Goal: Information Seeking & Learning: Check status

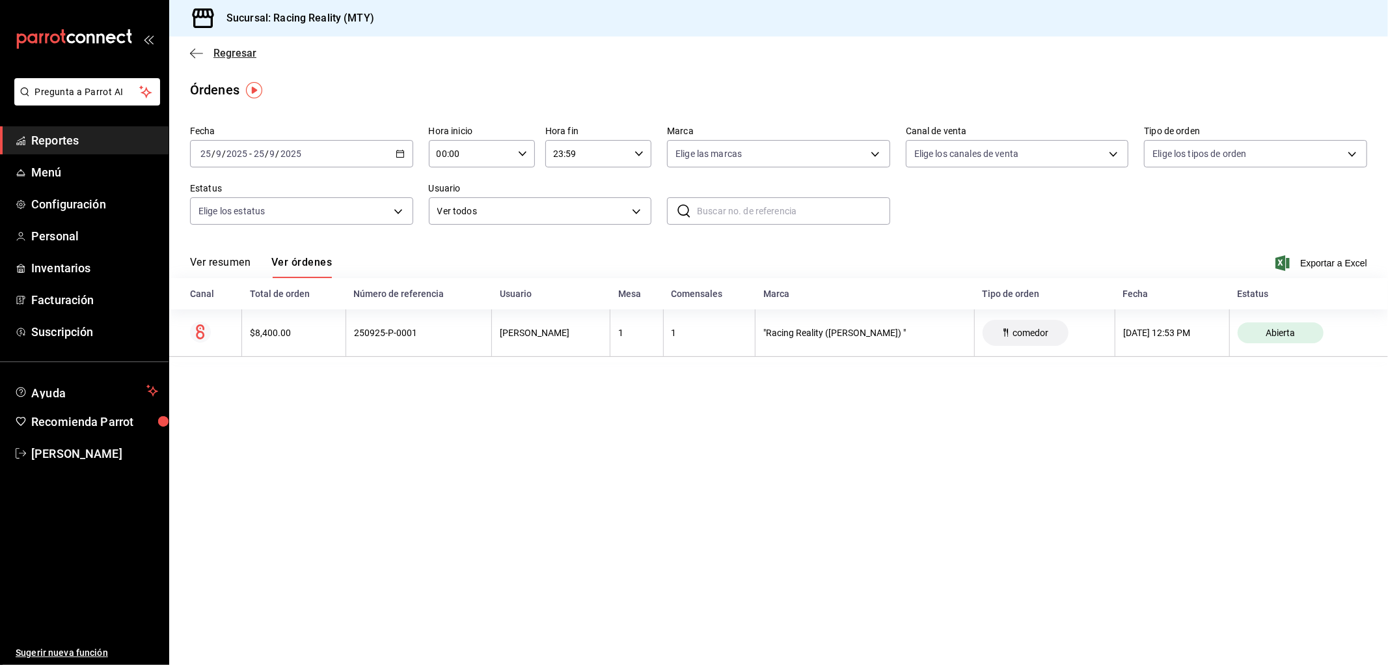
click at [193, 57] on icon "button" at bounding box center [196, 54] width 13 height 12
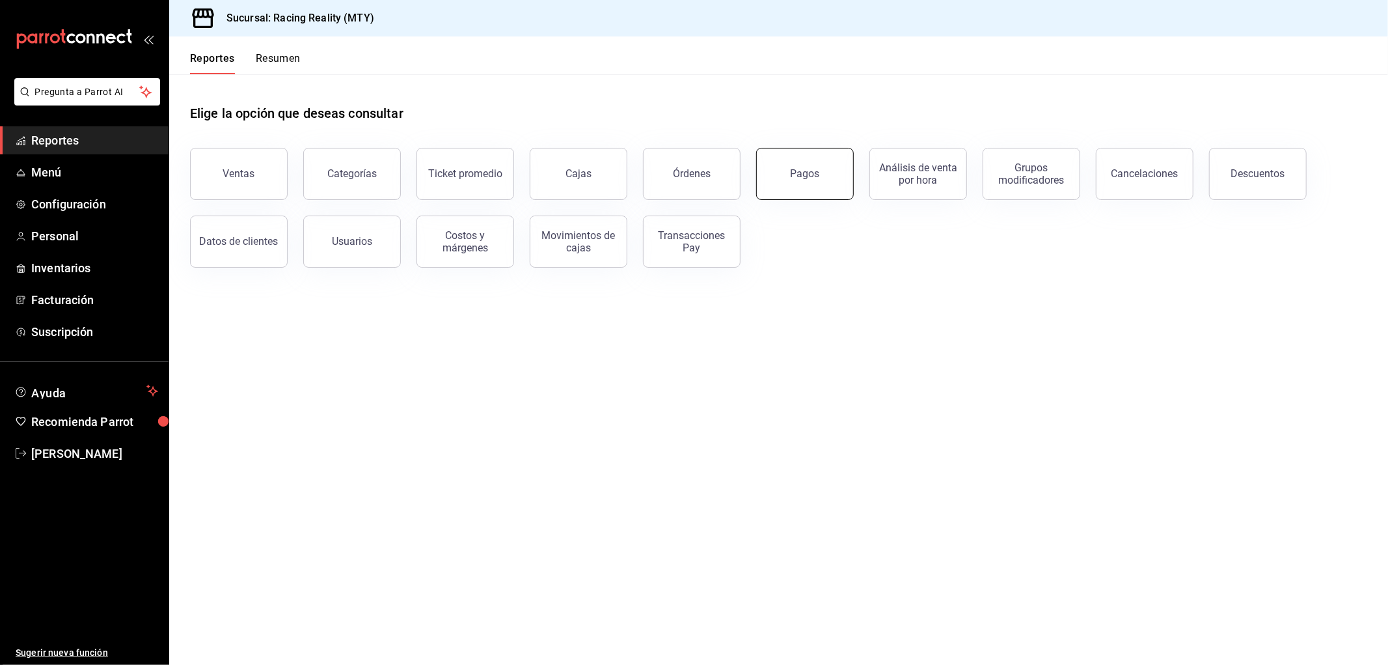
click at [788, 171] on button "Pagos" at bounding box center [805, 174] width 98 height 52
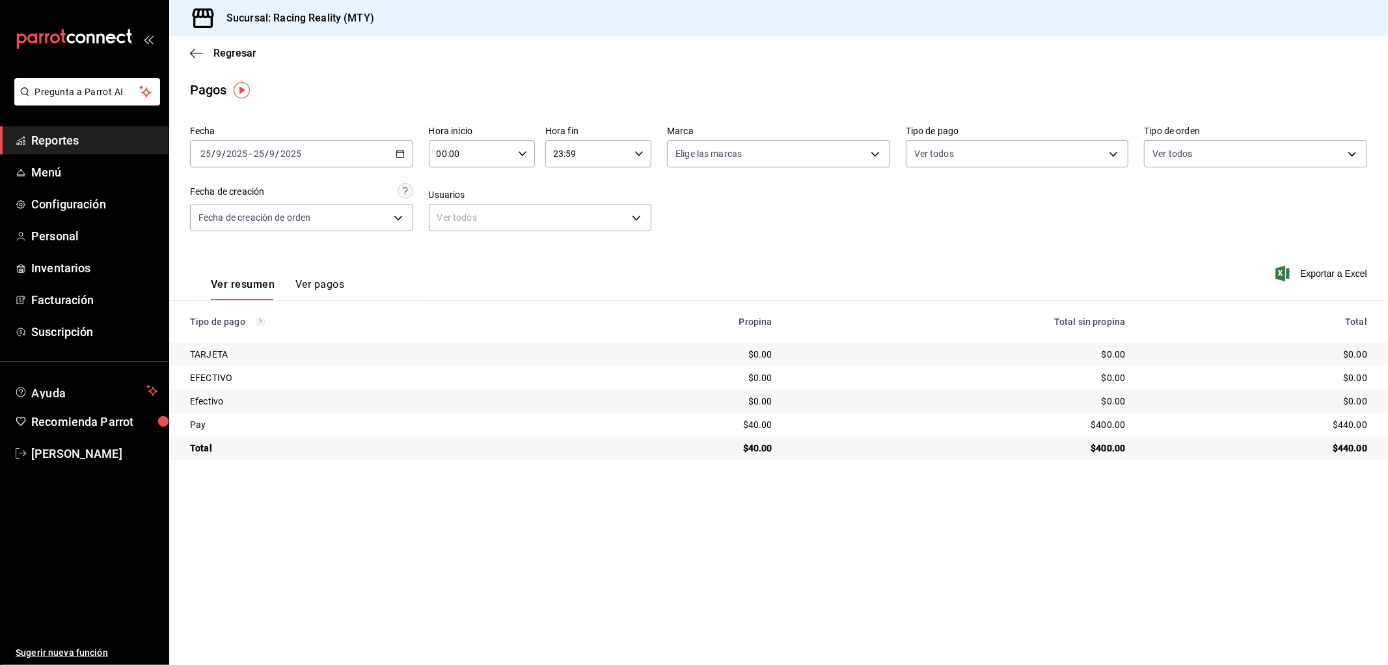
click at [400, 147] on div "[DATE] [DATE] - [DATE] [DATE]" at bounding box center [301, 153] width 223 height 27
click at [445, 249] on div "Ver resumen Ver pagos Exportar a Excel" at bounding box center [778, 281] width 1219 height 69
click at [322, 279] on button "Ver pagos" at bounding box center [320, 289] width 49 height 22
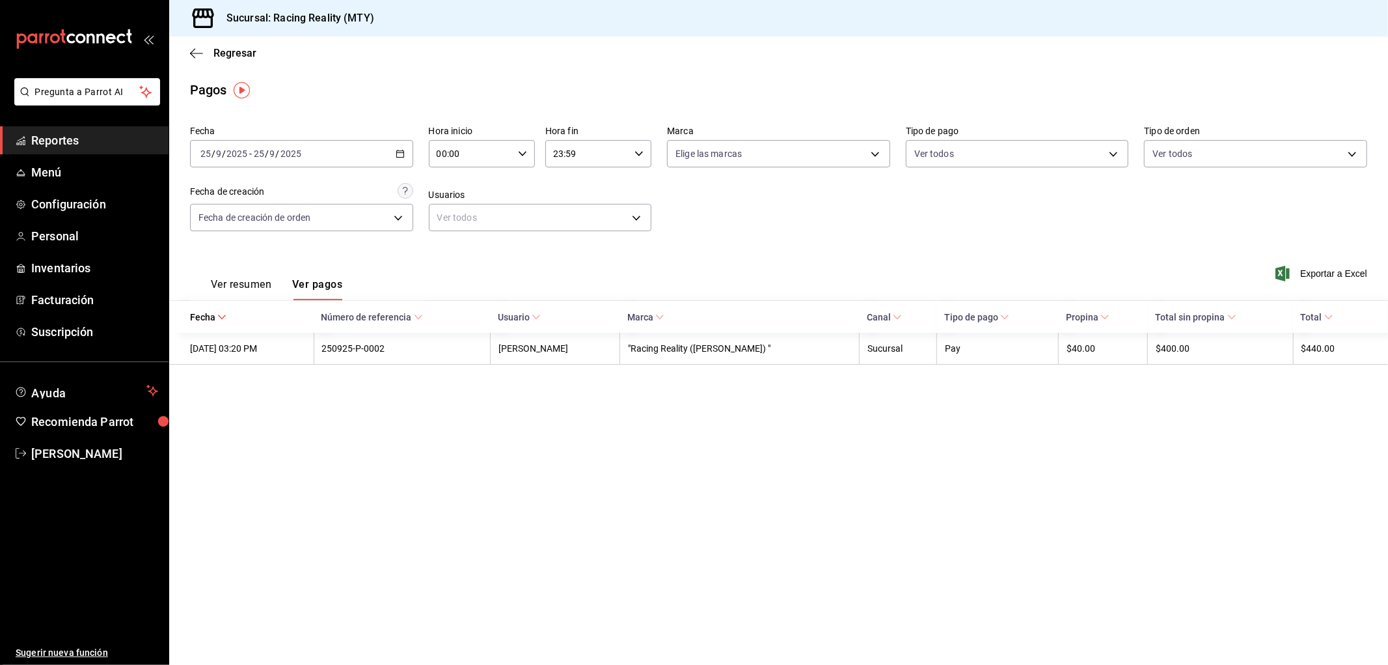
click at [264, 285] on button "Ver resumen" at bounding box center [241, 289] width 61 height 22
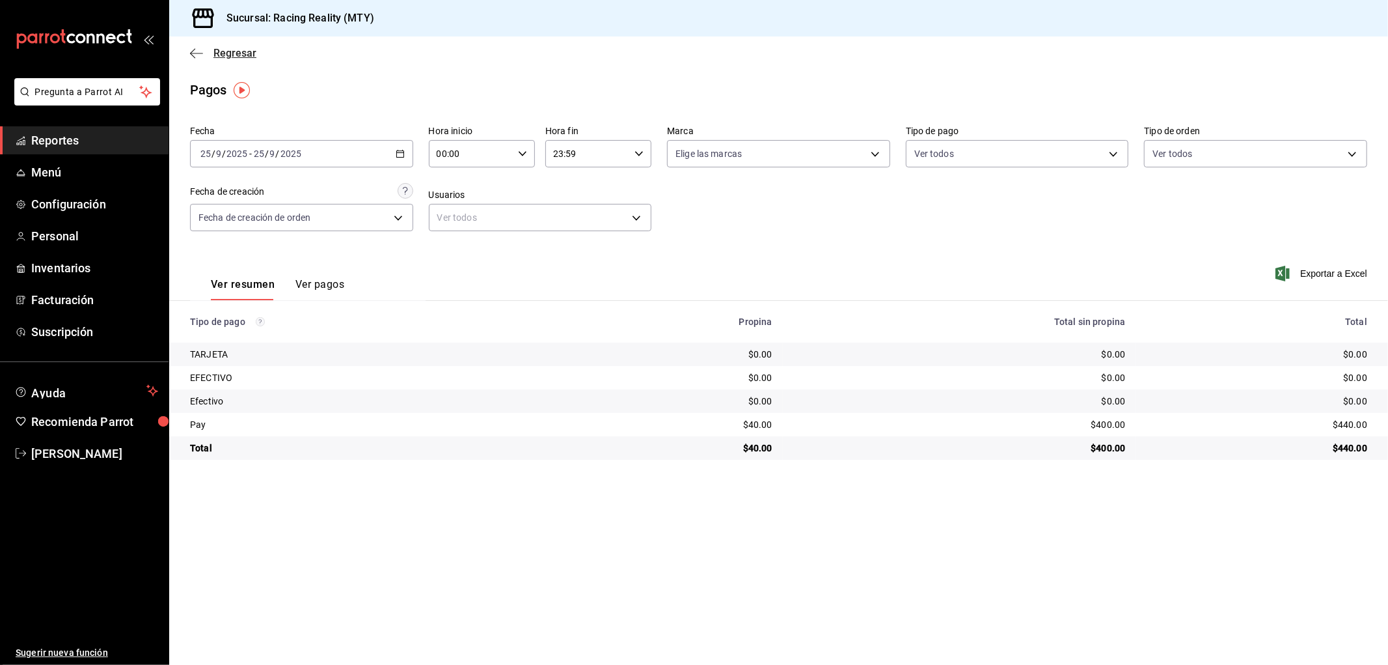
click at [207, 55] on span "Regresar" at bounding box center [223, 53] width 66 height 12
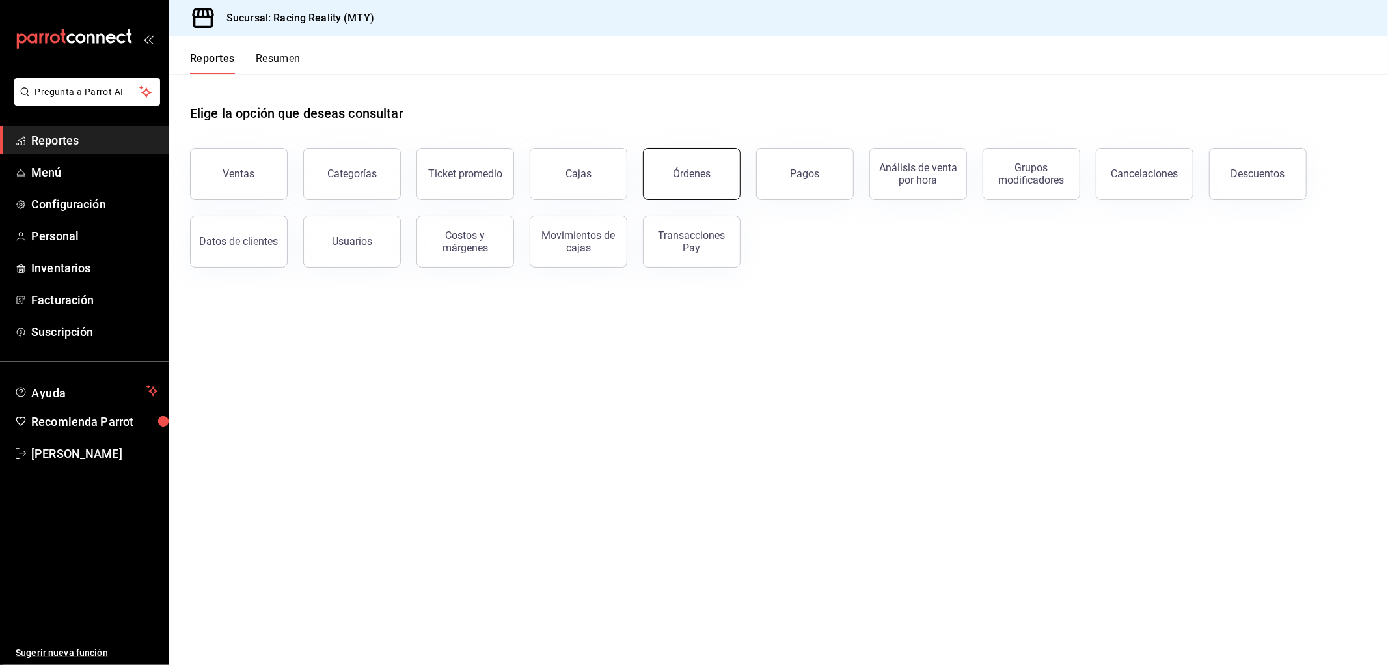
click at [698, 165] on button "Órdenes" at bounding box center [692, 174] width 98 height 52
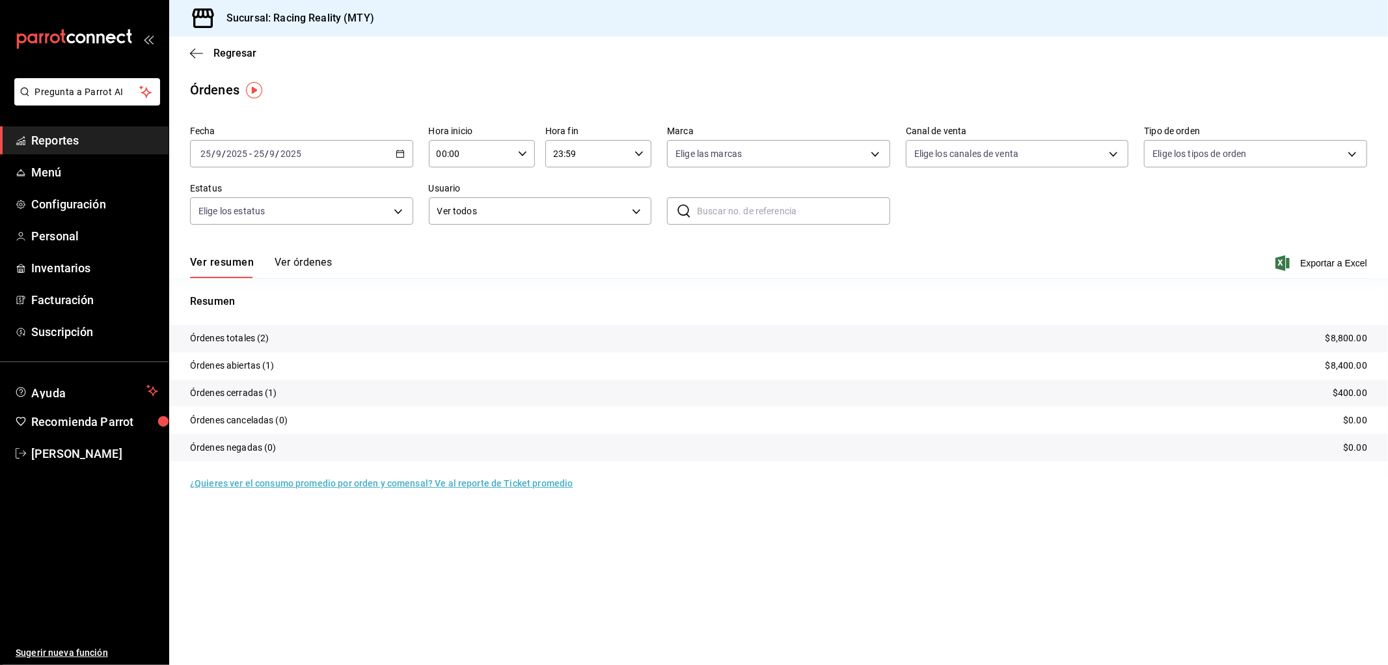
click at [299, 258] on button "Ver órdenes" at bounding box center [303, 267] width 57 height 22
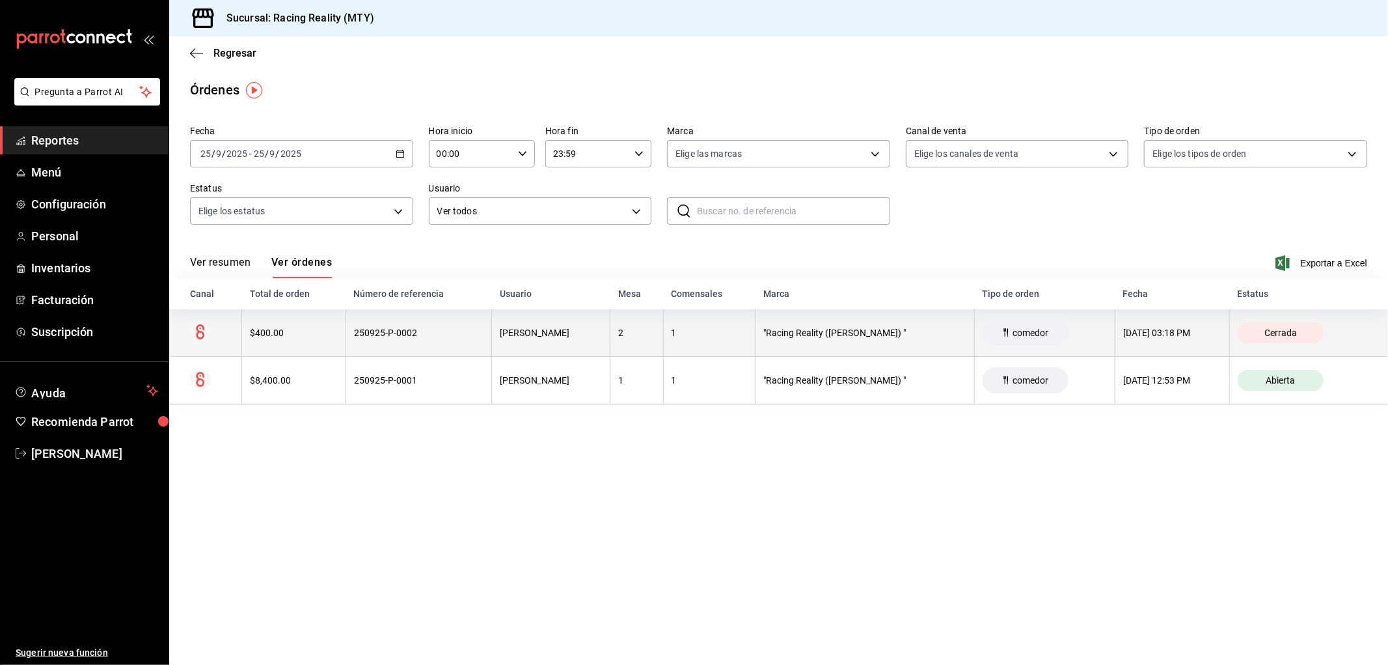
click at [350, 314] on th "250925-P-0002" at bounding box center [419, 333] width 146 height 48
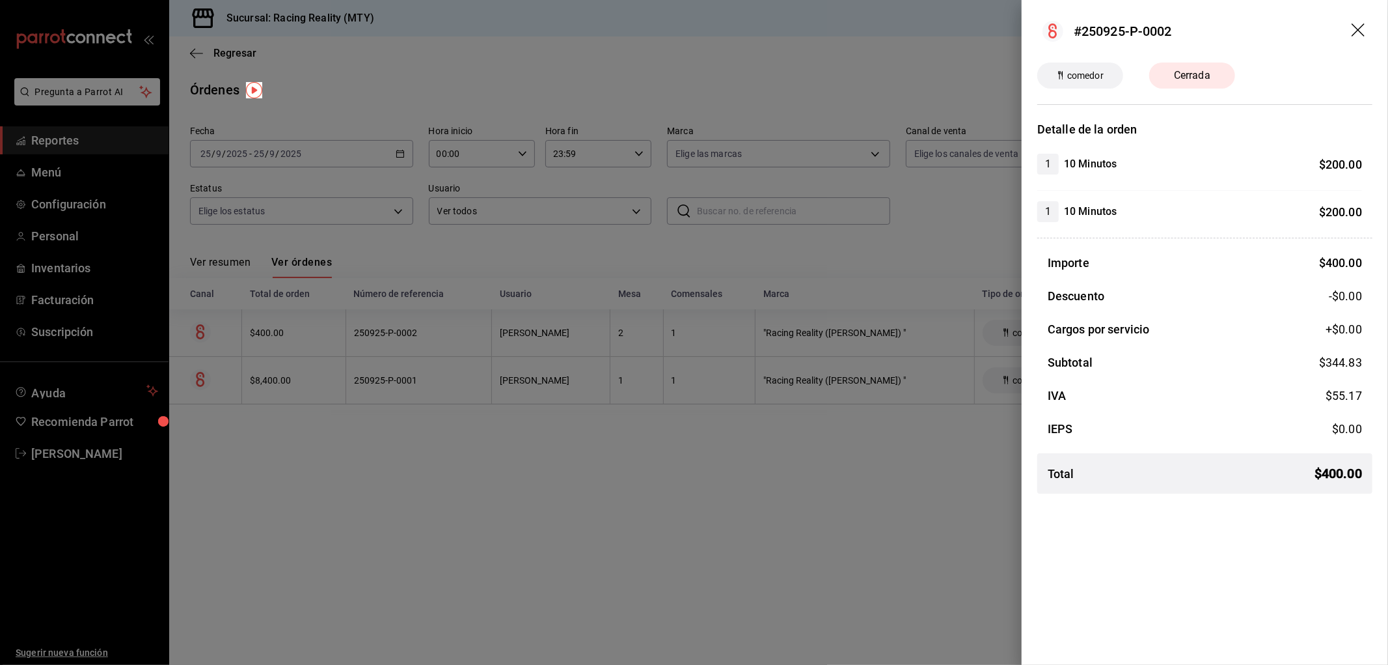
click at [462, 497] on div at bounding box center [694, 332] width 1388 height 665
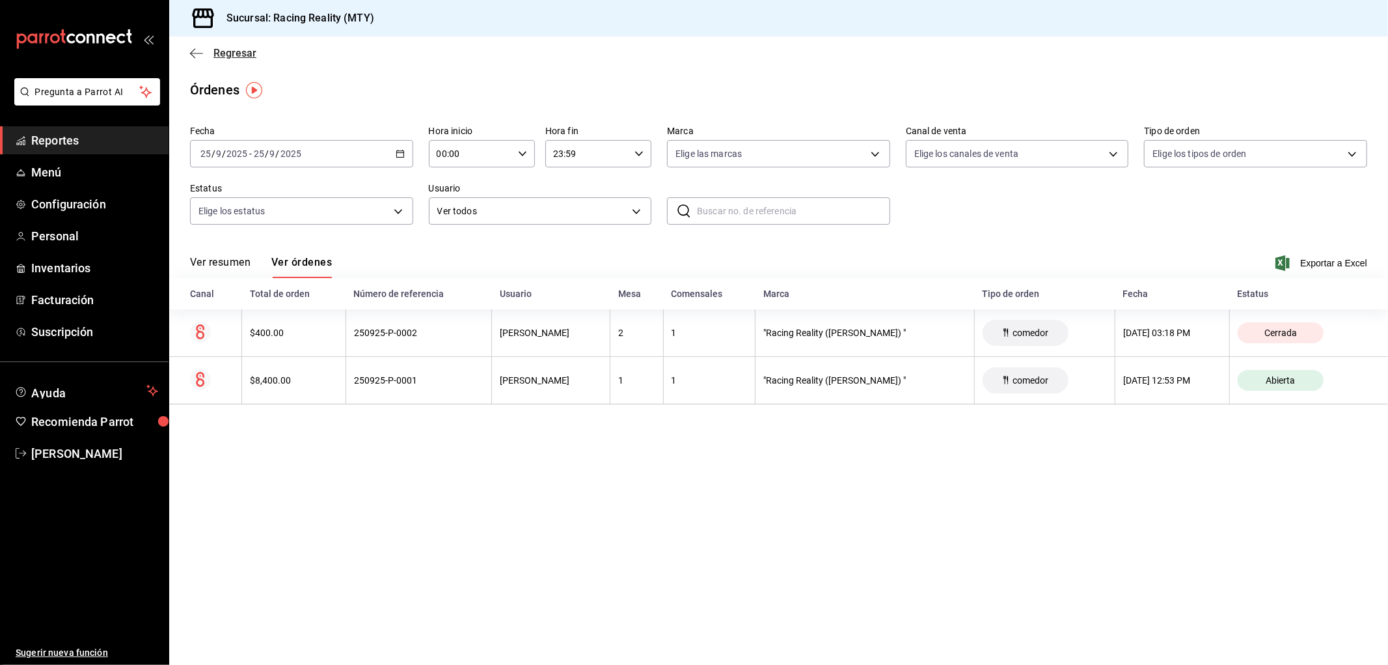
click at [198, 59] on icon "button" at bounding box center [196, 54] width 13 height 12
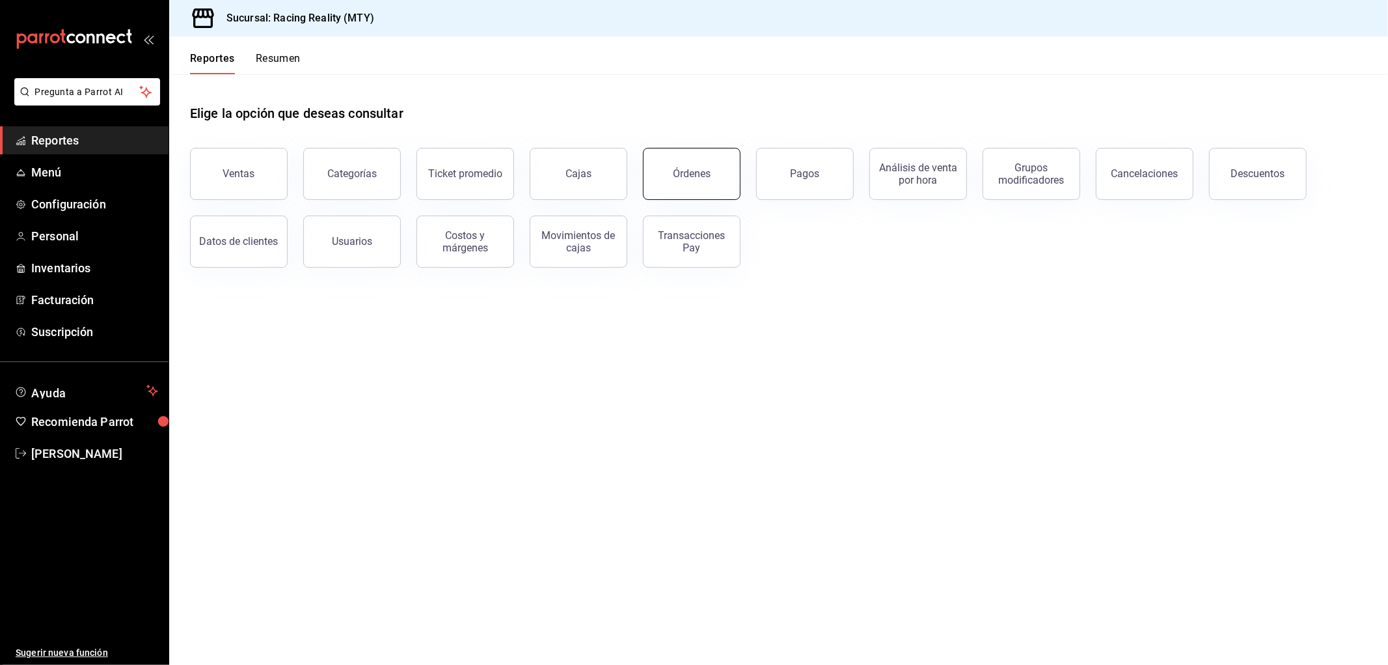
click at [686, 174] on div "Órdenes" at bounding box center [692, 173] width 38 height 12
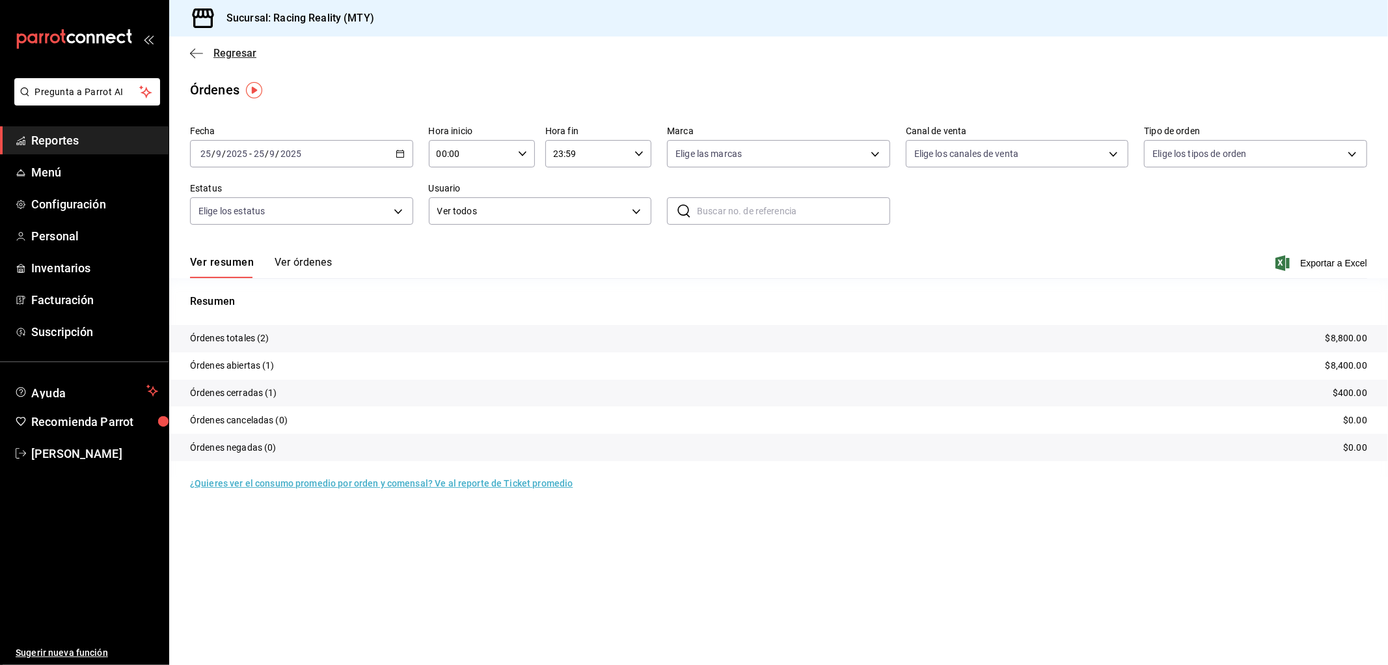
click at [196, 55] on icon "button" at bounding box center [196, 54] width 13 height 12
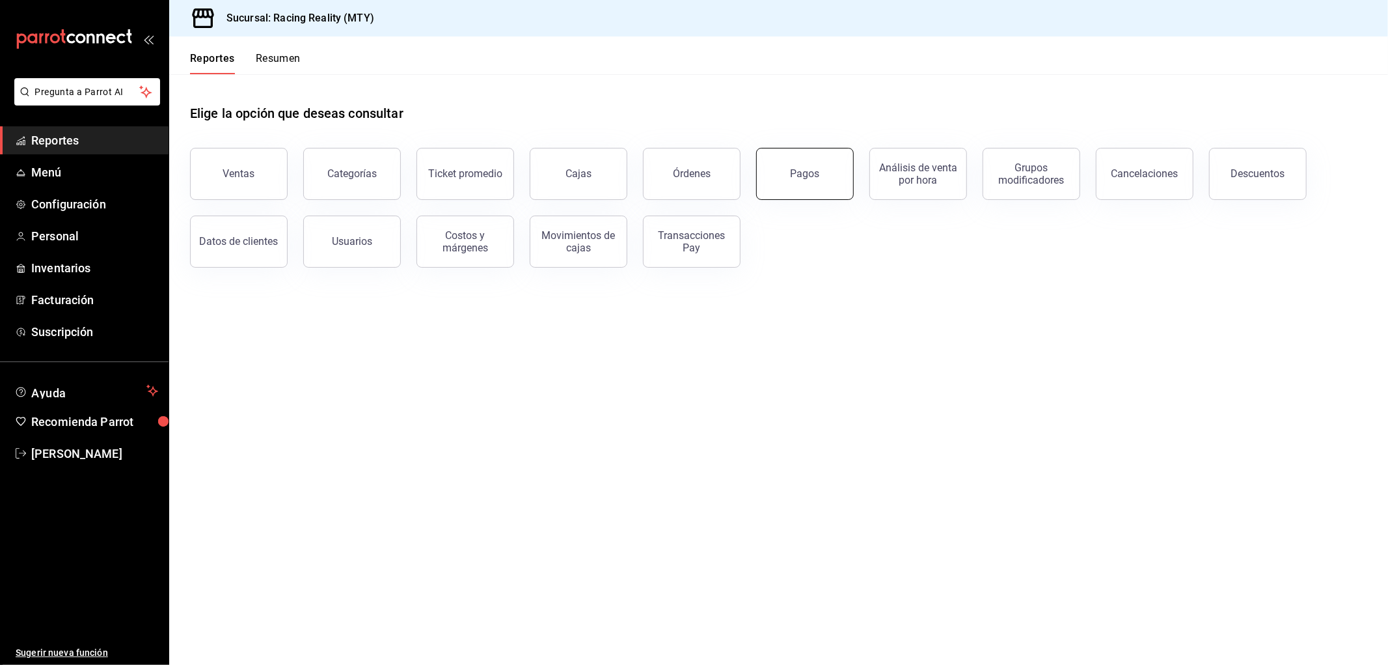
click at [786, 164] on button "Pagos" at bounding box center [805, 174] width 98 height 52
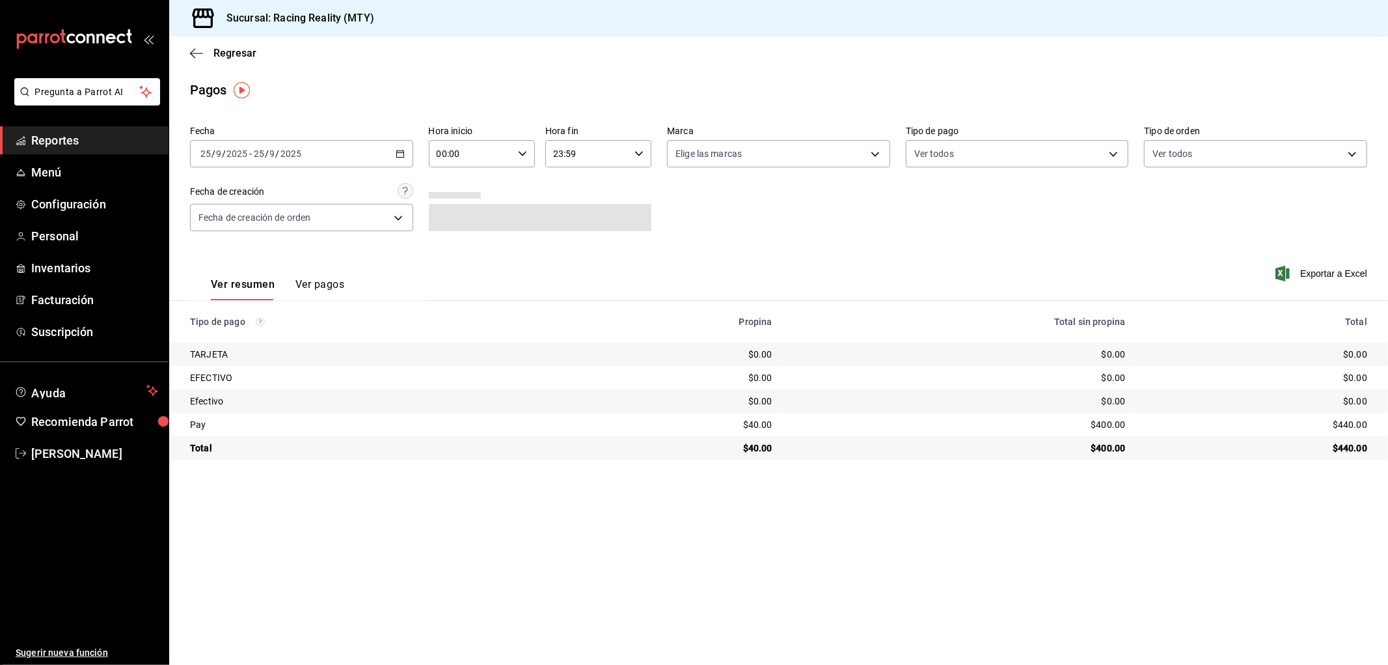
click at [384, 154] on div "[DATE] [DATE] - [DATE] [DATE]" at bounding box center [301, 153] width 223 height 27
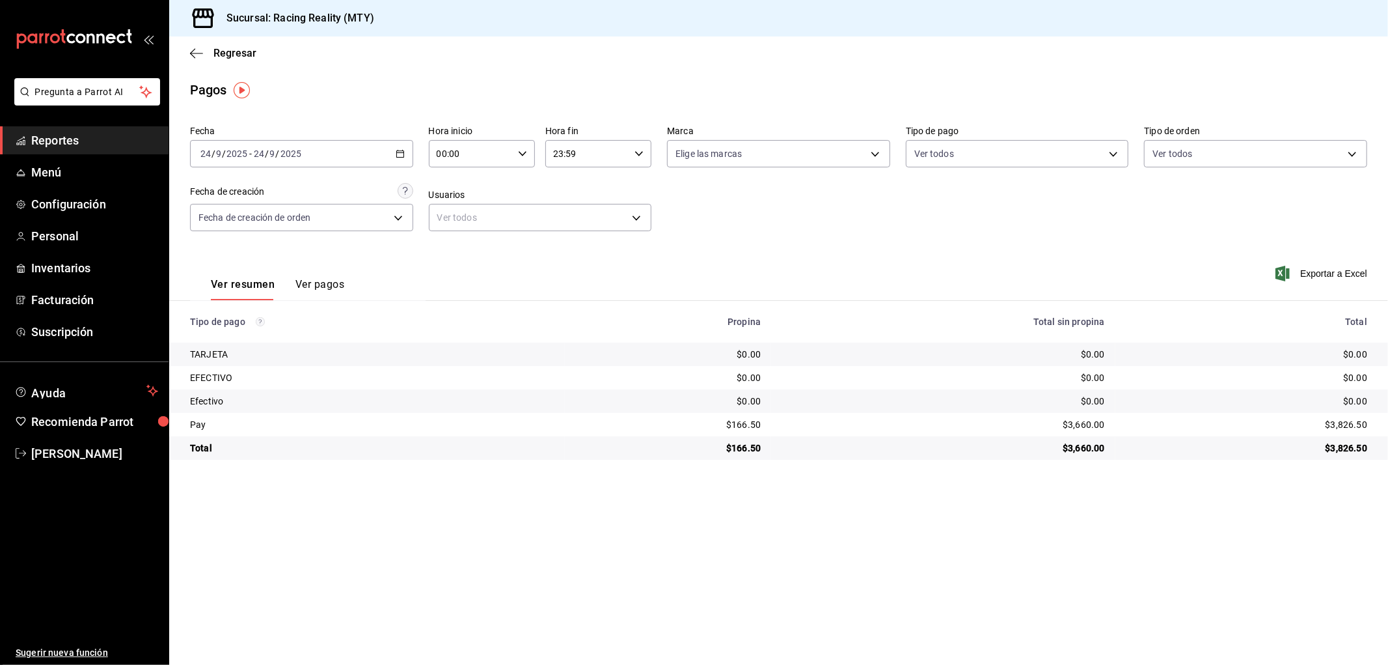
click at [399, 158] on \(Stroke\) "button" at bounding box center [400, 153] width 8 height 7
click at [224, 342] on span "Rango de fechas" at bounding box center [251, 340] width 101 height 14
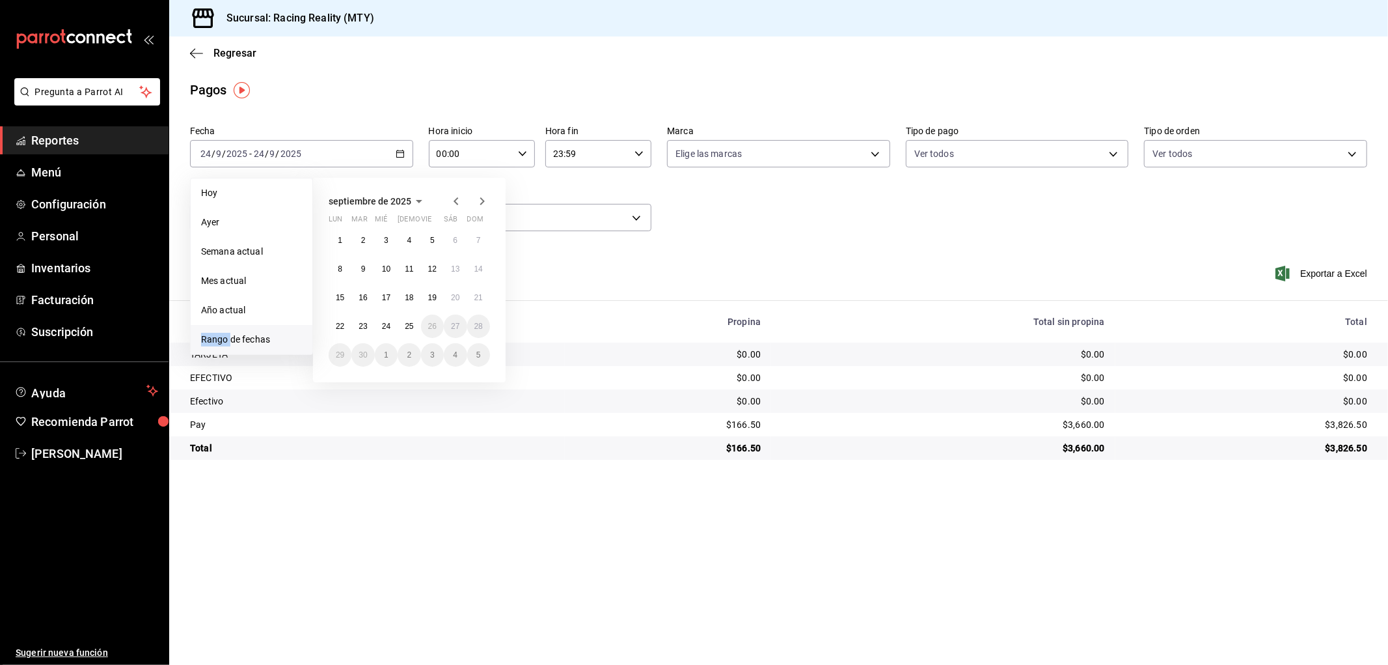
click at [224, 342] on span "Rango de fechas" at bounding box center [251, 340] width 101 height 14
click at [363, 331] on button "23" at bounding box center [363, 325] width 23 height 23
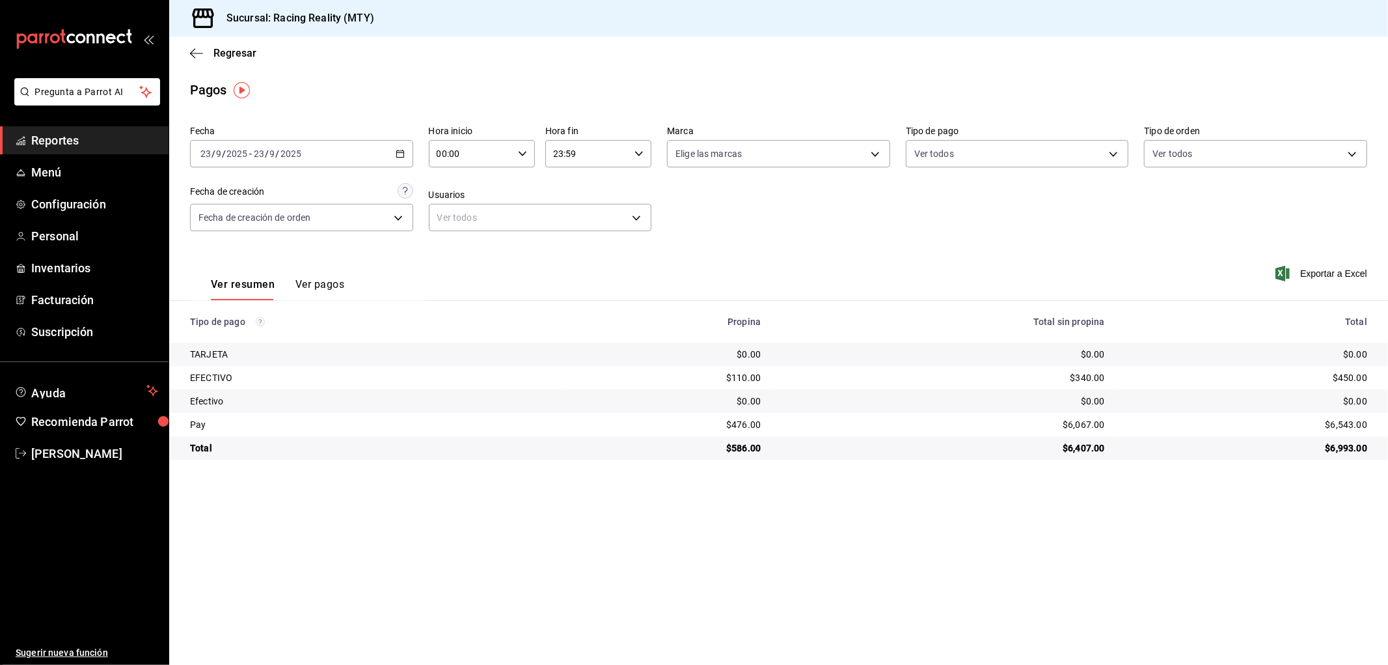
click at [959, 212] on div "Fecha [DATE] [DATE] - [DATE] [DATE] Hora inicio 00:00 Hora inicio Hora fin 23:5…" at bounding box center [779, 183] width 1178 height 126
click at [402, 154] on icon "button" at bounding box center [400, 153] width 9 height 9
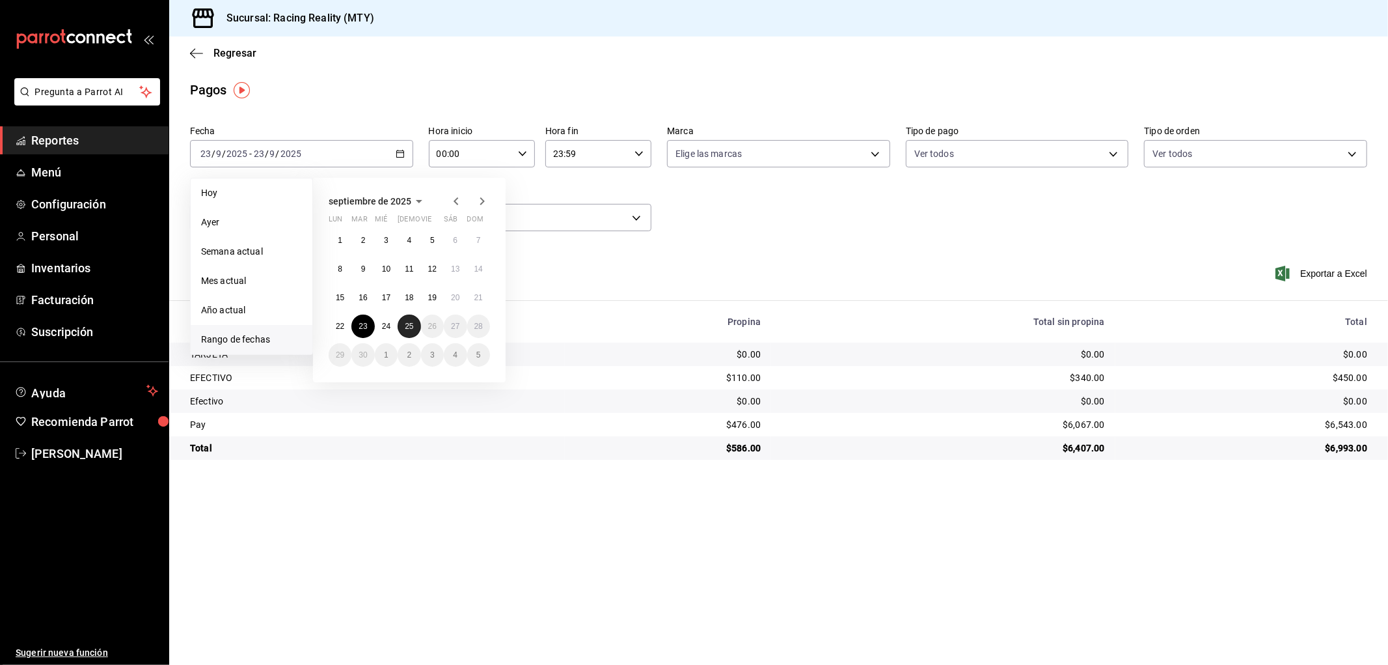
click at [405, 327] on abbr "25" at bounding box center [409, 326] width 8 height 9
click at [408, 325] on abbr "25" at bounding box center [409, 326] width 8 height 9
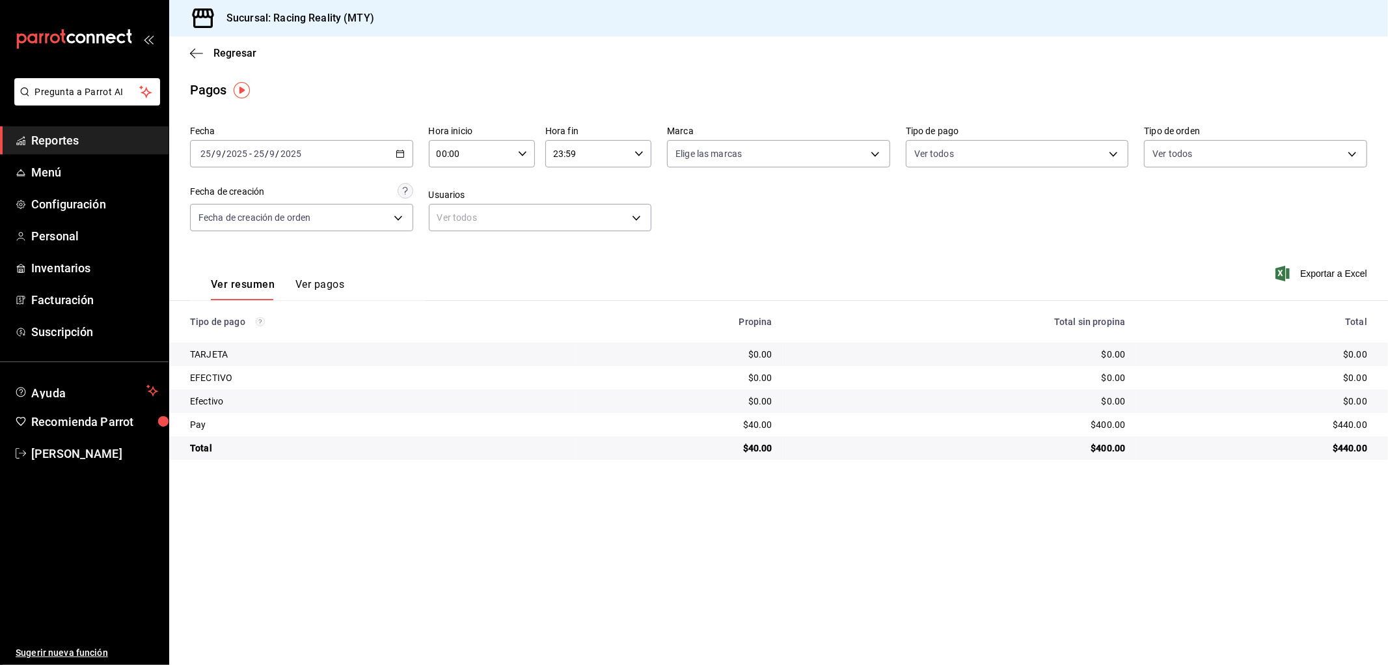
click at [396, 158] on \(Stroke\) "button" at bounding box center [400, 153] width 8 height 7
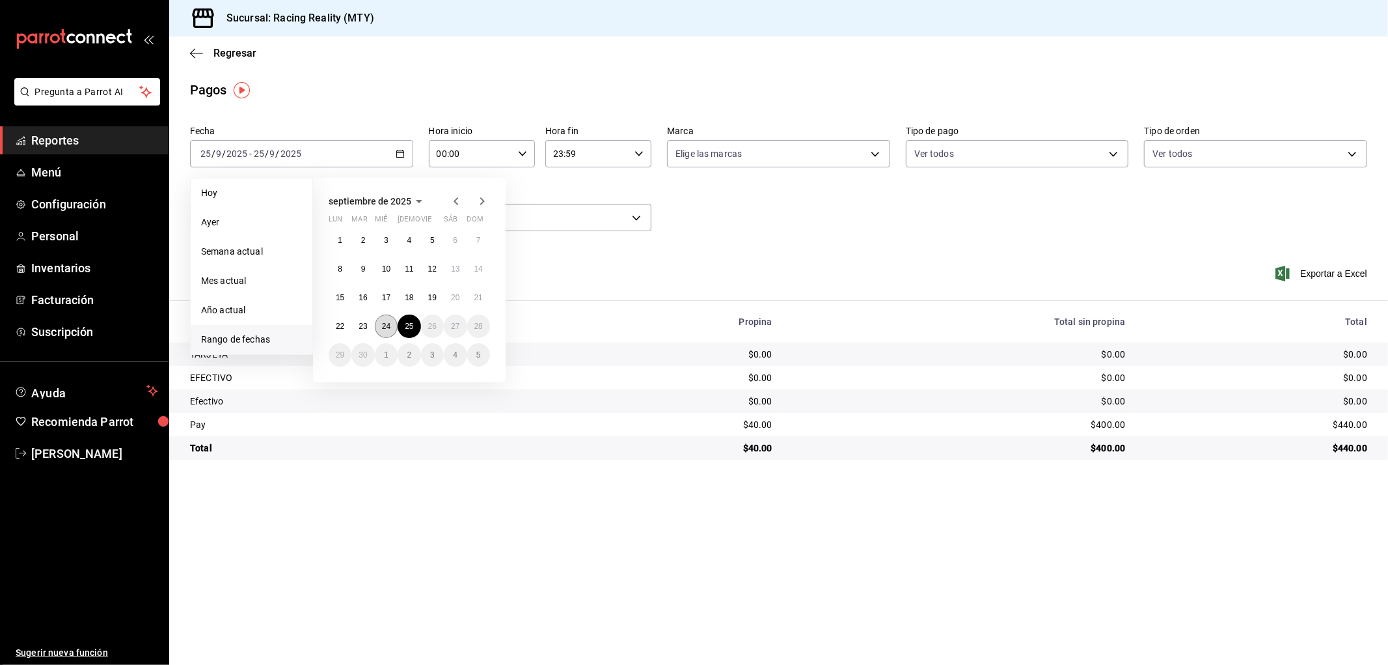
click at [381, 333] on button "24" at bounding box center [386, 325] width 23 height 23
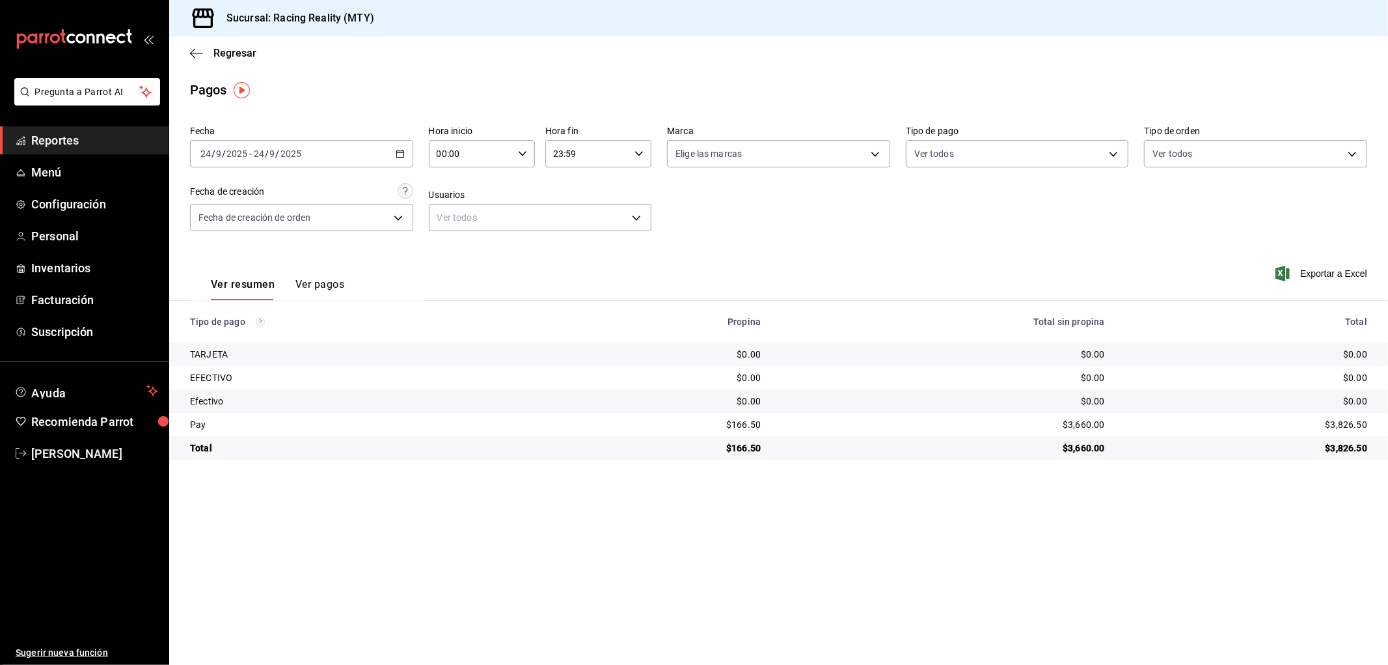
click at [333, 286] on button "Ver pagos" at bounding box center [320, 289] width 49 height 22
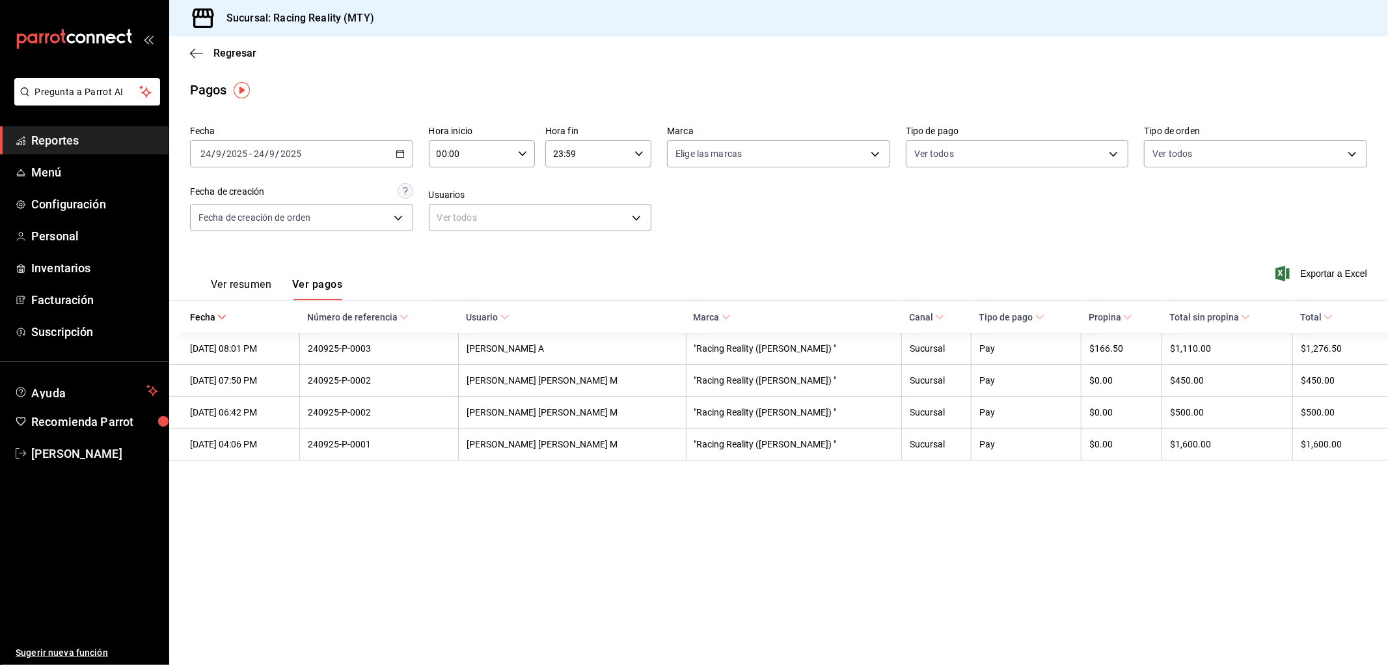
click at [235, 288] on button "Ver resumen" at bounding box center [241, 289] width 61 height 22
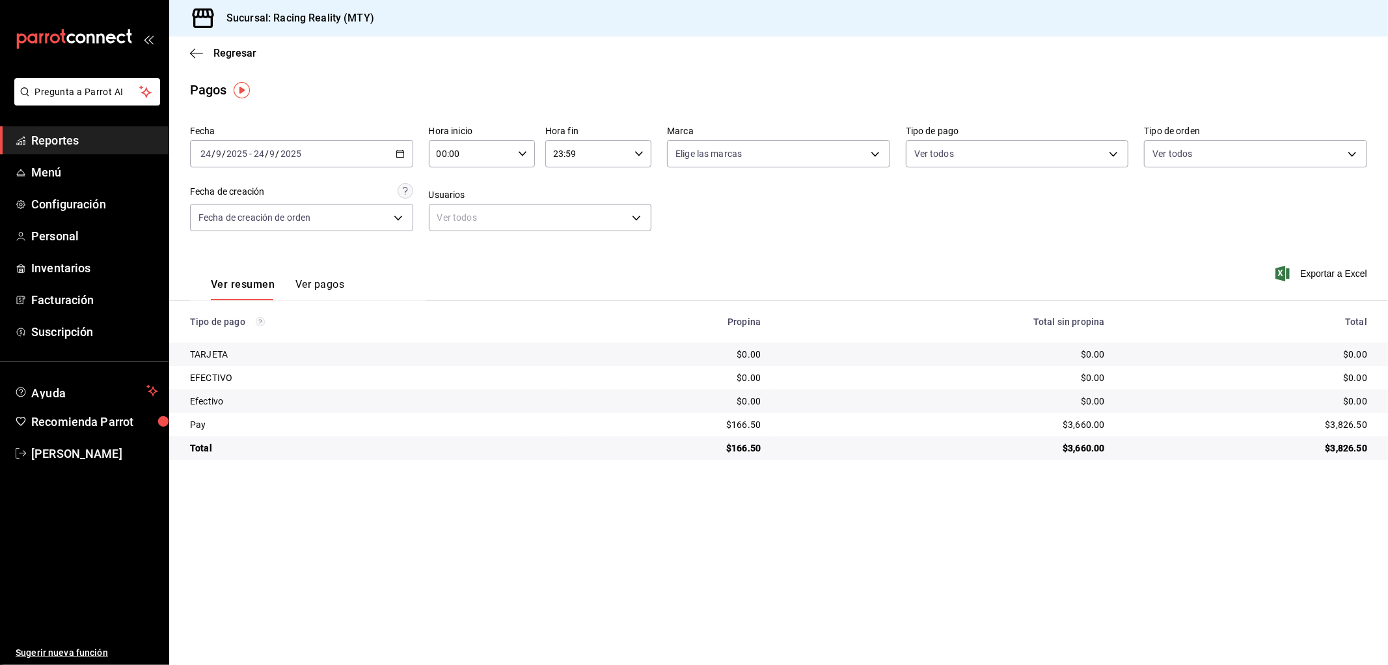
click at [397, 161] on div "[DATE] [DATE] - [DATE] [DATE]" at bounding box center [301, 153] width 223 height 27
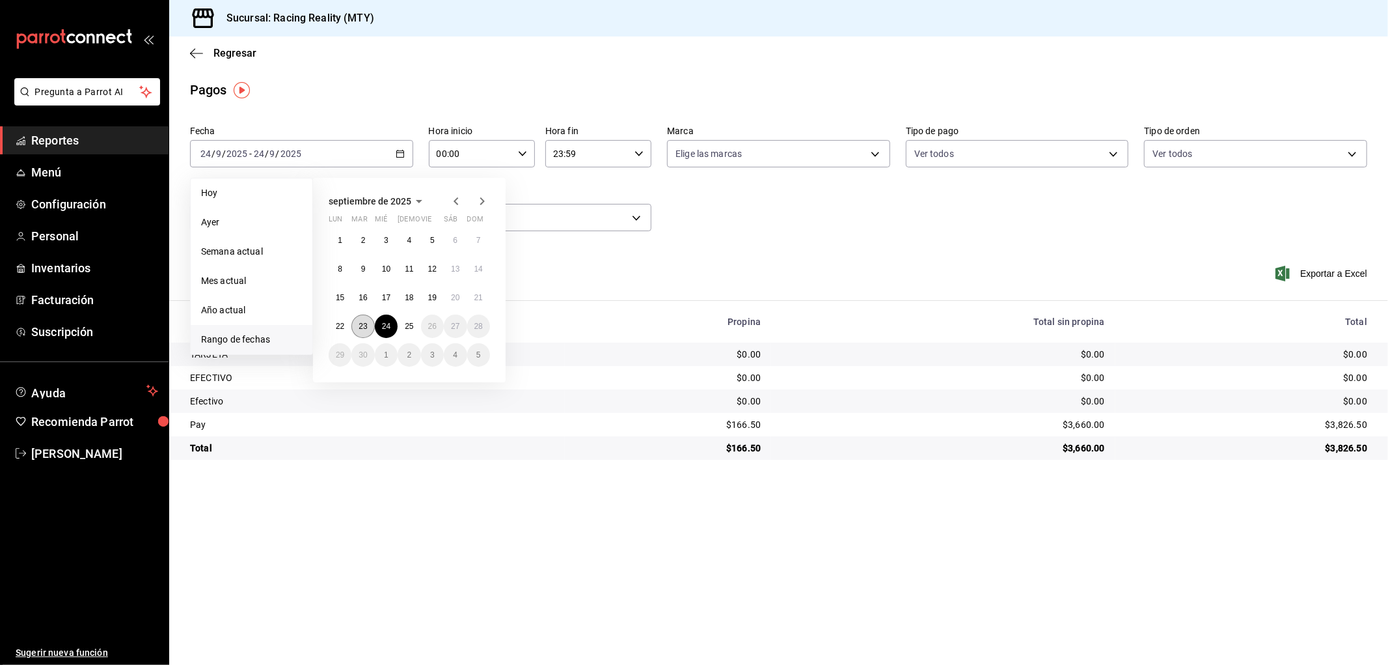
click at [362, 331] on button "23" at bounding box center [363, 325] width 23 height 23
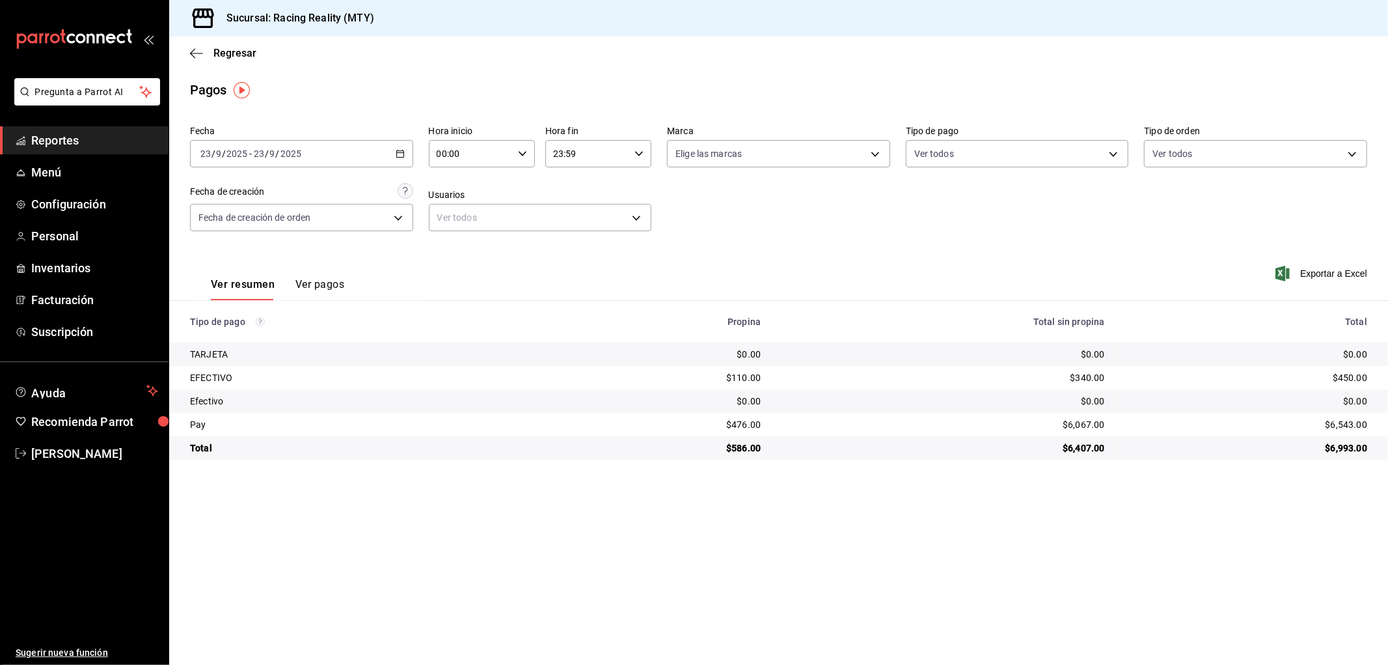
click at [402, 154] on icon "button" at bounding box center [400, 153] width 9 height 9
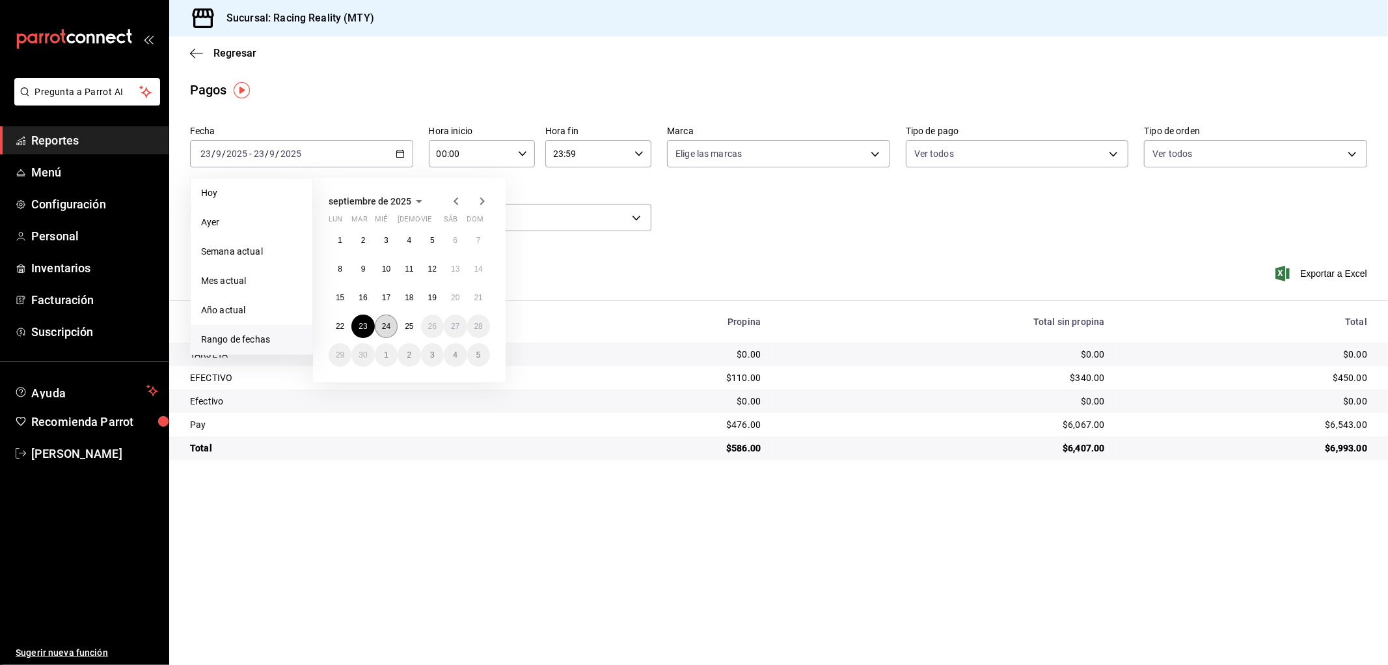
click at [392, 329] on button "24" at bounding box center [386, 325] width 23 height 23
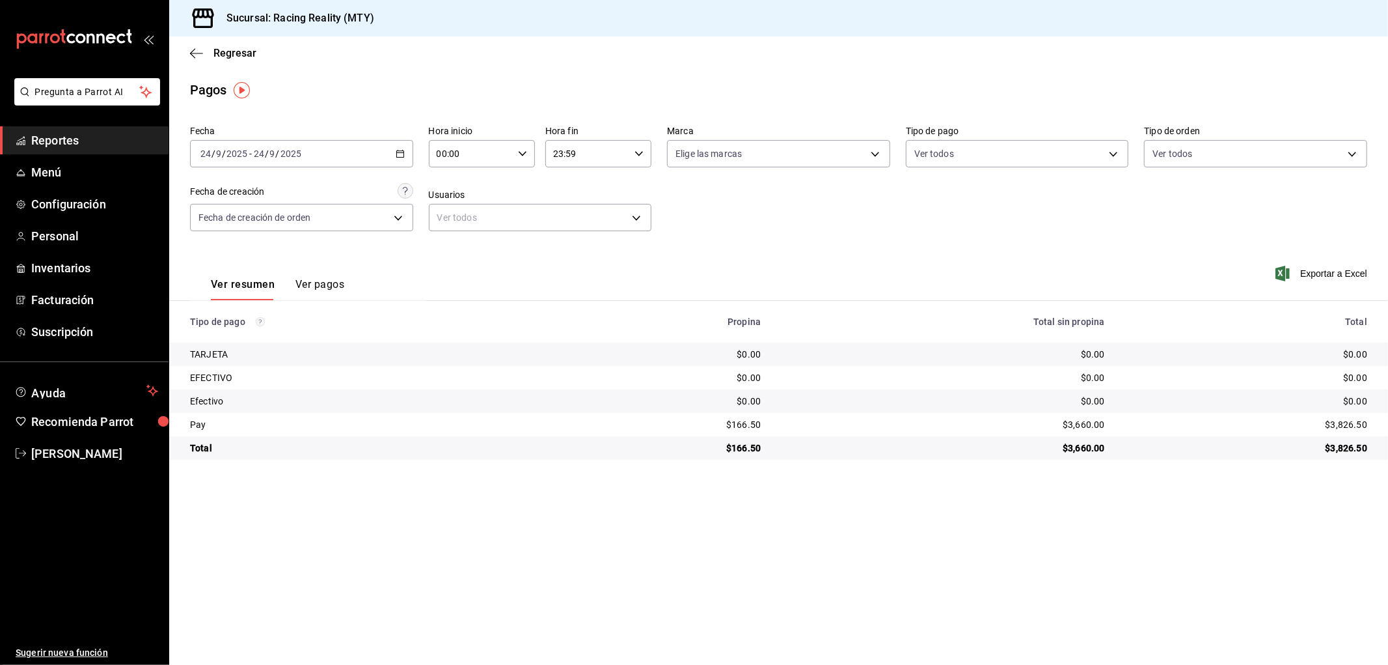
click at [397, 146] on div "[DATE] [DATE] - [DATE] [DATE]" at bounding box center [301, 153] width 223 height 27
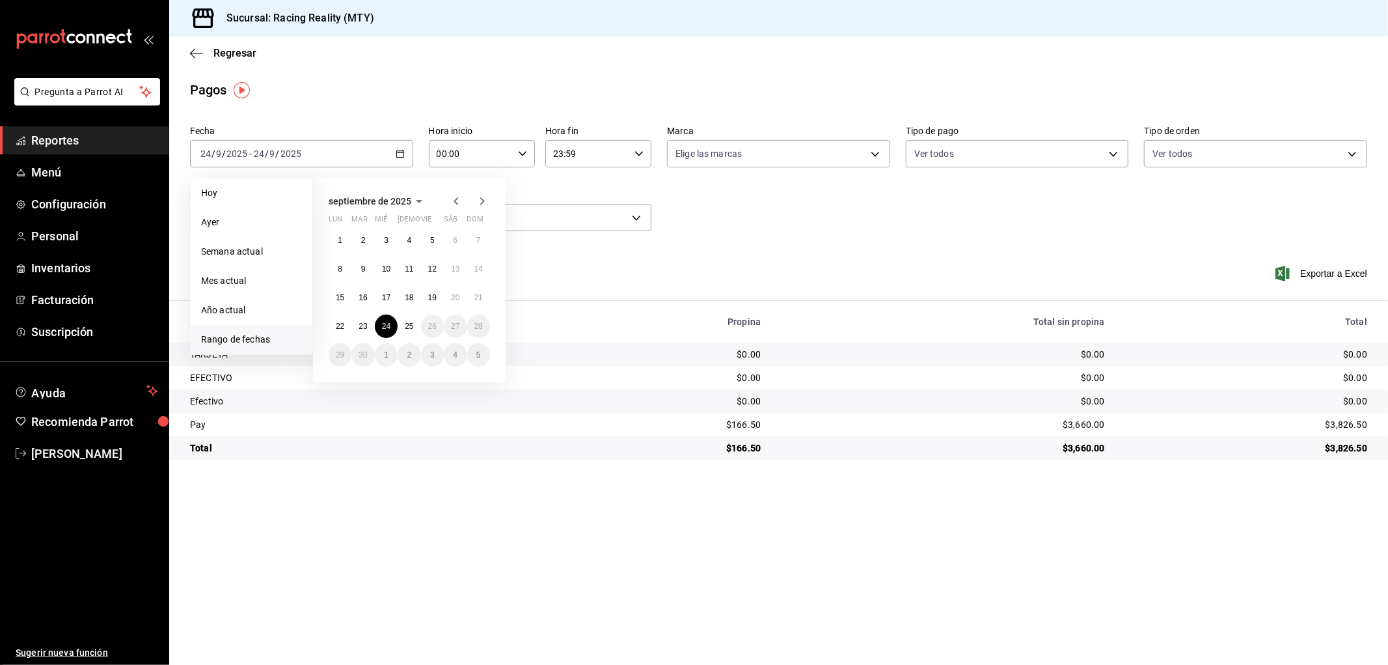
click at [401, 527] on main "Regresar Pagos Fecha [DATE] [DATE] - [DATE] [DATE] [PERSON_NAME] Semana actual …" at bounding box center [778, 350] width 1219 height 628
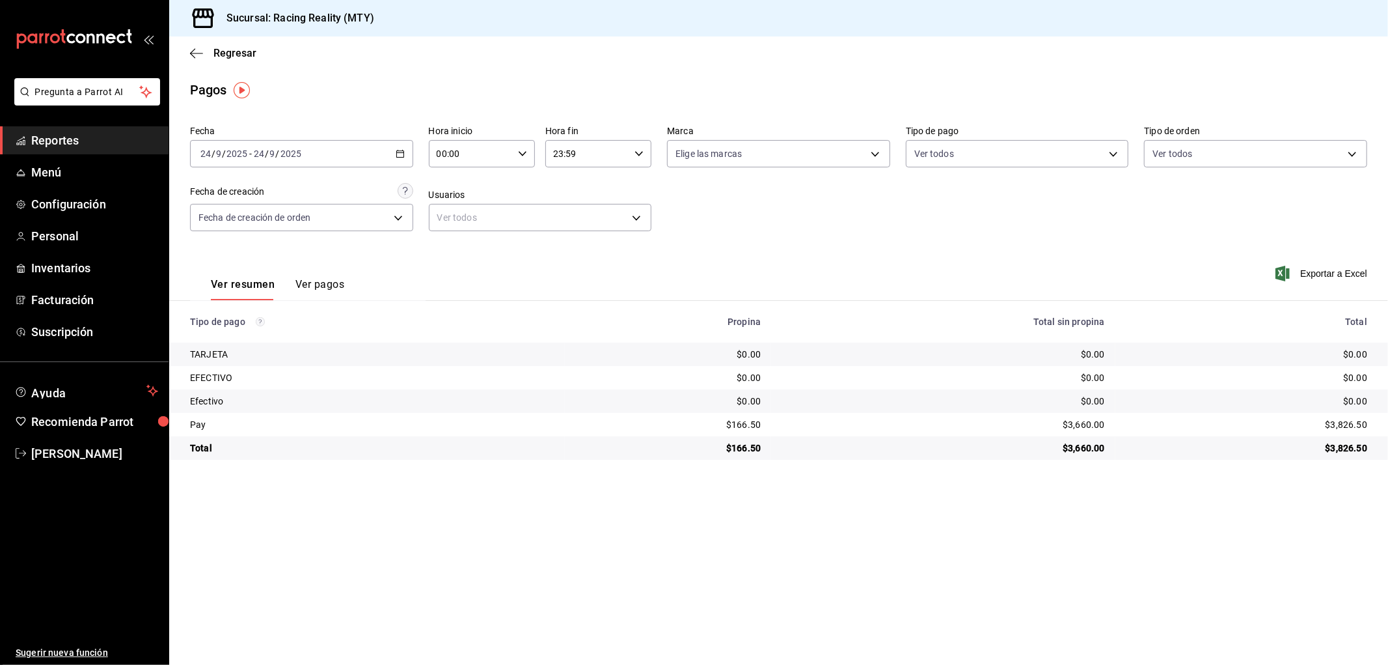
click at [391, 159] on div "[DATE] [DATE] - [DATE] [DATE]" at bounding box center [301, 153] width 223 height 27
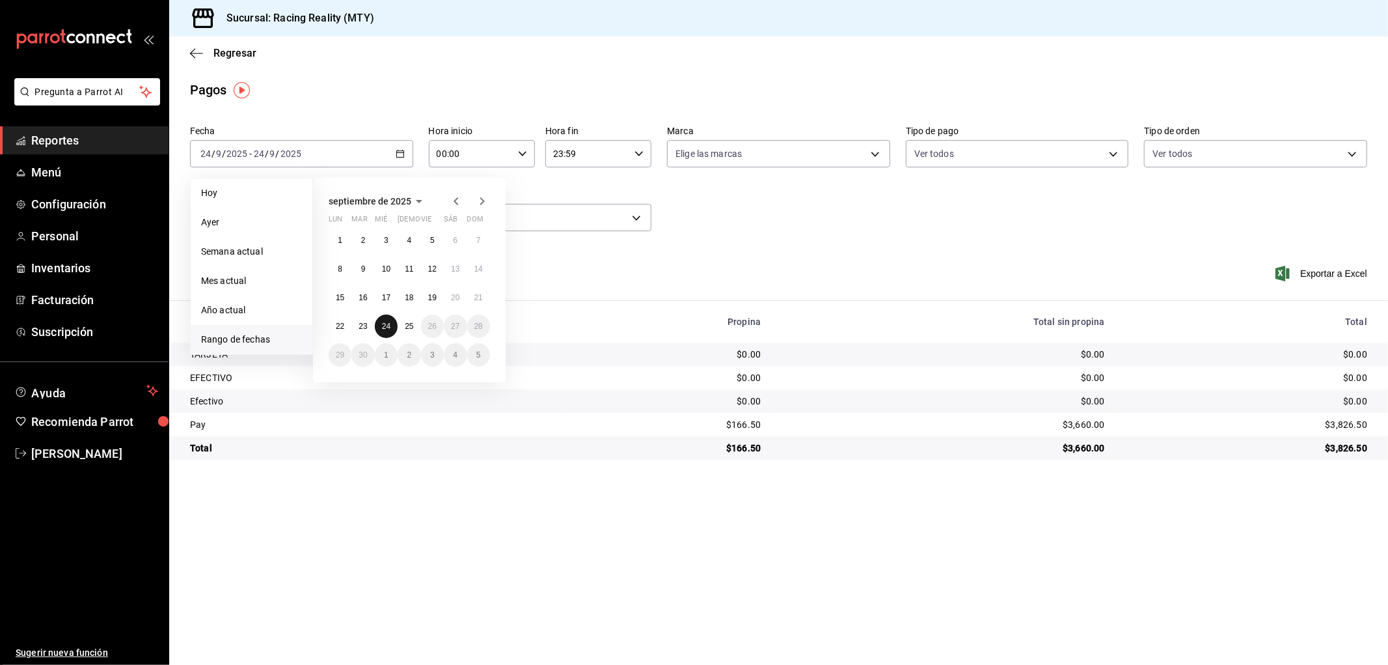
click at [387, 324] on abbr "24" at bounding box center [386, 326] width 8 height 9
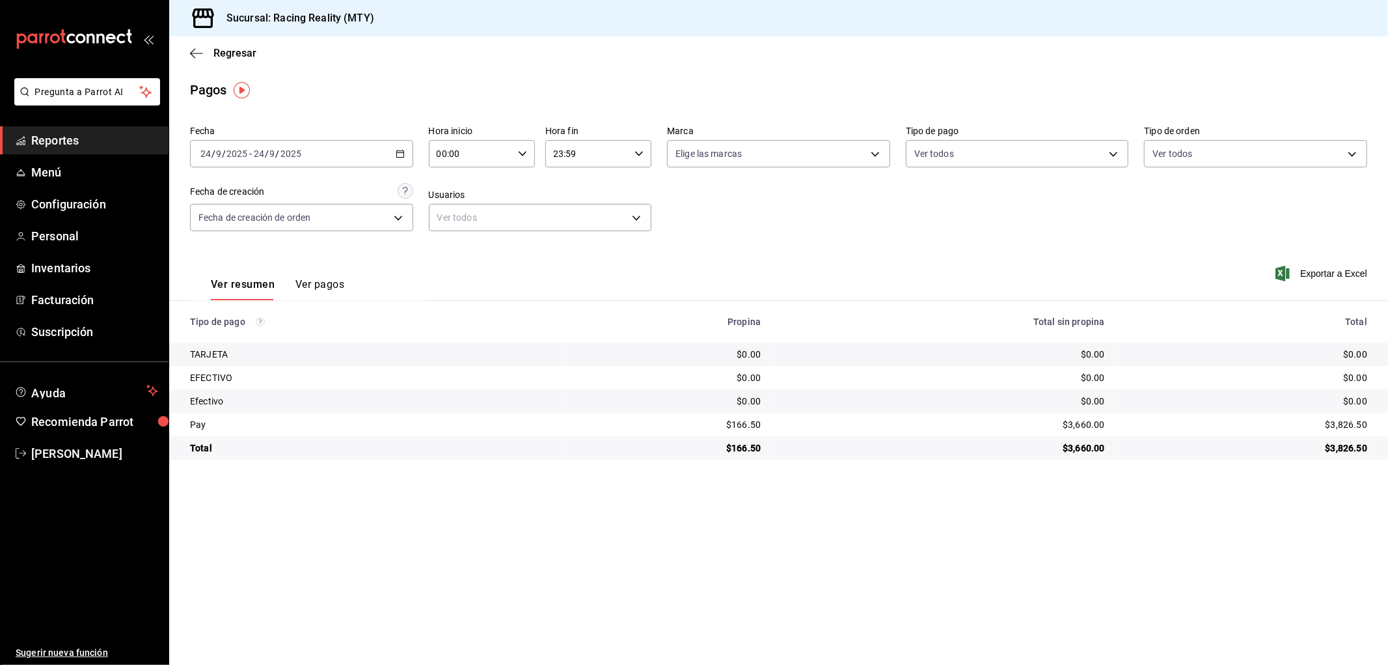
click at [402, 156] on icon "button" at bounding box center [400, 153] width 9 height 9
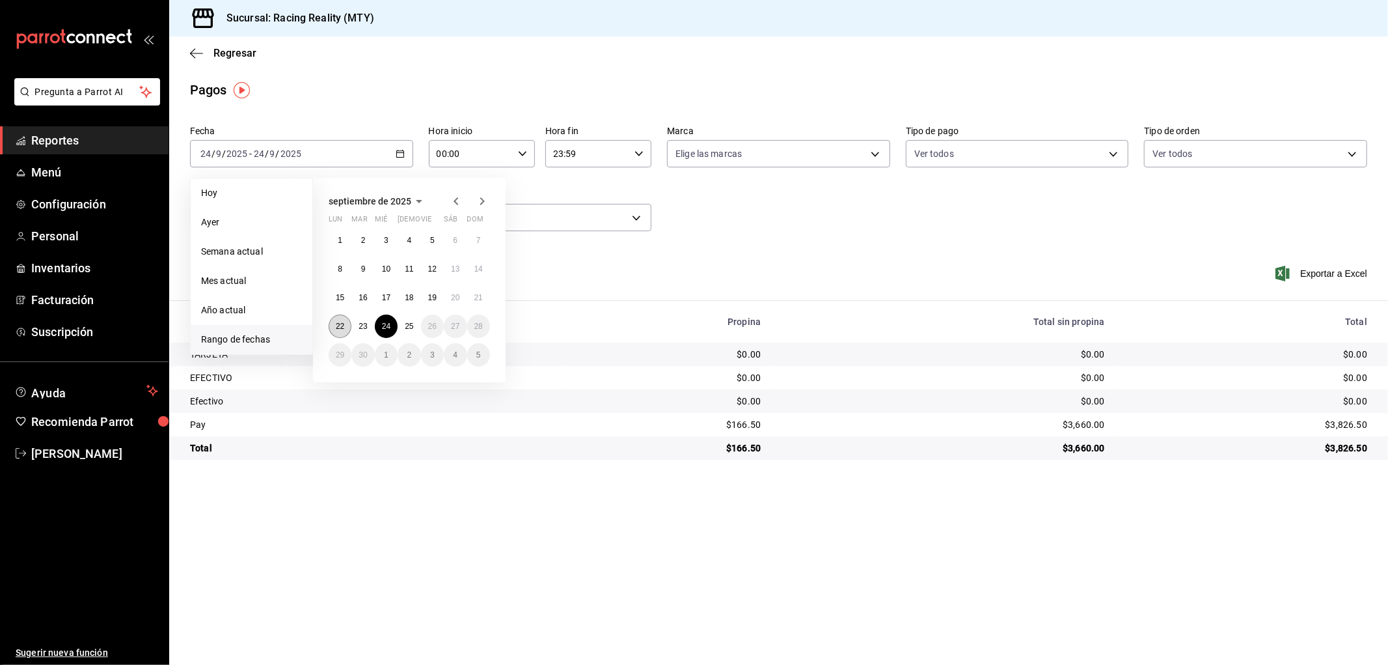
click at [342, 324] on abbr "22" at bounding box center [340, 326] width 8 height 9
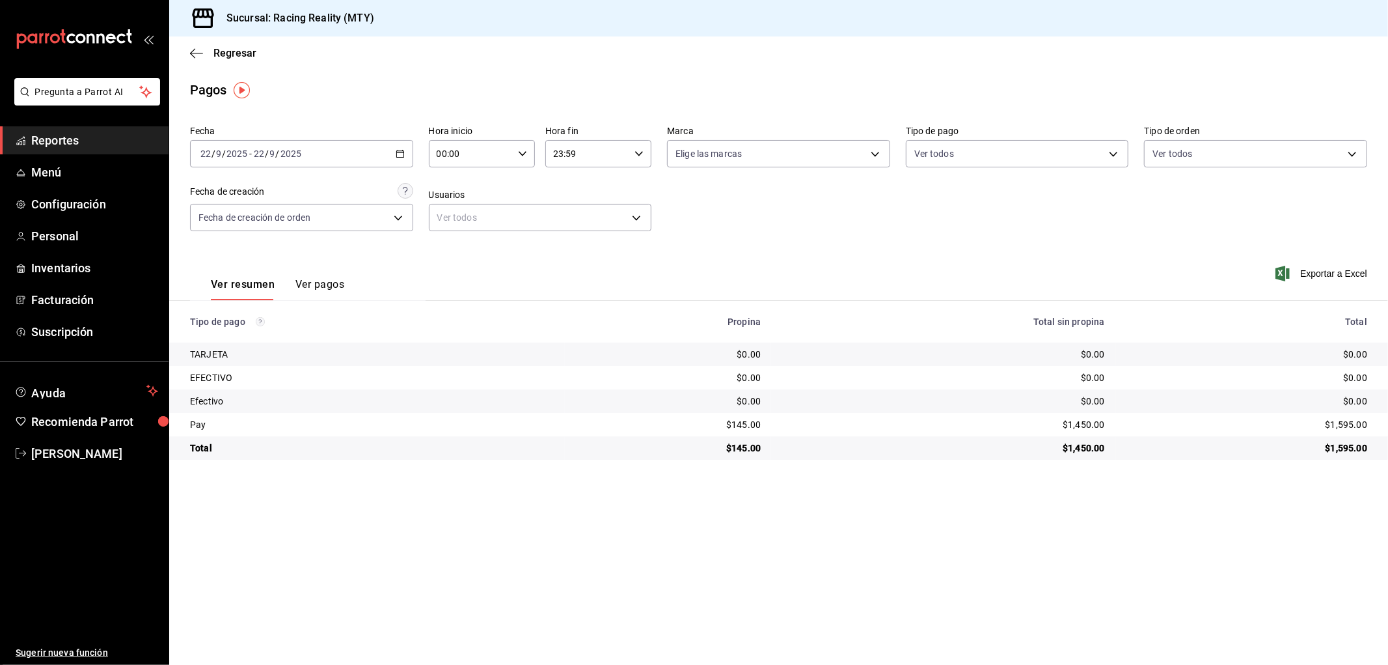
click at [404, 151] on icon "button" at bounding box center [400, 153] width 9 height 9
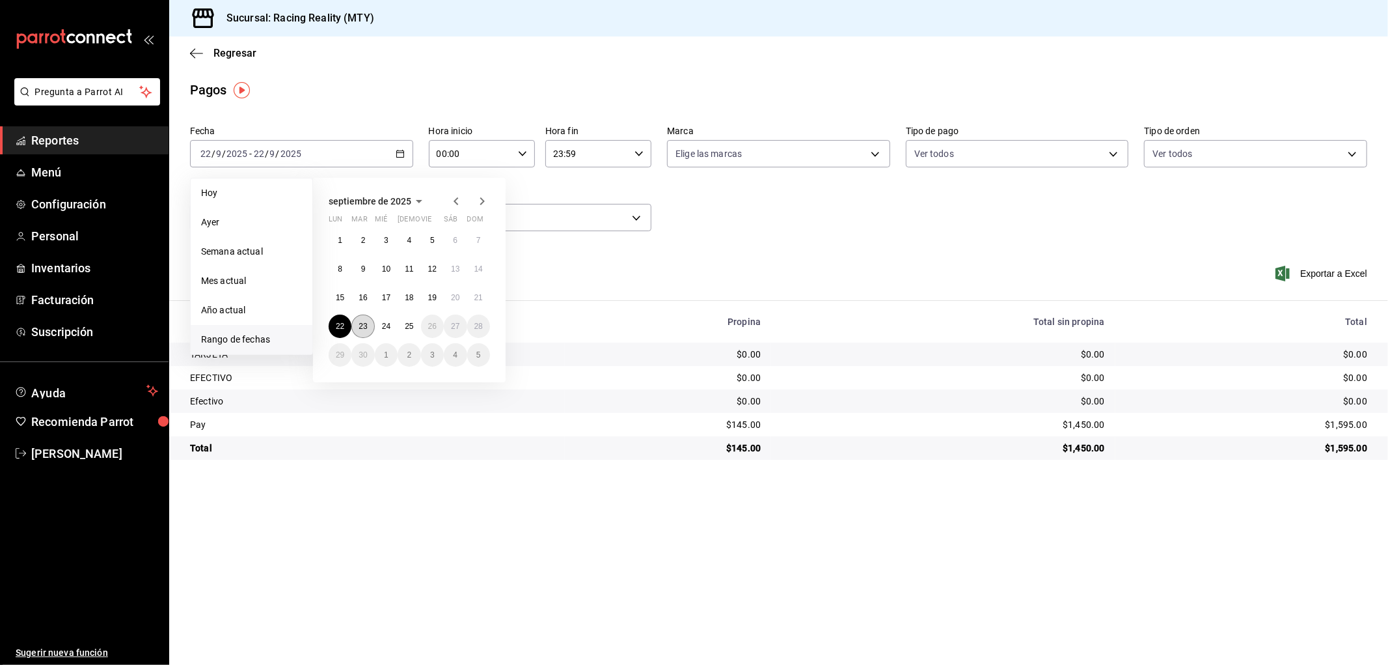
click at [363, 327] on abbr "23" at bounding box center [363, 326] width 8 height 9
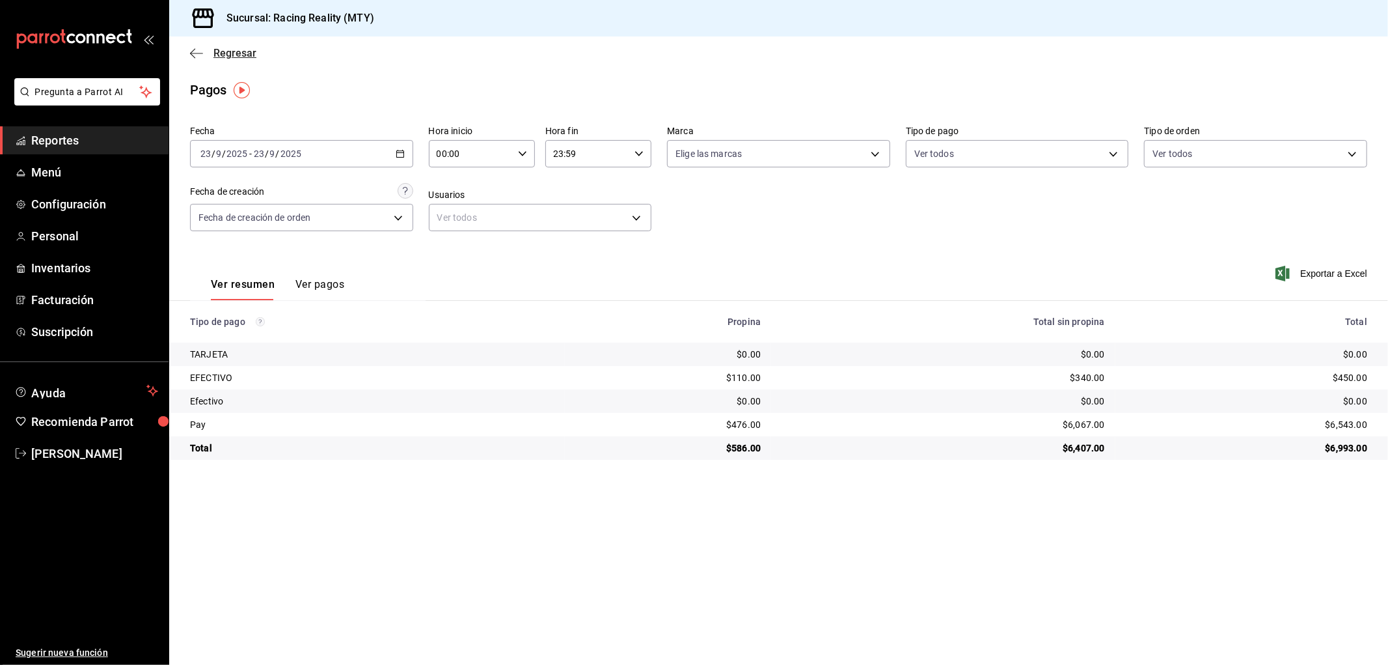
click at [200, 49] on icon "button" at bounding box center [196, 54] width 13 height 12
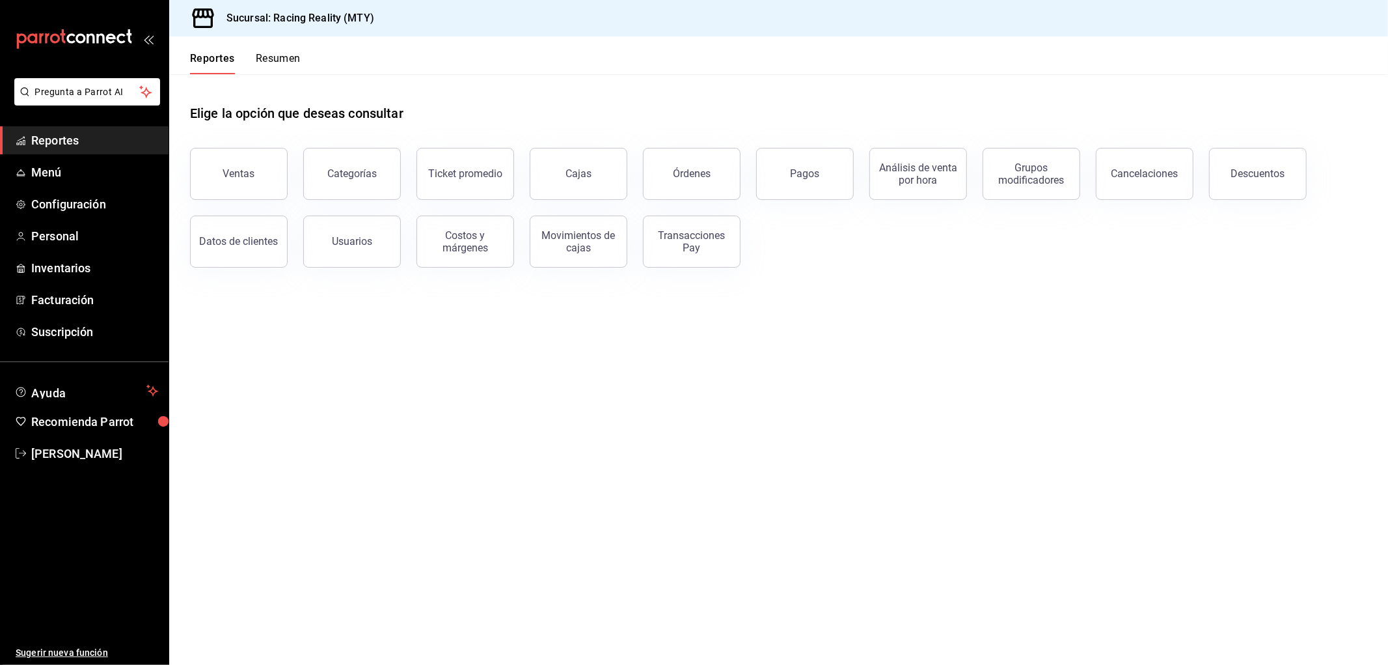
click at [74, 135] on span "Reportes" at bounding box center [94, 140] width 127 height 18
click at [697, 247] on div "Transacciones Pay" at bounding box center [692, 241] width 81 height 25
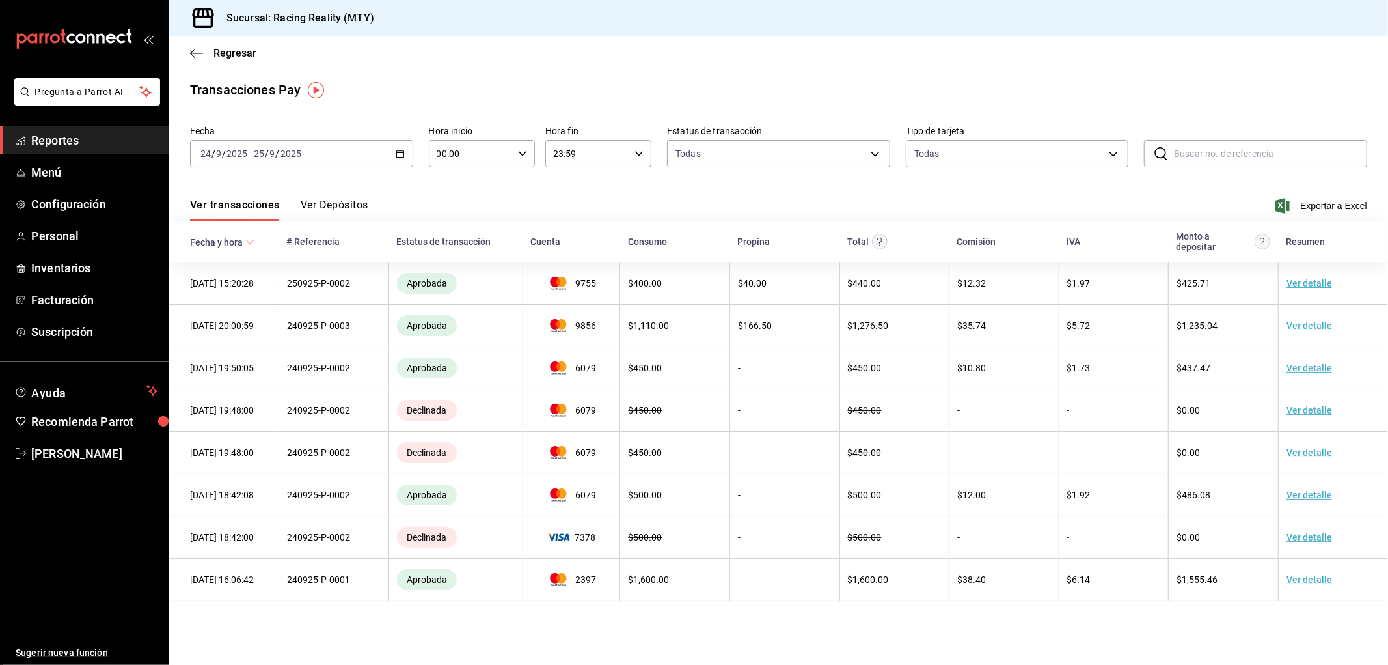
click at [328, 204] on button "Ver Depósitos" at bounding box center [335, 210] width 68 height 22
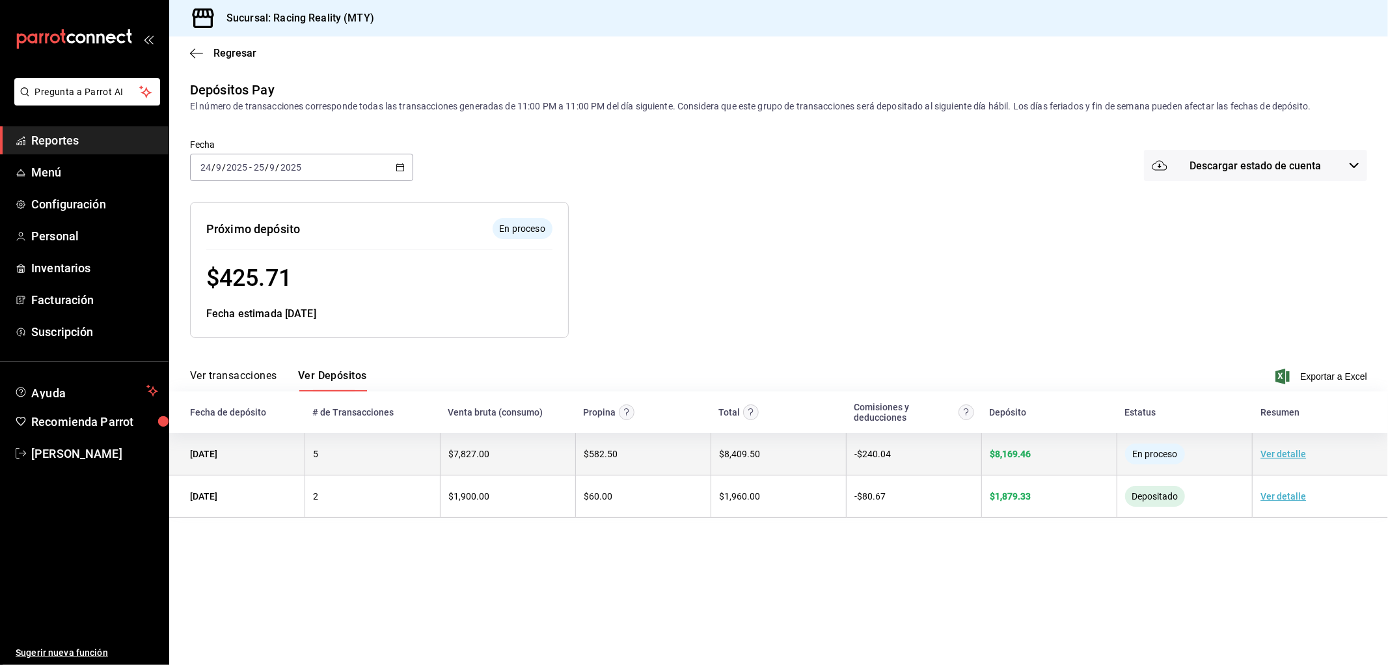
click at [1280, 448] on td "Ver detalle" at bounding box center [1320, 454] width 135 height 42
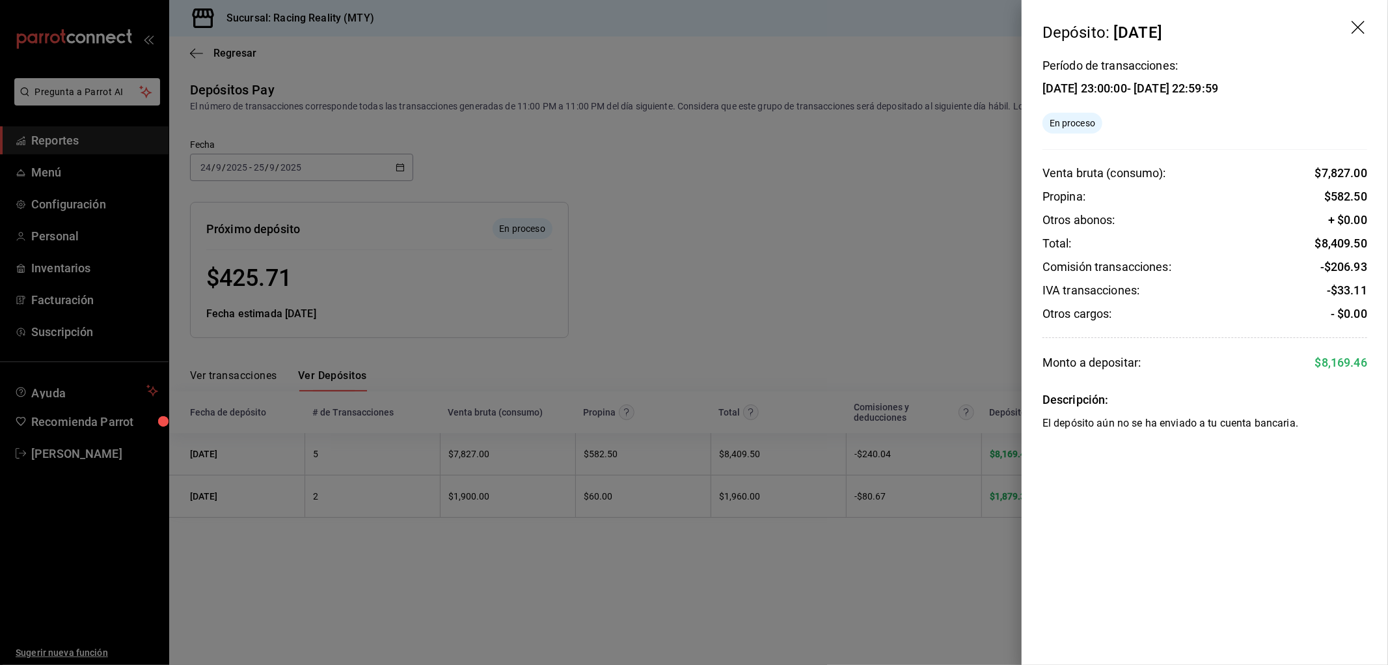
click at [922, 280] on div at bounding box center [694, 332] width 1388 height 665
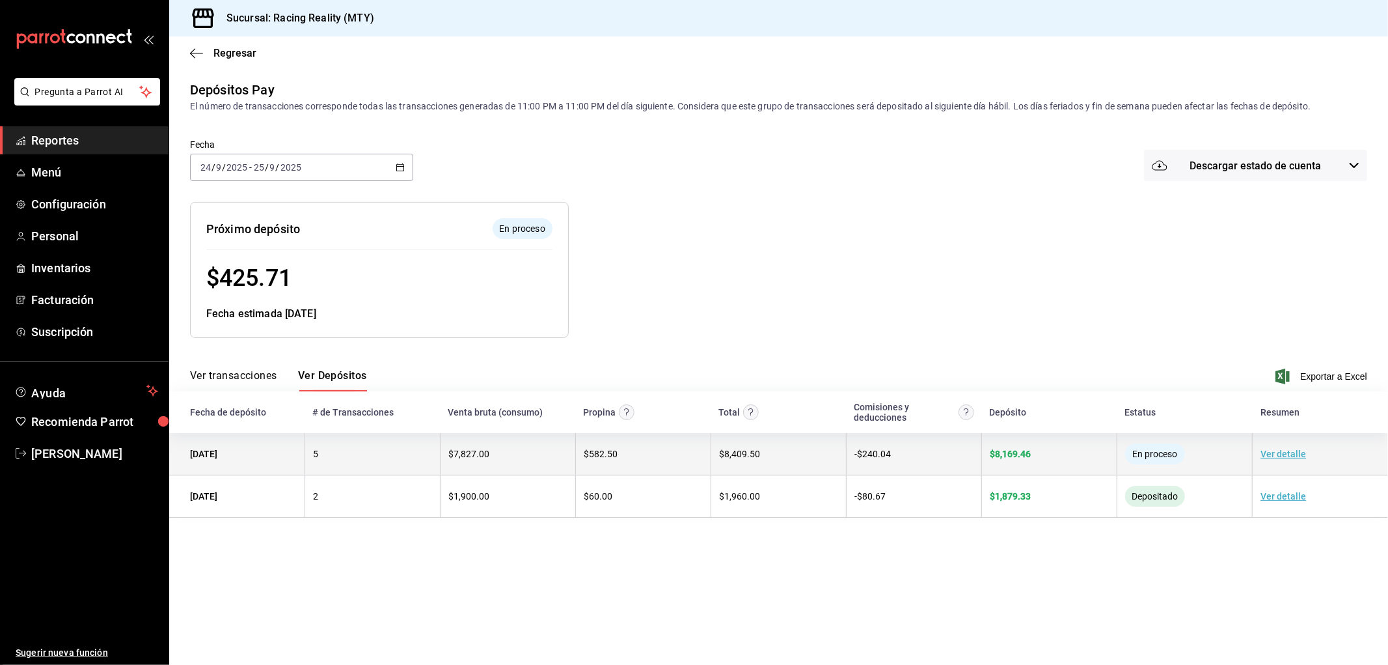
click at [1293, 454] on link "Ver detalle" at bounding box center [1284, 453] width 46 height 10
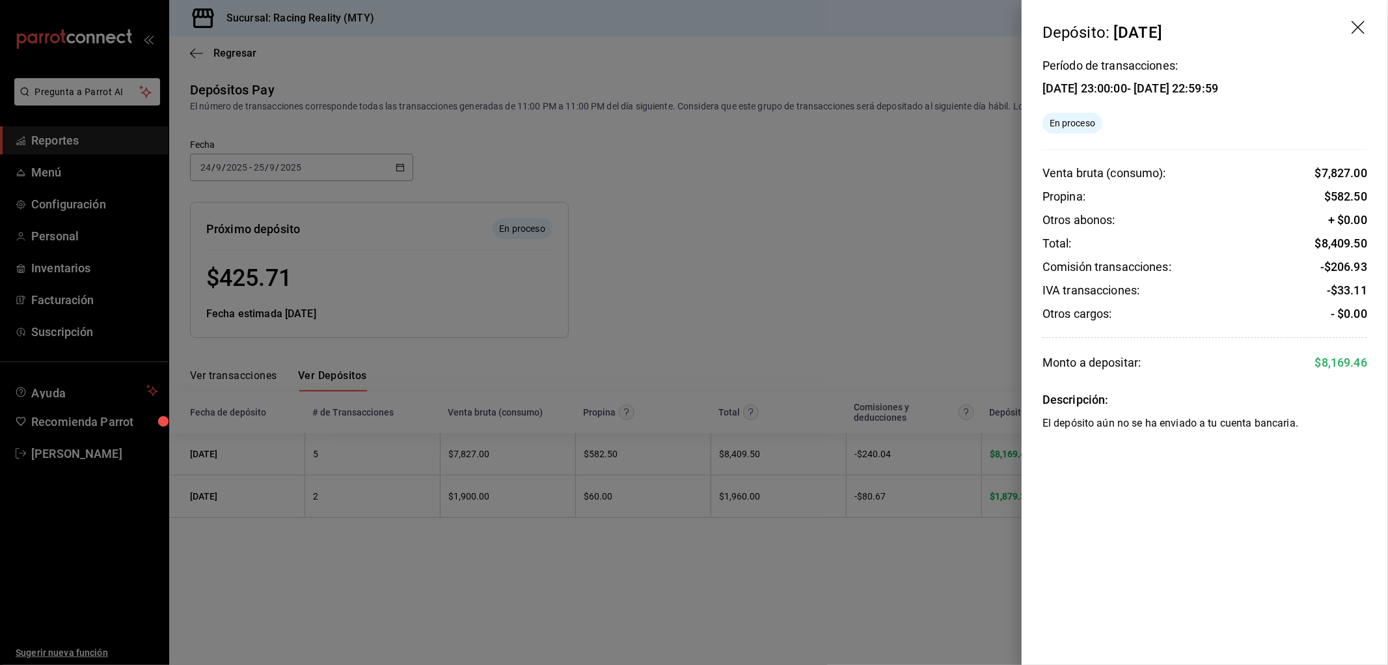
click at [917, 297] on div at bounding box center [694, 332] width 1388 height 665
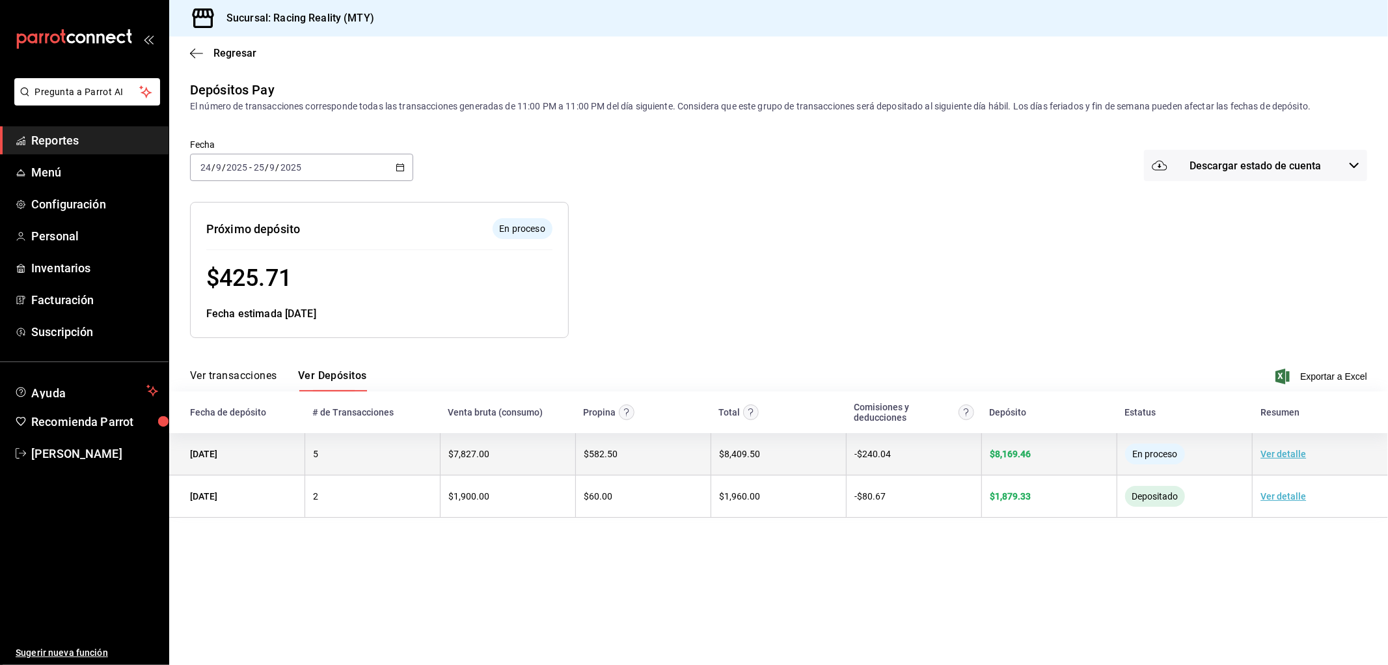
click at [312, 462] on td "5" at bounding box center [372, 454] width 135 height 42
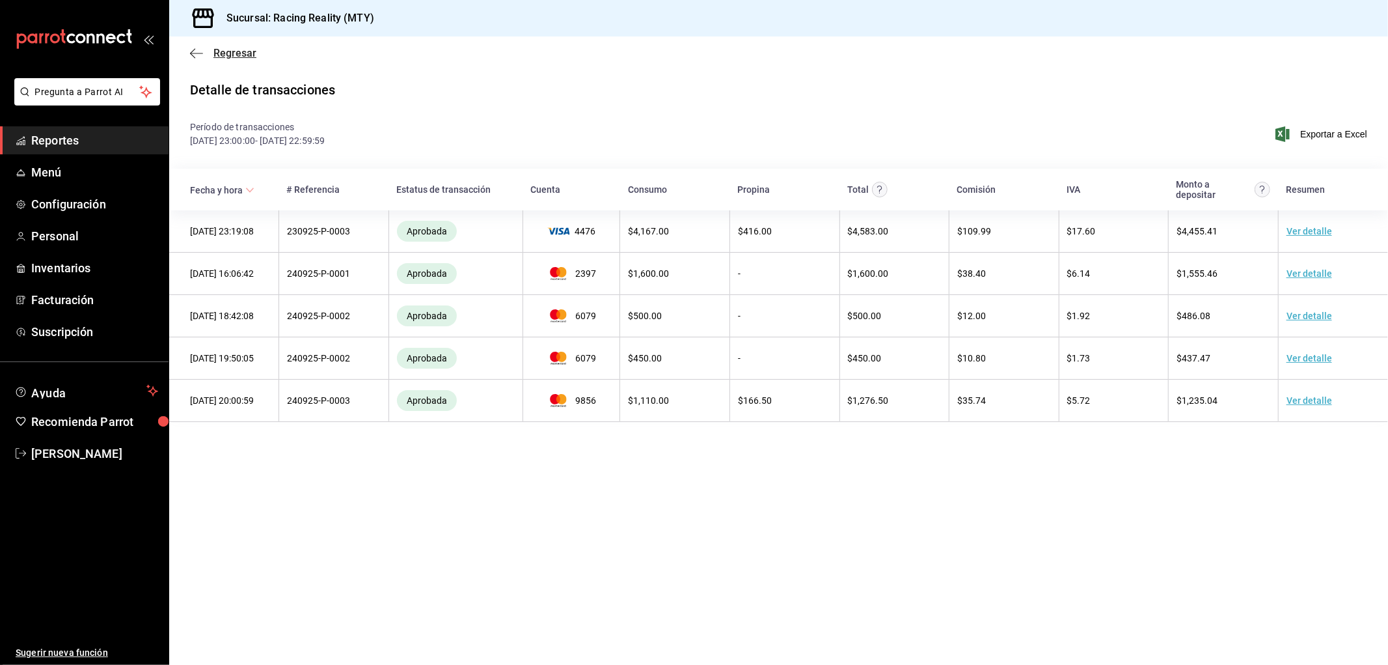
click at [196, 50] on icon "button" at bounding box center [196, 54] width 13 height 12
click at [189, 52] on div "Regresar" at bounding box center [778, 52] width 1219 height 33
click at [198, 55] on icon "button" at bounding box center [196, 54] width 13 height 12
click at [186, 48] on div "Regresar" at bounding box center [778, 52] width 1219 height 33
click at [196, 51] on icon "button" at bounding box center [196, 54] width 13 height 12
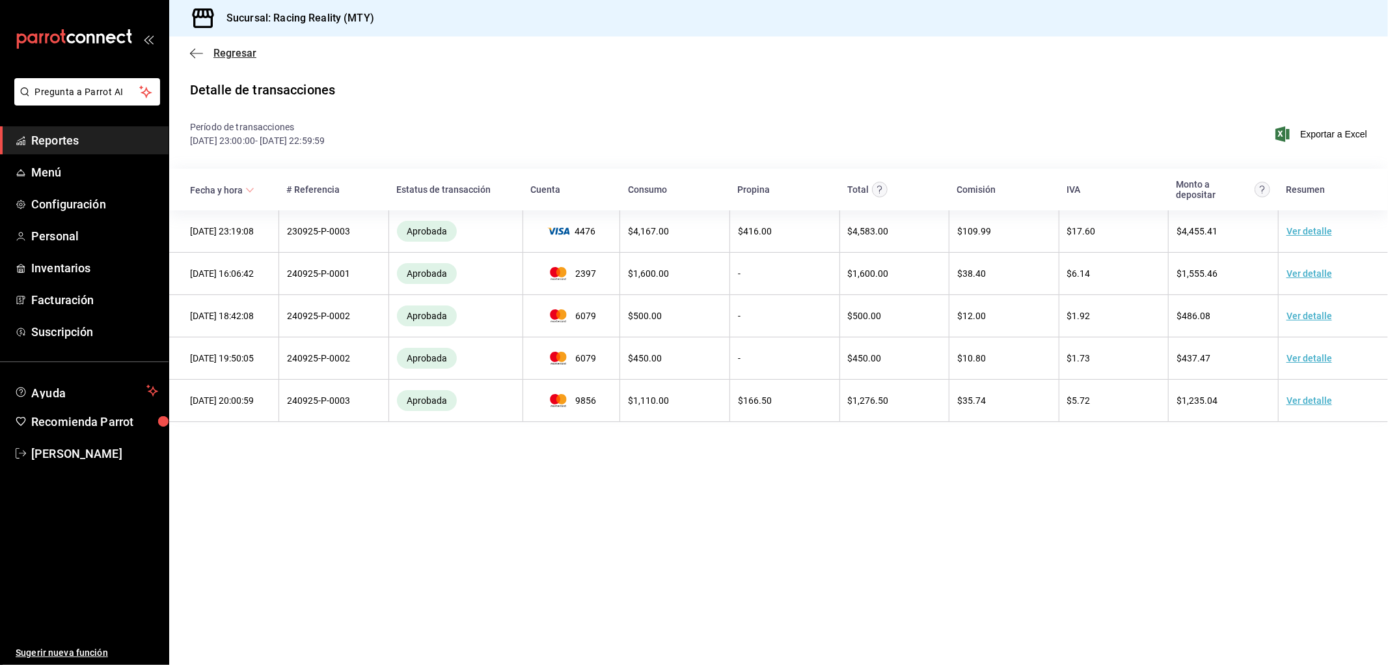
click at [195, 48] on icon "button" at bounding box center [196, 54] width 13 height 12
click at [57, 143] on span "Reportes" at bounding box center [94, 140] width 127 height 18
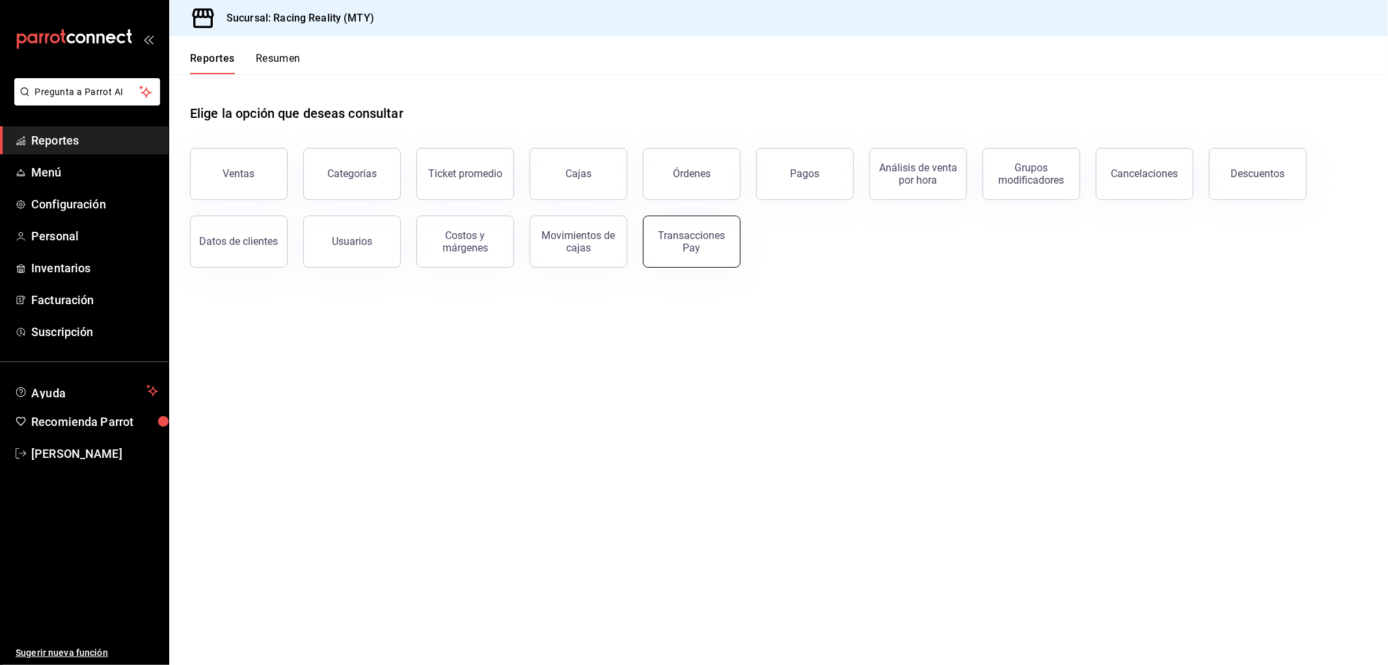
click at [678, 251] on div "Transacciones Pay" at bounding box center [692, 241] width 81 height 25
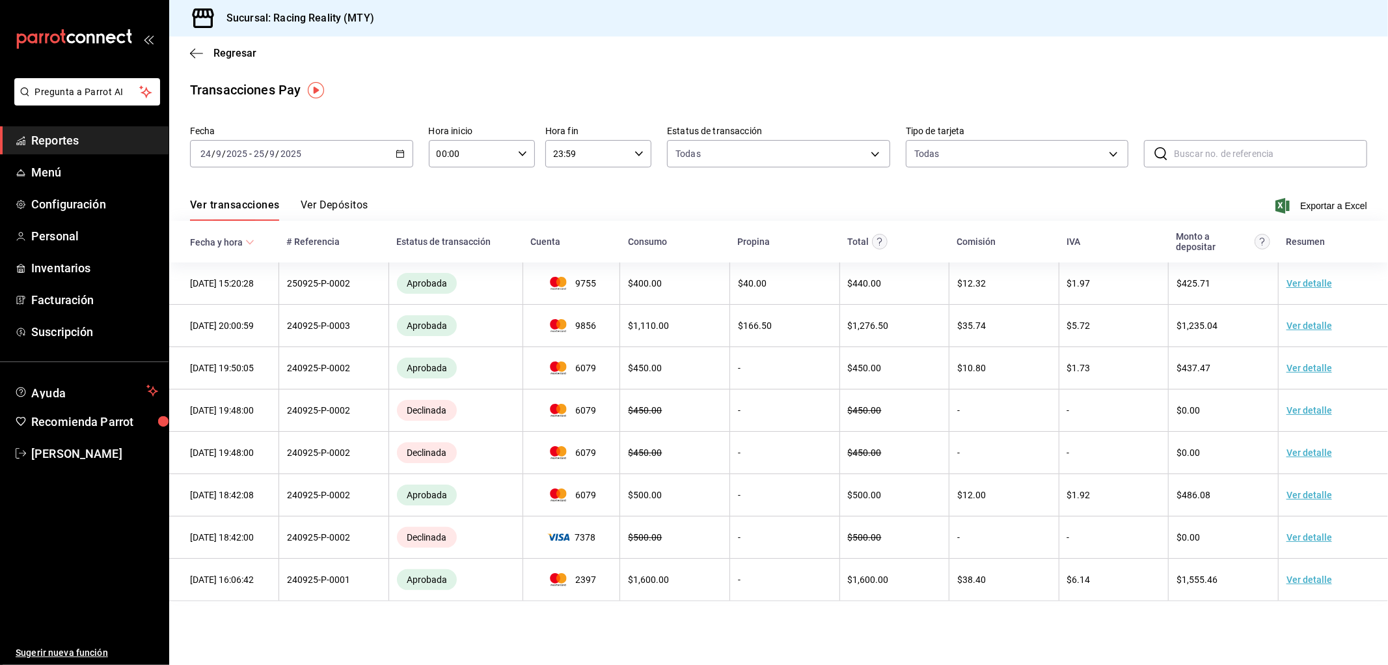
click at [397, 158] on icon "button" at bounding box center [400, 153] width 9 height 9
click at [395, 186] on div "Ver transacciones Ver Depósitos Exportar a Excel" at bounding box center [779, 202] width 1178 height 38
click at [346, 202] on button "Ver Depósitos" at bounding box center [335, 210] width 68 height 22
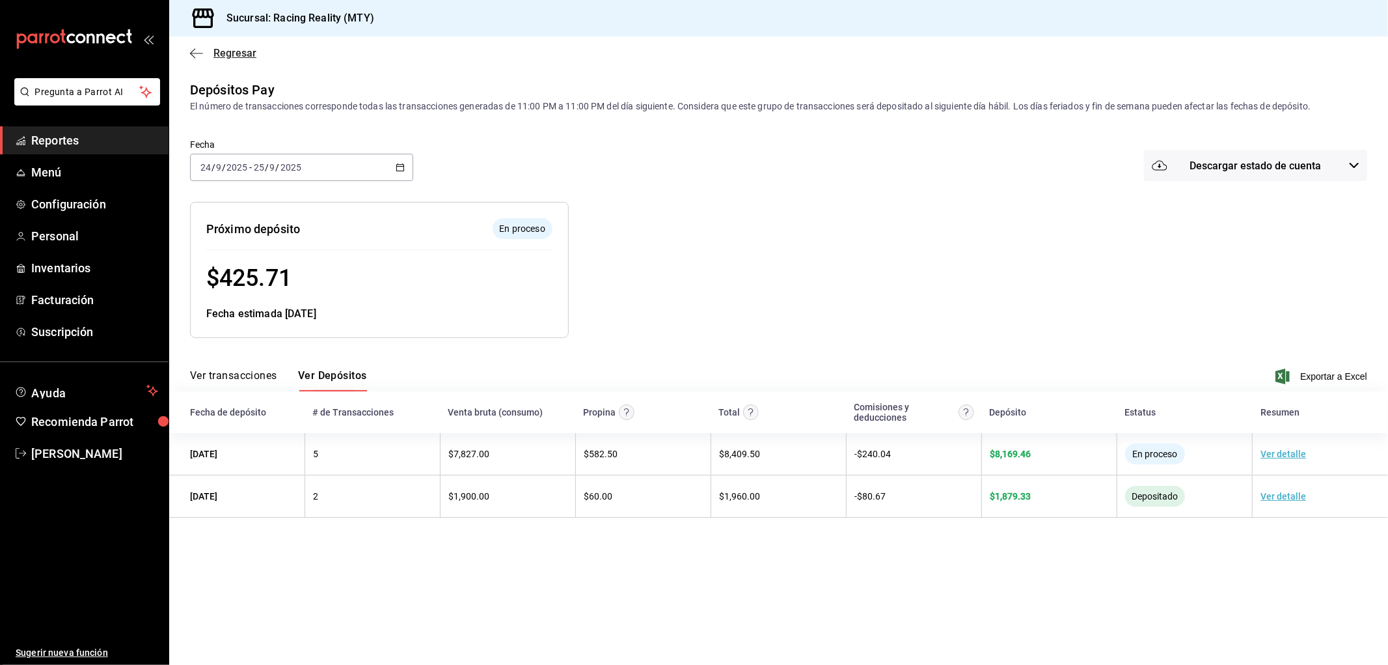
click at [191, 53] on icon "button" at bounding box center [192, 53] width 5 height 10
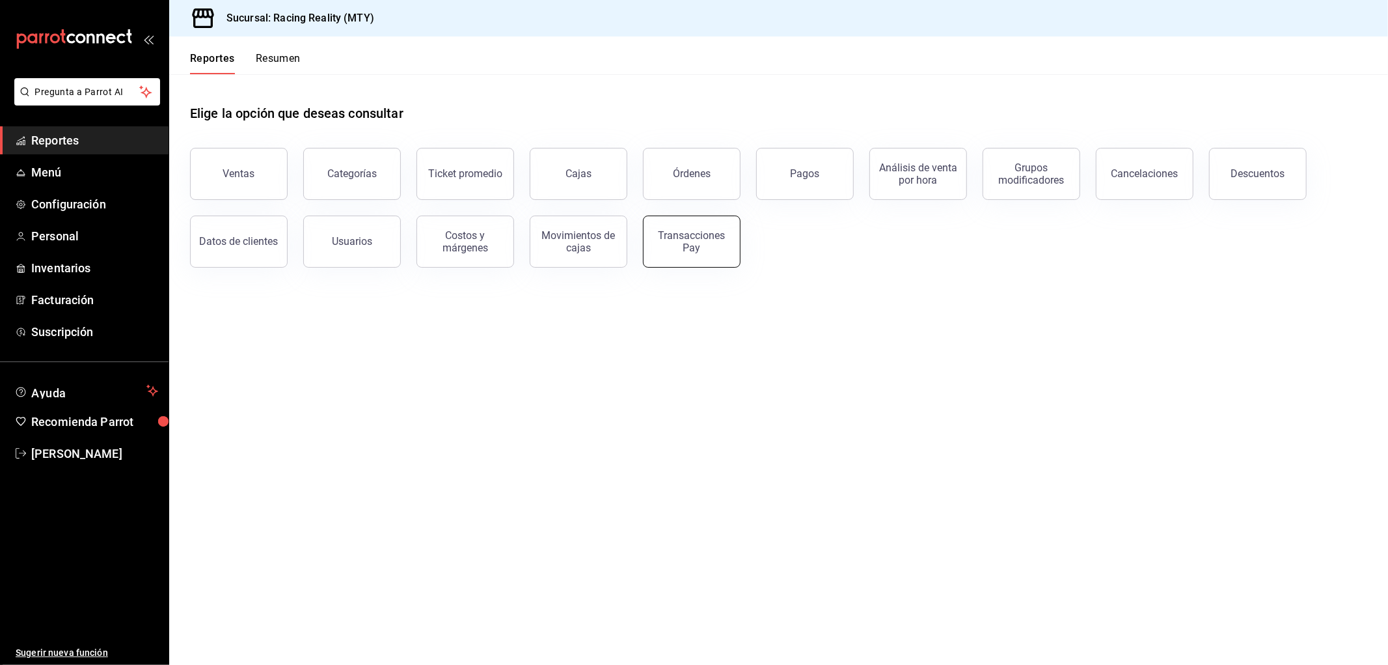
click at [714, 246] on div "Transacciones Pay" at bounding box center [692, 241] width 81 height 25
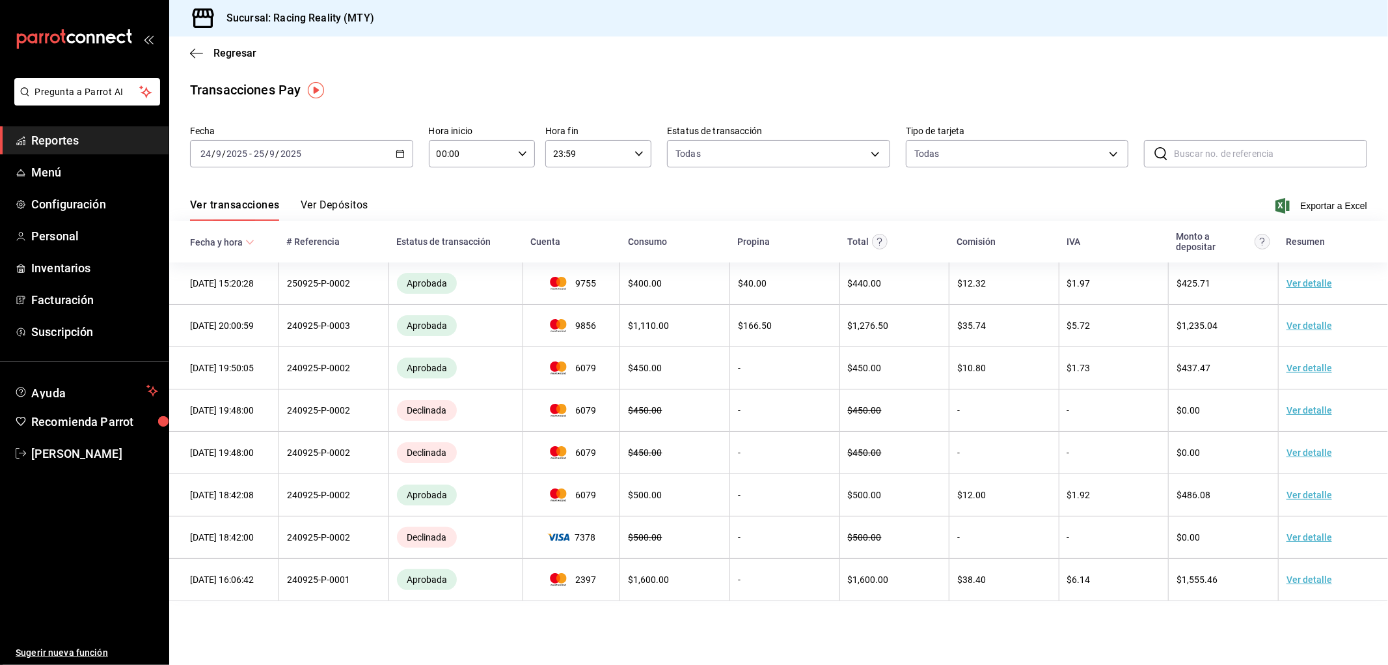
click at [334, 210] on button "Ver Depósitos" at bounding box center [335, 210] width 68 height 22
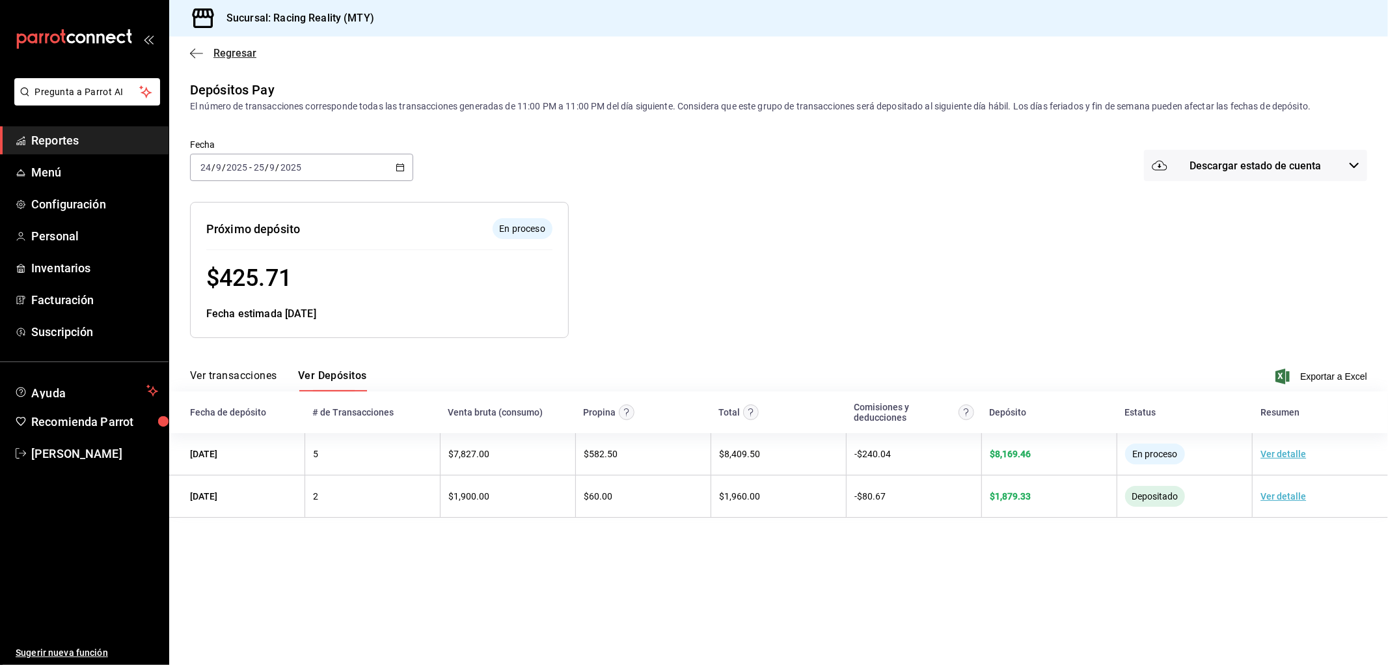
click at [193, 48] on icon "button" at bounding box center [196, 54] width 13 height 12
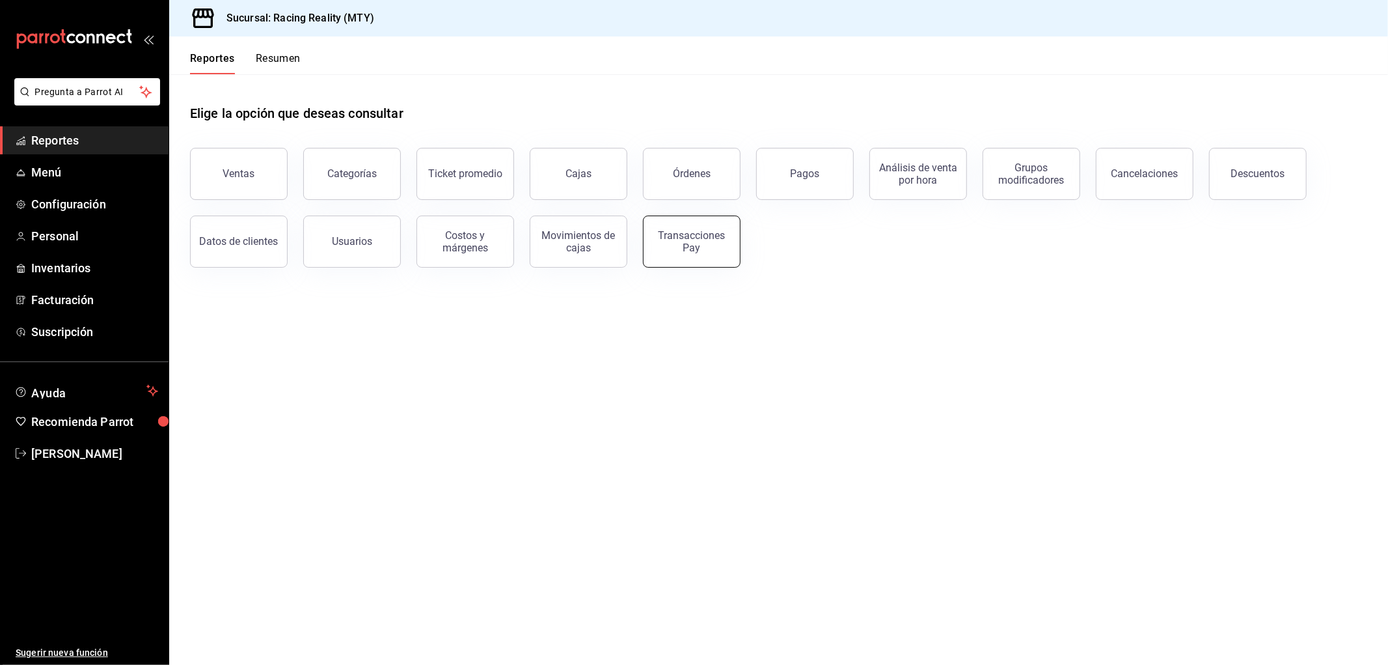
click at [732, 232] on button "Transacciones Pay" at bounding box center [692, 241] width 98 height 52
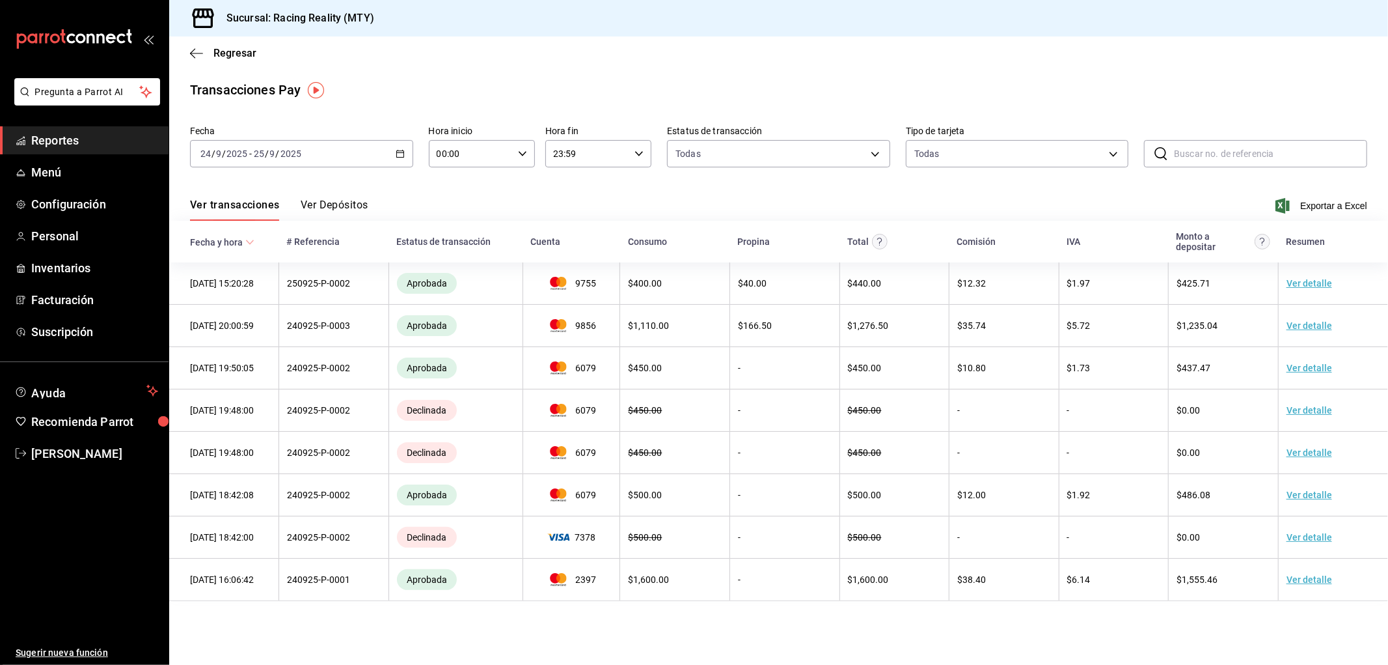
click at [406, 152] on div "[DATE] [DATE] - [DATE] [DATE]" at bounding box center [301, 153] width 223 height 27
click at [223, 335] on span "Rango de fechas" at bounding box center [251, 340] width 101 height 14
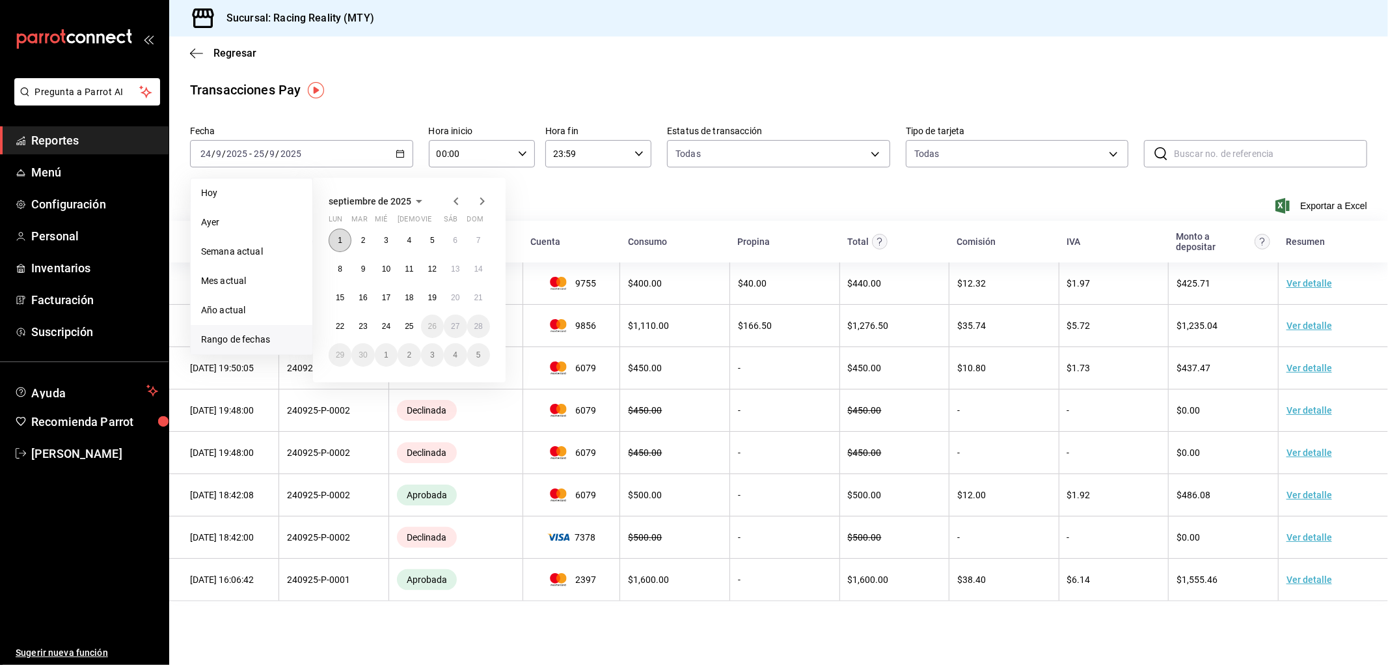
click at [342, 231] on button "1" at bounding box center [340, 239] width 23 height 23
click at [415, 323] on button "25" at bounding box center [409, 325] width 23 height 23
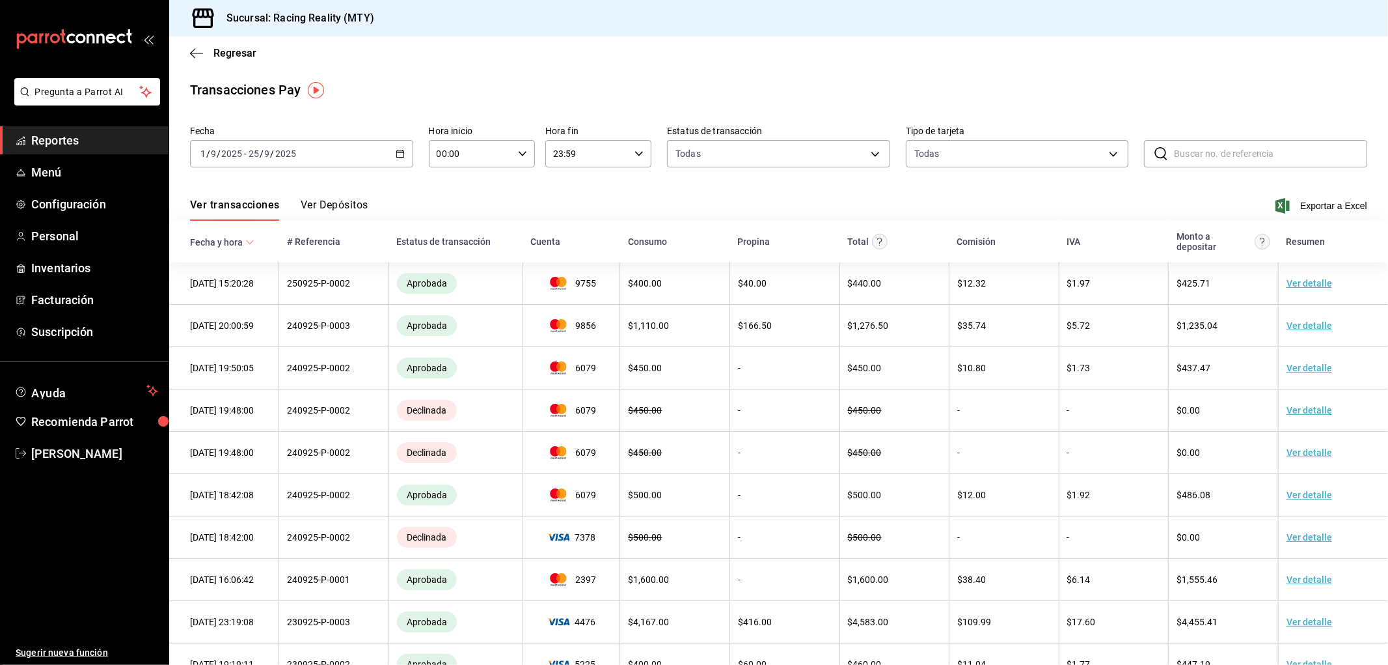
click at [353, 205] on button "Ver Depósitos" at bounding box center [335, 210] width 68 height 22
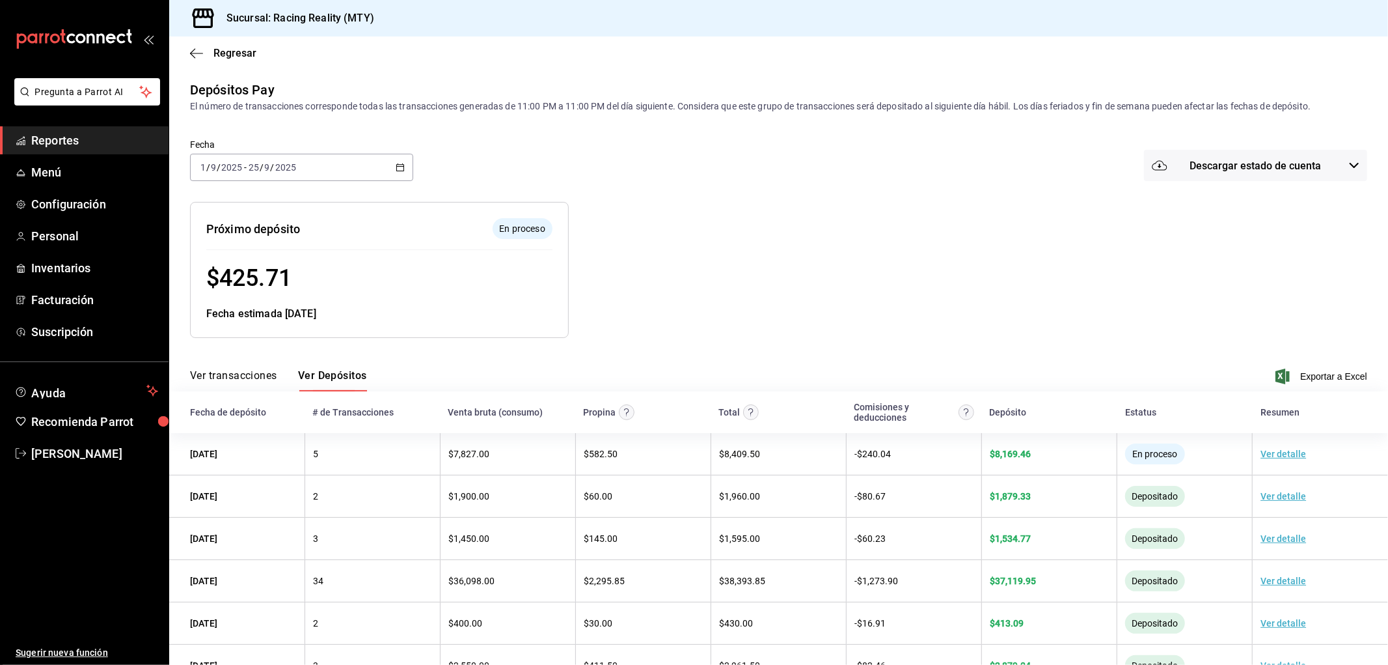
click at [1164, 159] on button "Descargar estado de cuenta" at bounding box center [1255, 165] width 223 height 31
click at [1117, 257] on div at bounding box center [694, 332] width 1388 height 665
click at [1302, 379] on span "Exportar a Excel" at bounding box center [1322, 376] width 89 height 16
click at [193, 52] on icon "button" at bounding box center [196, 54] width 13 height 12
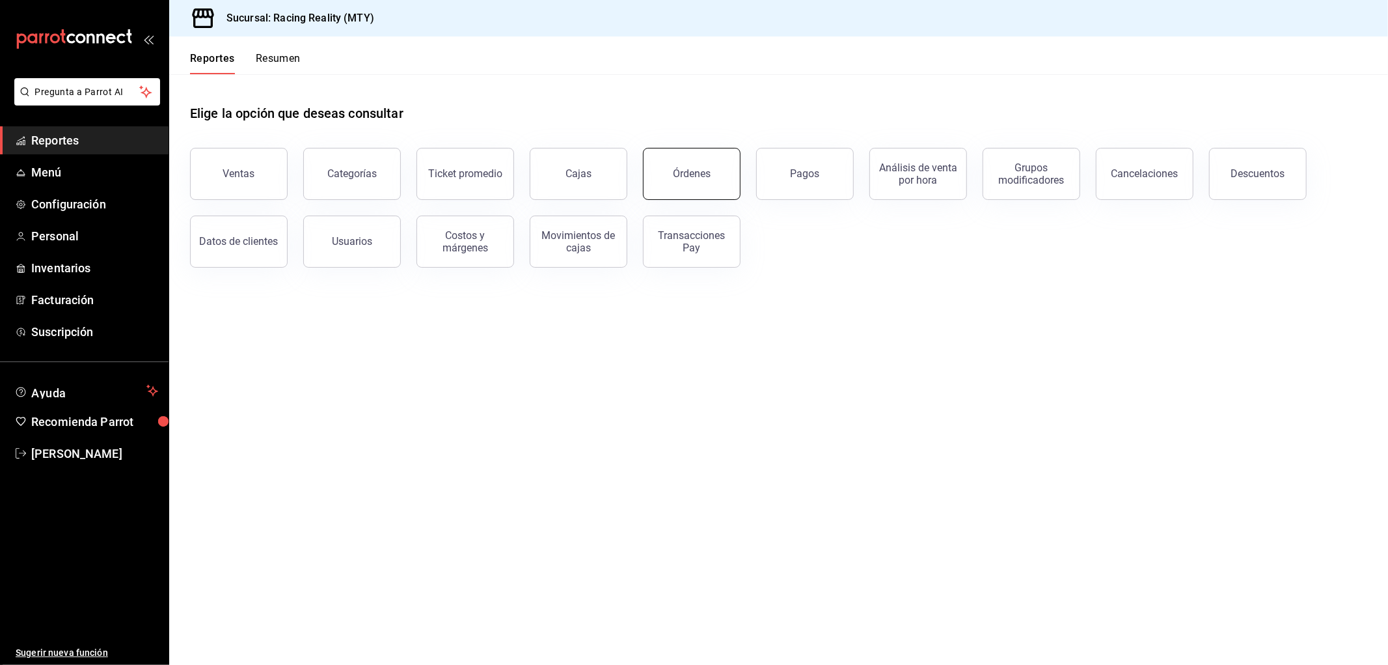
click at [700, 176] on div "Órdenes" at bounding box center [692, 173] width 38 height 12
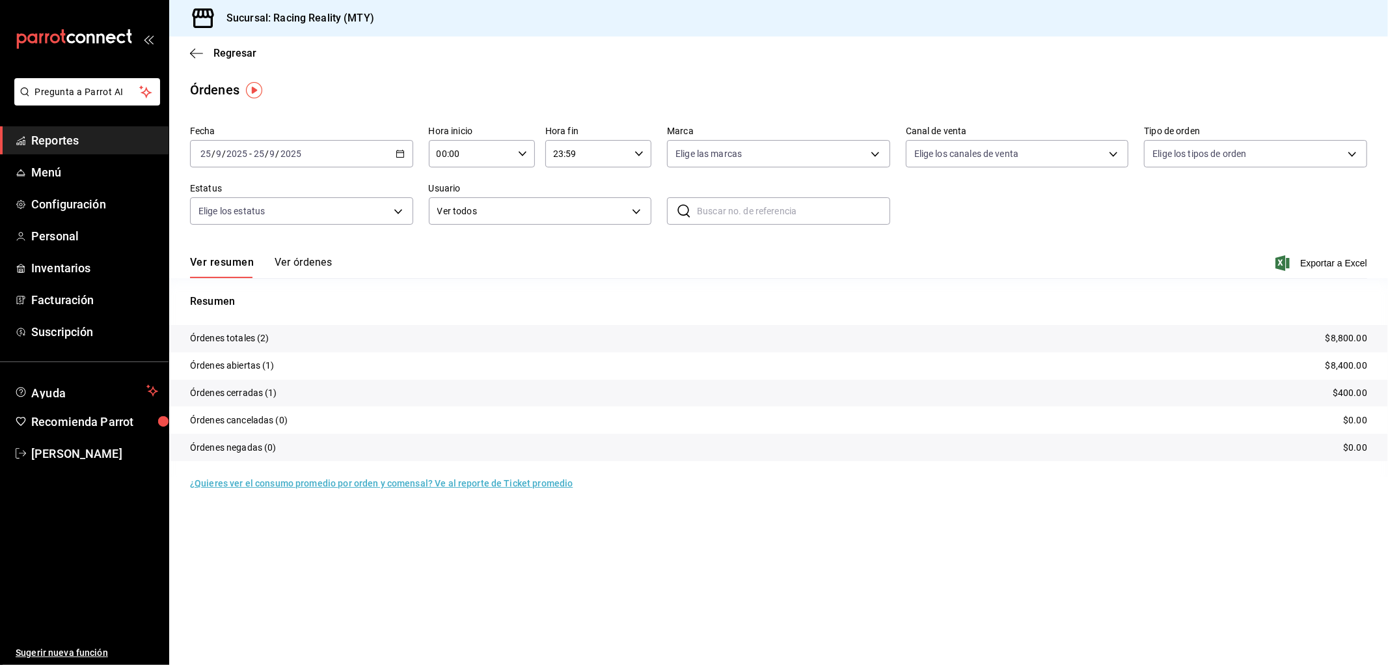
click at [398, 141] on div "[DATE] [DATE] - [DATE] [DATE]" at bounding box center [301, 153] width 223 height 27
click at [217, 338] on span "Rango de fechas" at bounding box center [251, 340] width 101 height 14
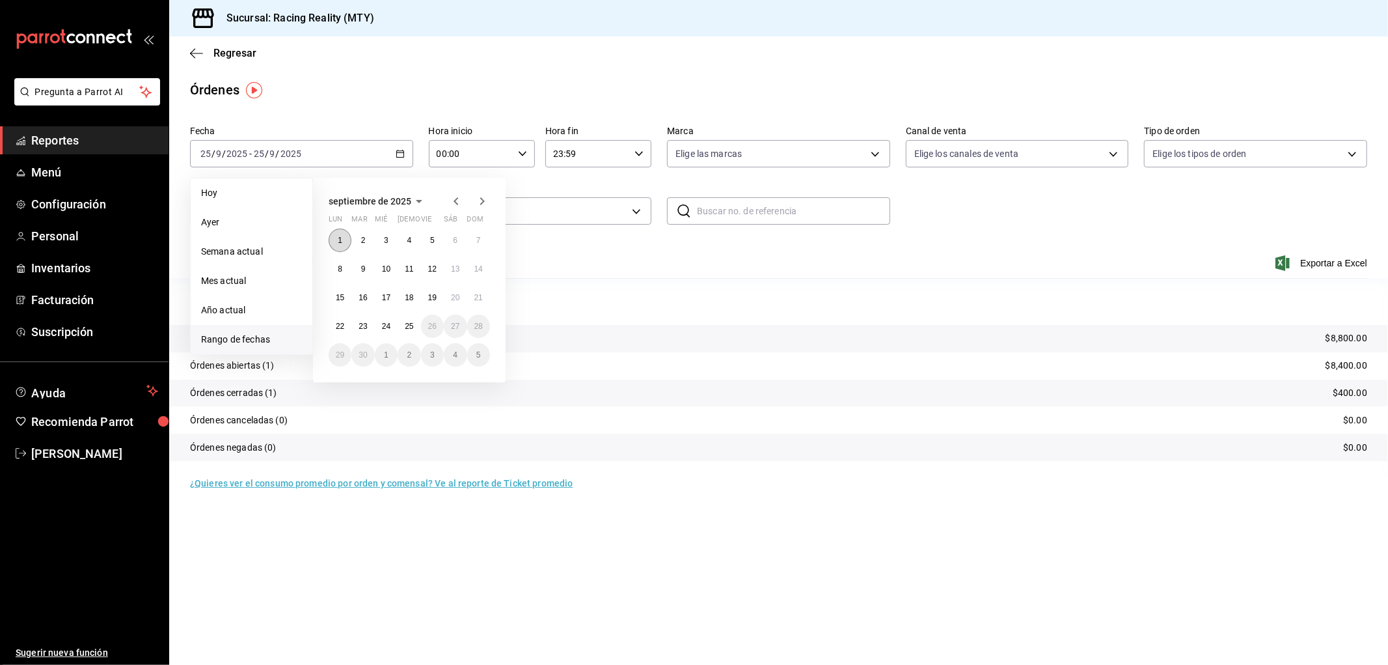
click at [337, 228] on button "1" at bounding box center [340, 239] width 23 height 23
click at [409, 325] on abbr "25" at bounding box center [409, 326] width 8 height 9
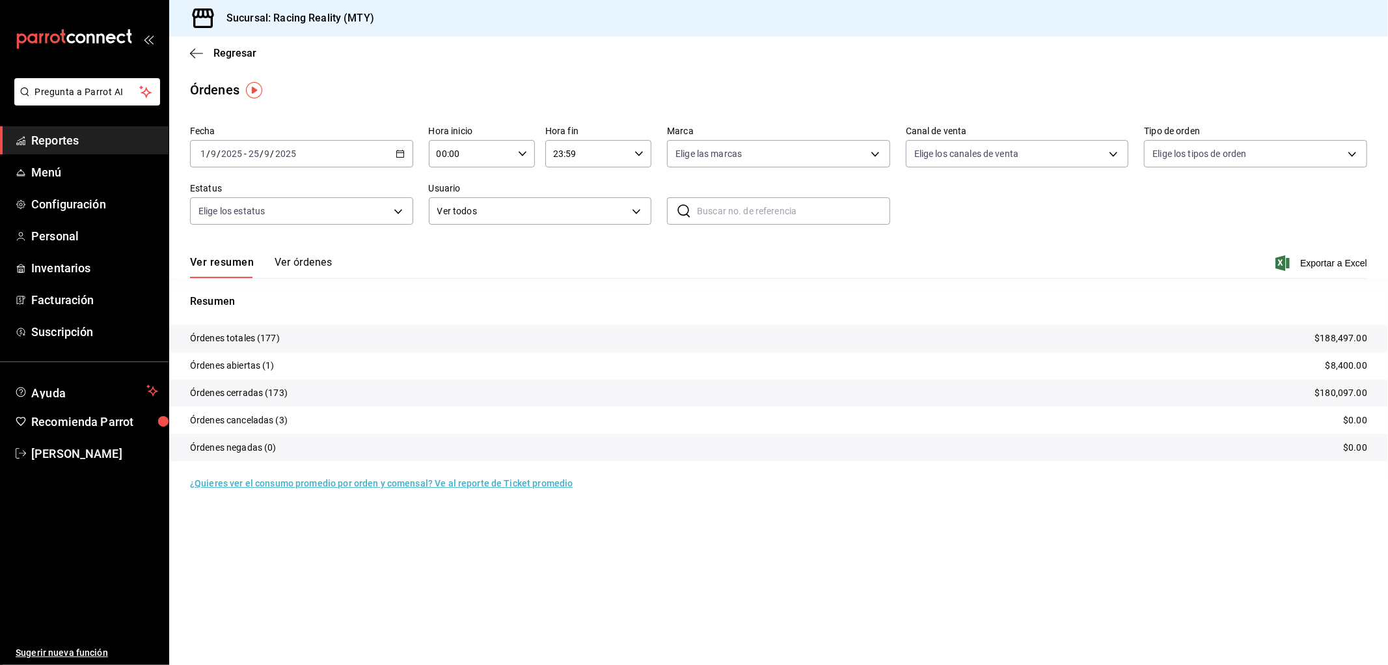
click at [310, 251] on div "Ver resumen Ver órdenes Exportar a Excel" at bounding box center [779, 259] width 1178 height 38
click at [232, 262] on button "Ver resumen" at bounding box center [222, 267] width 64 height 22
click at [193, 54] on icon "button" at bounding box center [196, 54] width 13 height 12
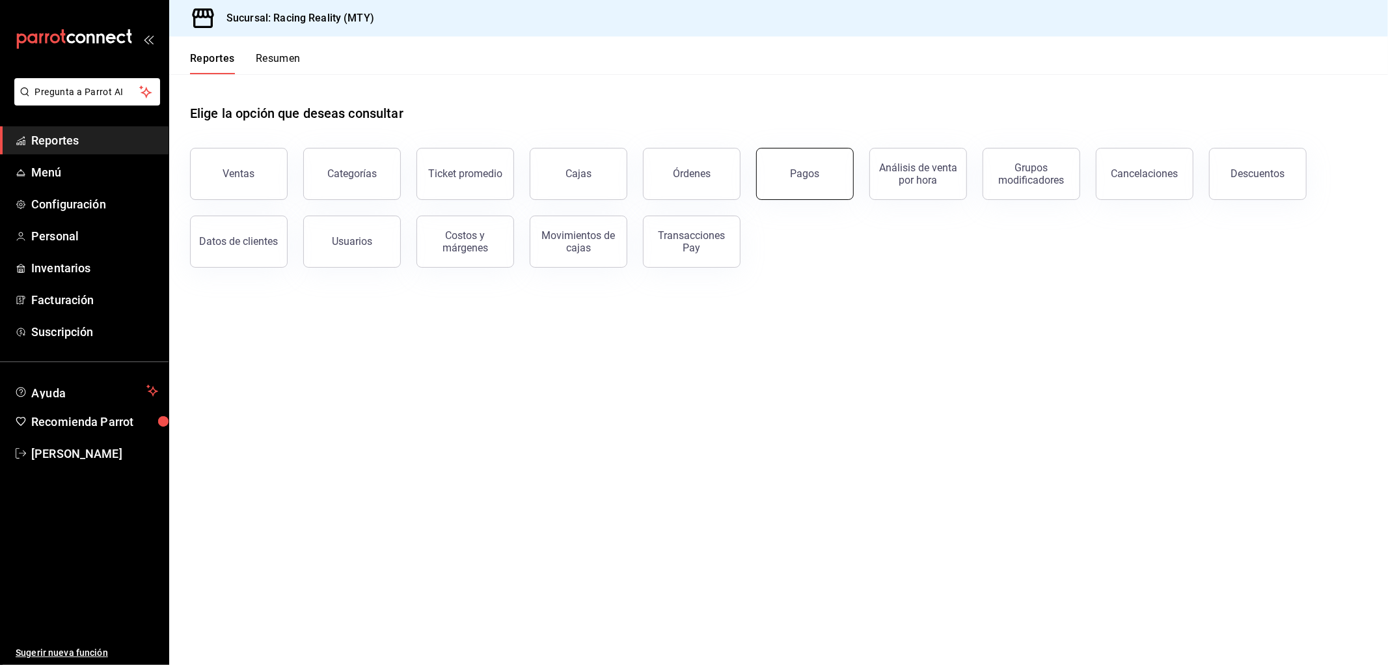
click at [818, 165] on button "Pagos" at bounding box center [805, 174] width 98 height 52
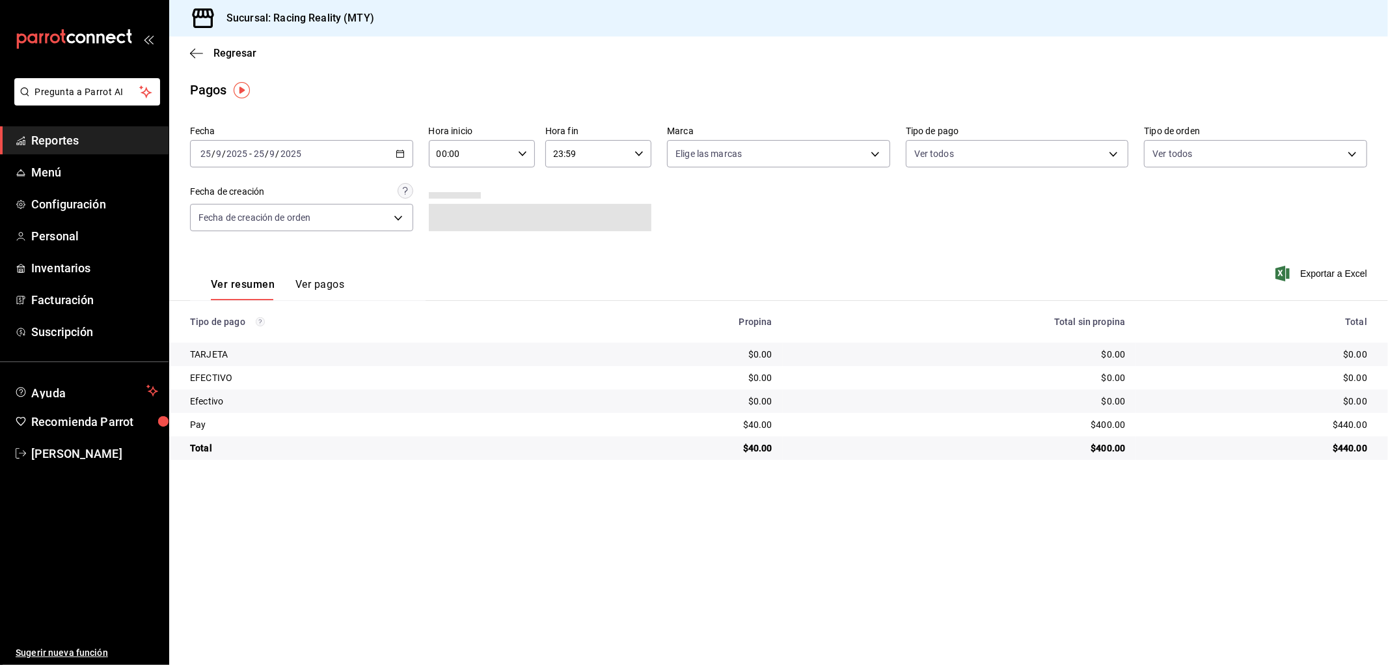
click at [398, 152] on icon "button" at bounding box center [400, 153] width 9 height 9
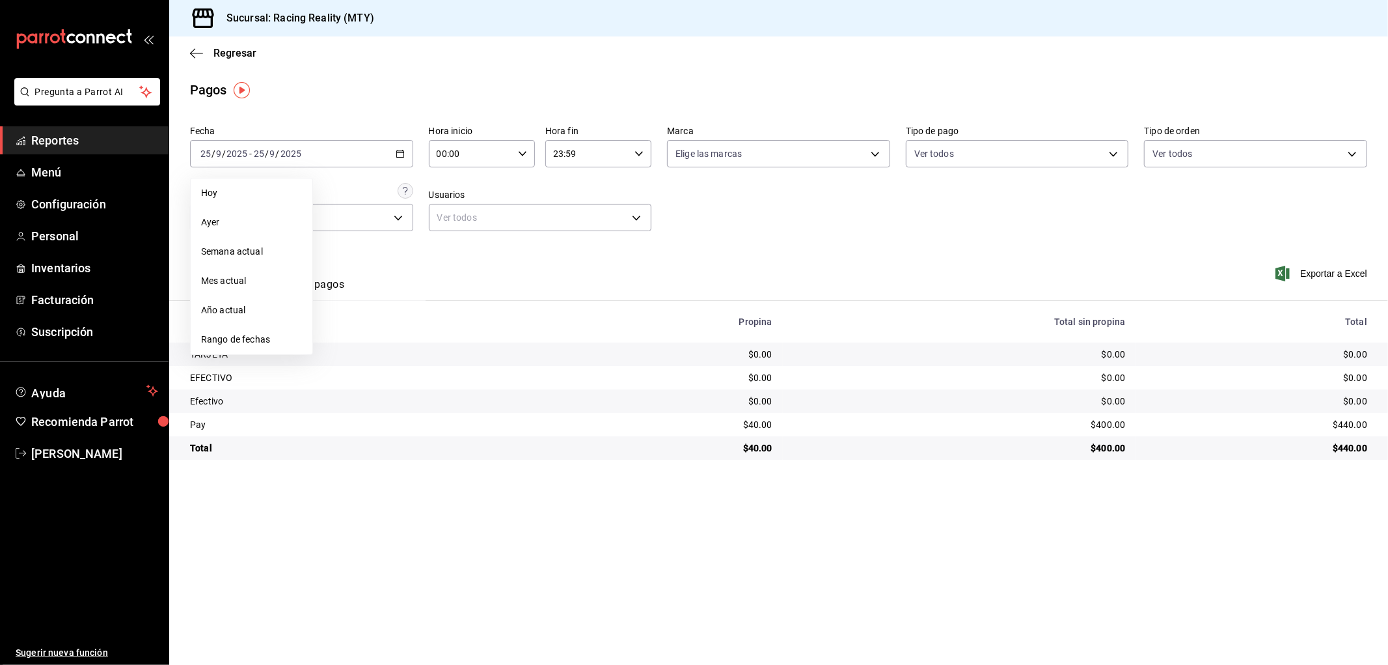
click at [229, 341] on span "Rango de fechas" at bounding box center [251, 340] width 101 height 14
click at [346, 243] on button "1" at bounding box center [340, 239] width 23 height 23
click at [411, 329] on abbr "25" at bounding box center [409, 326] width 8 height 9
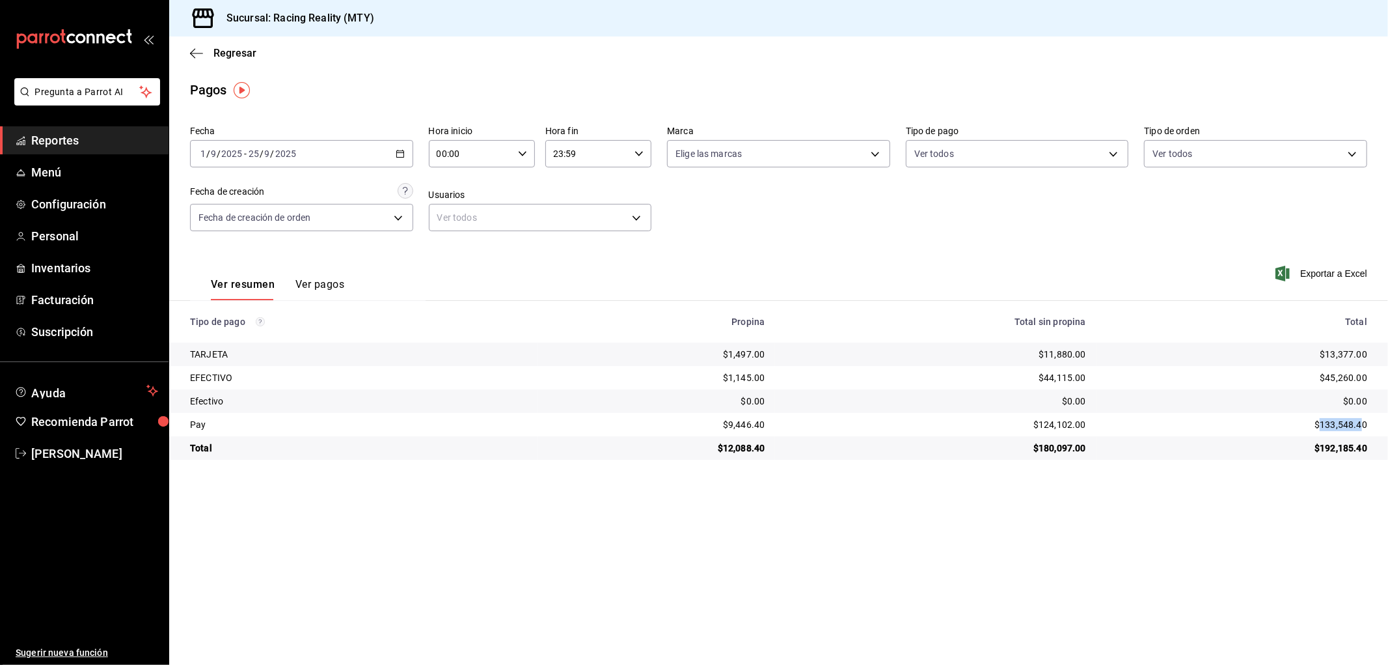
drag, startPoint x: 1364, startPoint y: 423, endPoint x: 1319, endPoint y: 425, distance: 45.6
click at [1319, 425] on div "$133,548.40" at bounding box center [1237, 424] width 260 height 13
click at [311, 286] on button "Ver pagos" at bounding box center [320, 289] width 49 height 22
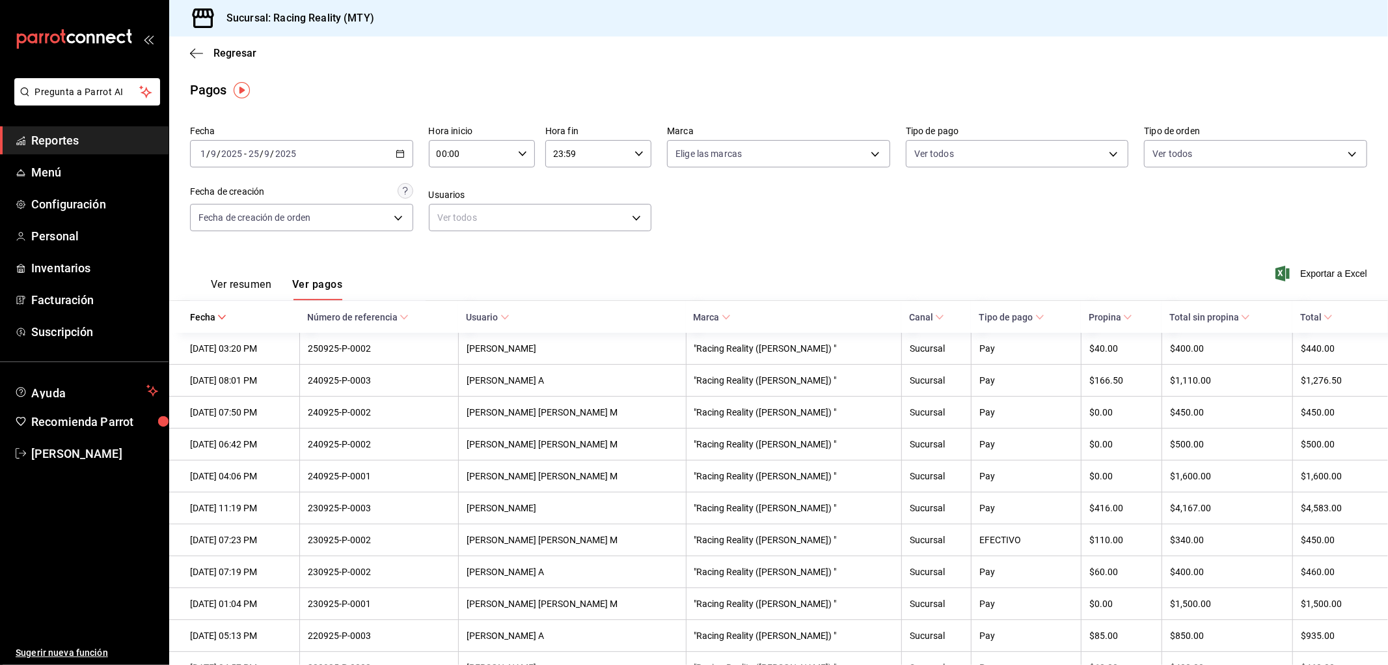
click at [238, 290] on button "Ver resumen" at bounding box center [241, 289] width 61 height 22
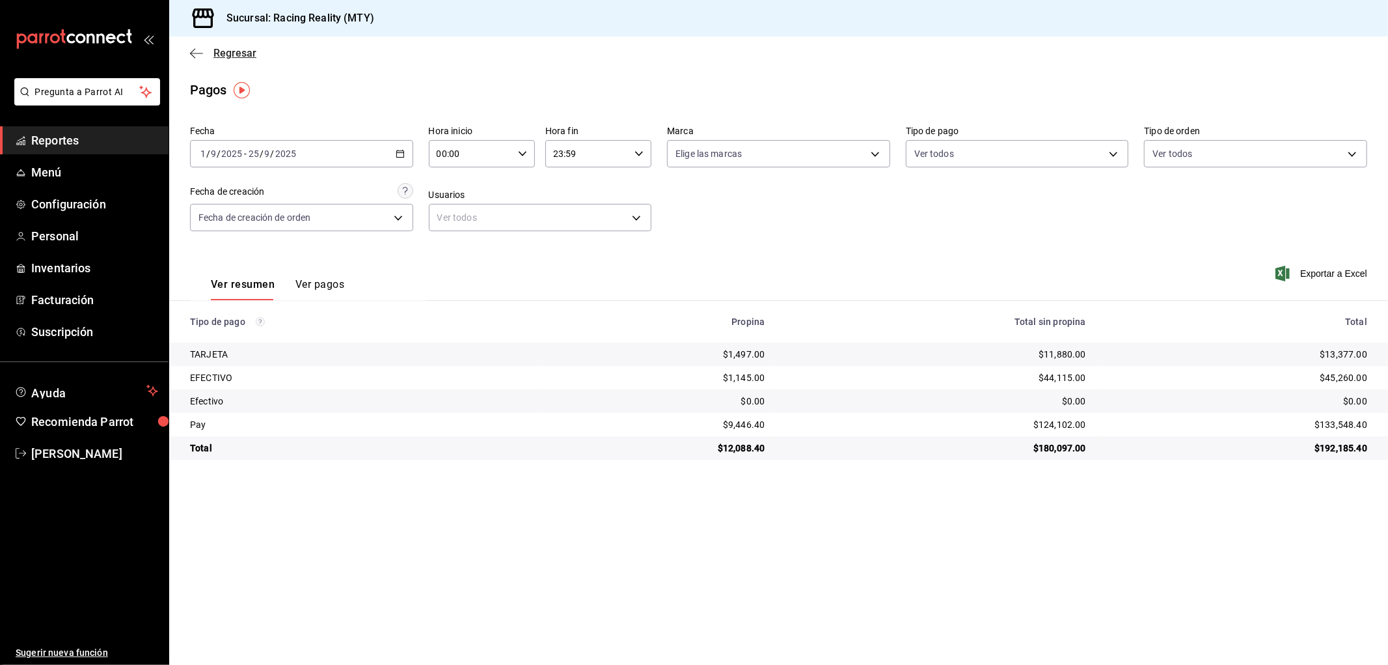
click at [197, 56] on icon "button" at bounding box center [196, 54] width 13 height 12
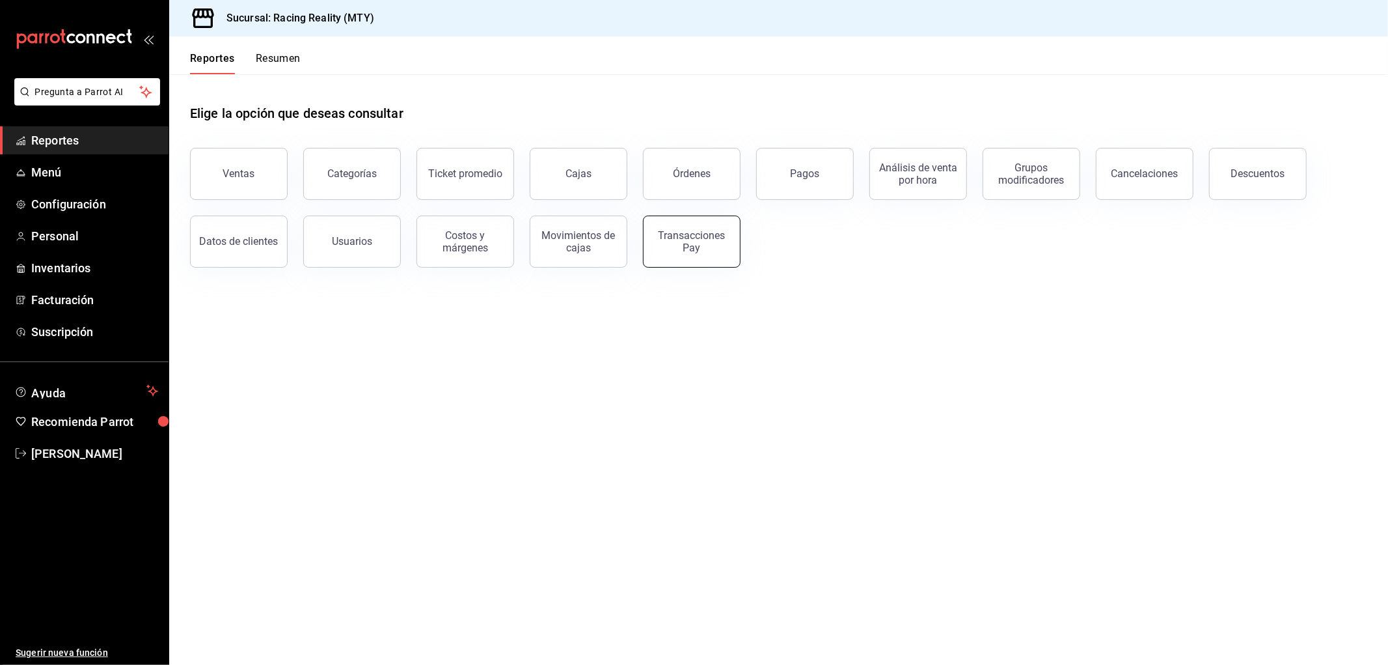
click at [697, 236] on div "Transacciones Pay" at bounding box center [692, 241] width 81 height 25
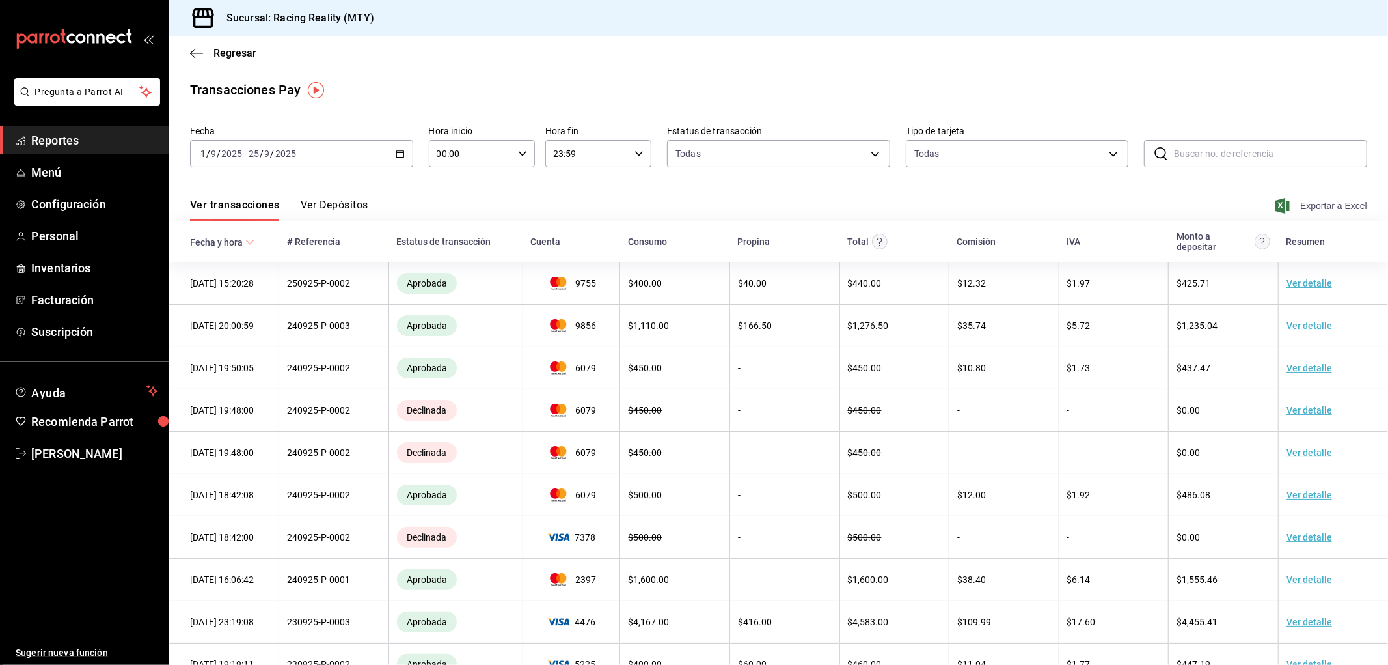
click at [1279, 200] on icon "button" at bounding box center [1283, 206] width 14 height 16
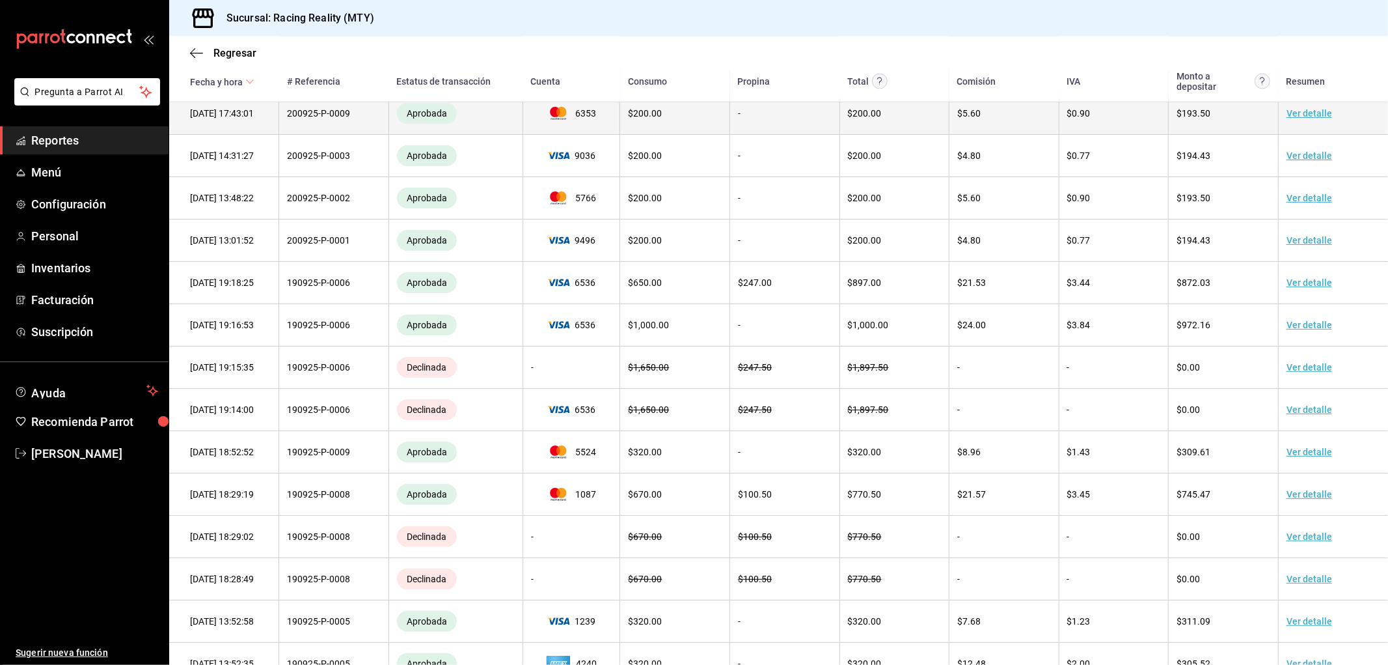
scroll to position [1877, 0]
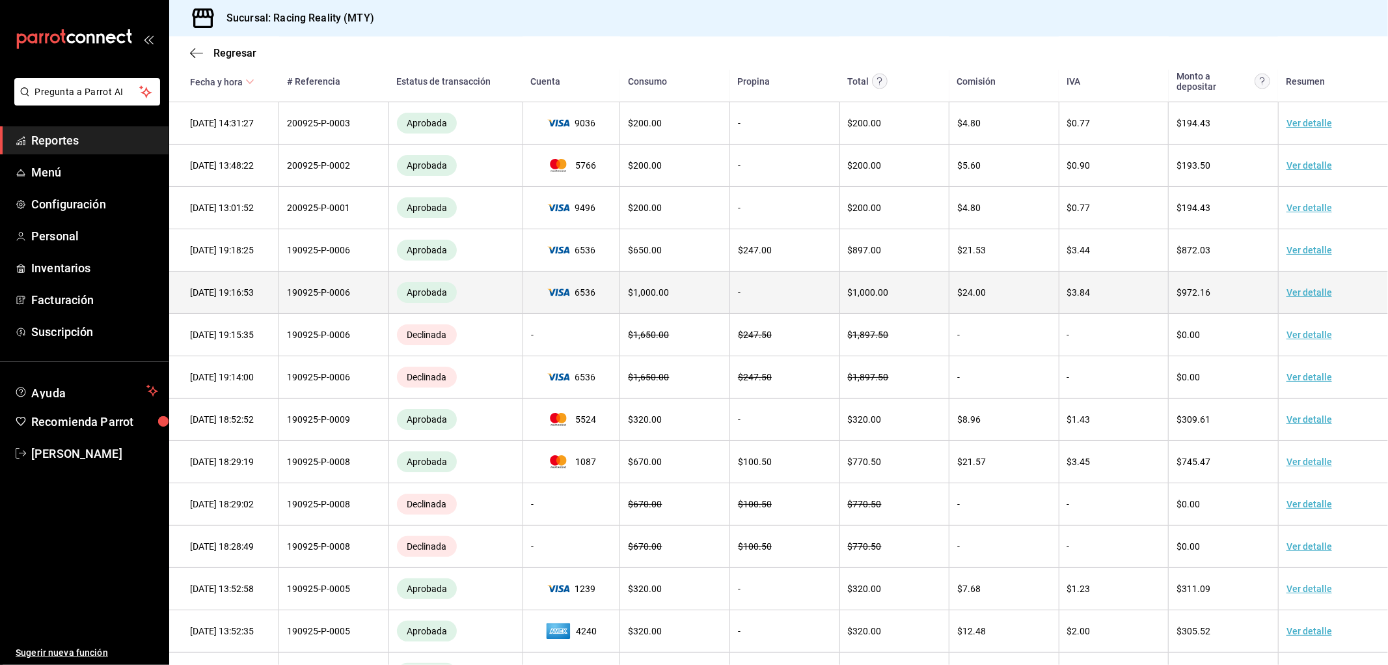
click at [1287, 297] on link "Ver detalle" at bounding box center [1310, 292] width 46 height 10
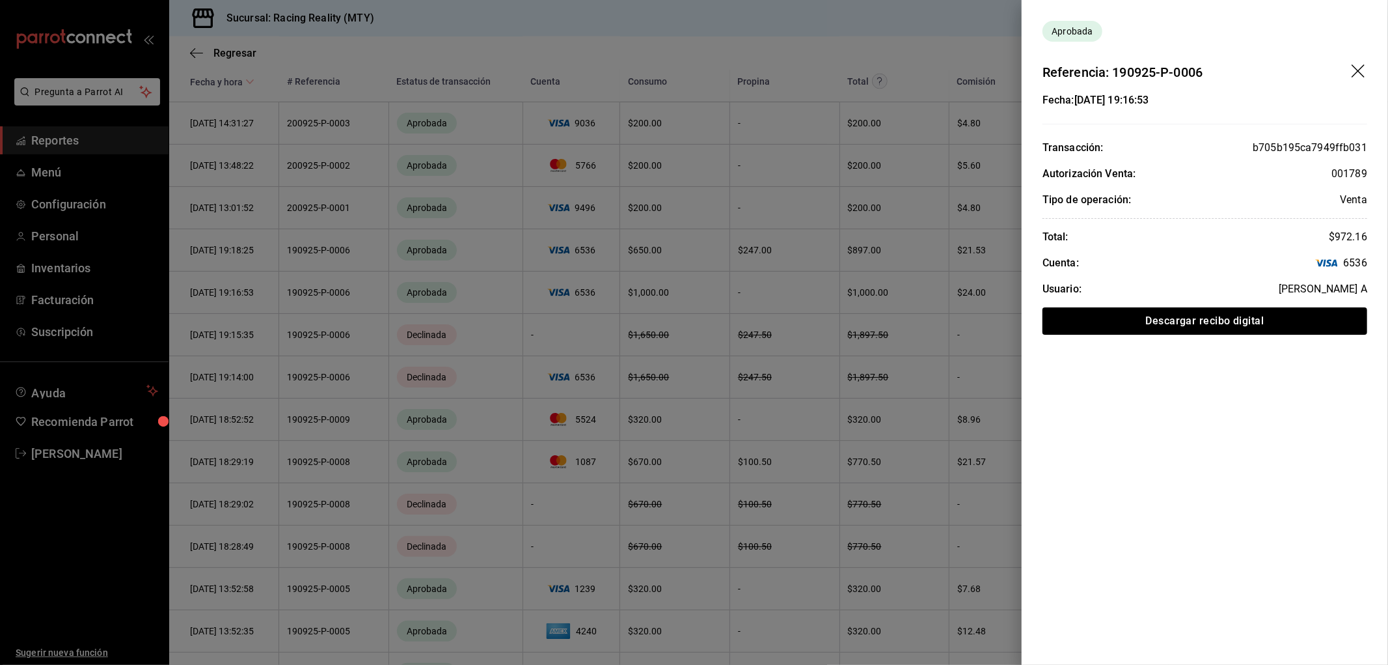
click at [1359, 70] on icon "drag" at bounding box center [1358, 70] width 13 height 13
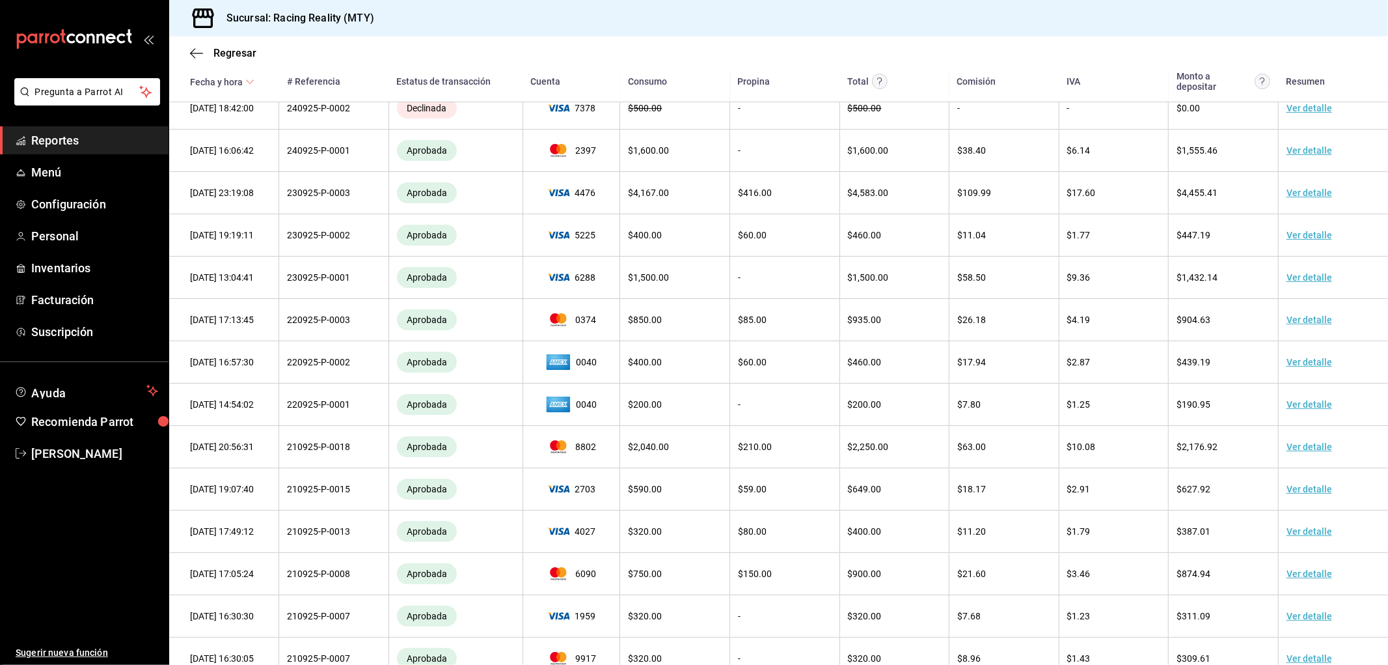
scroll to position [0, 0]
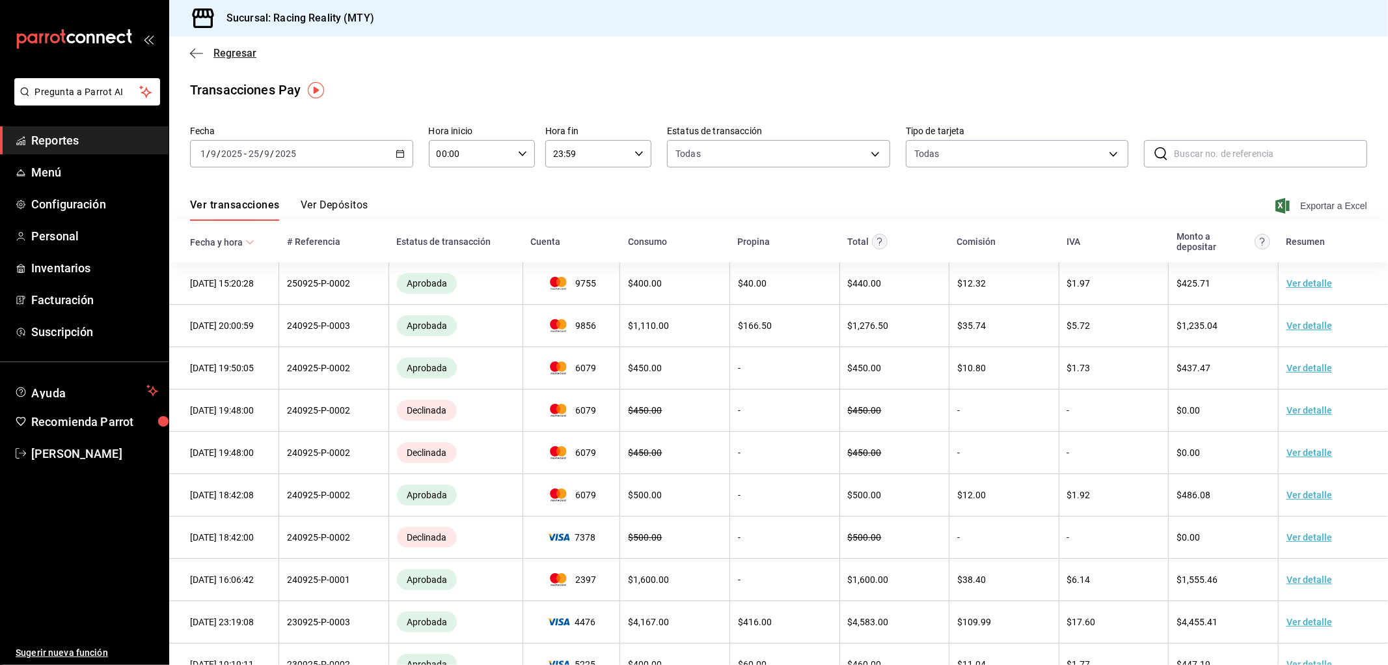
click at [195, 48] on icon "button" at bounding box center [196, 54] width 13 height 12
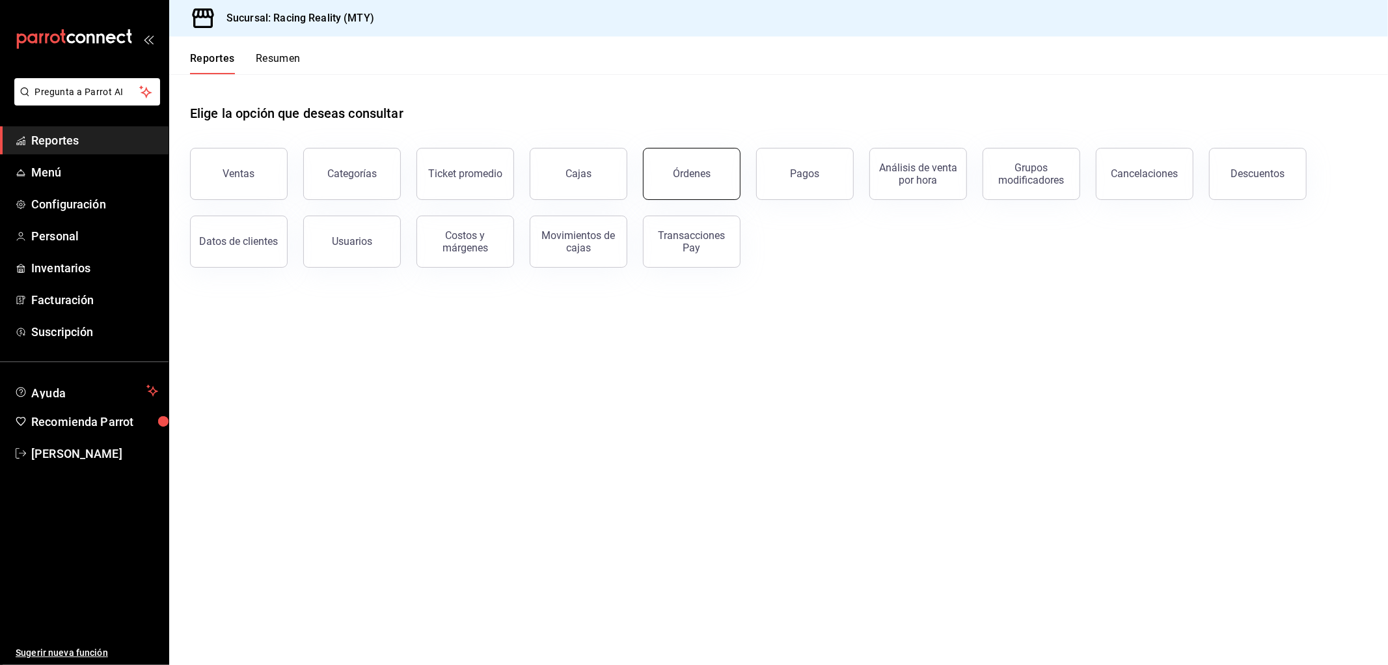
click at [654, 160] on button "Órdenes" at bounding box center [692, 174] width 98 height 52
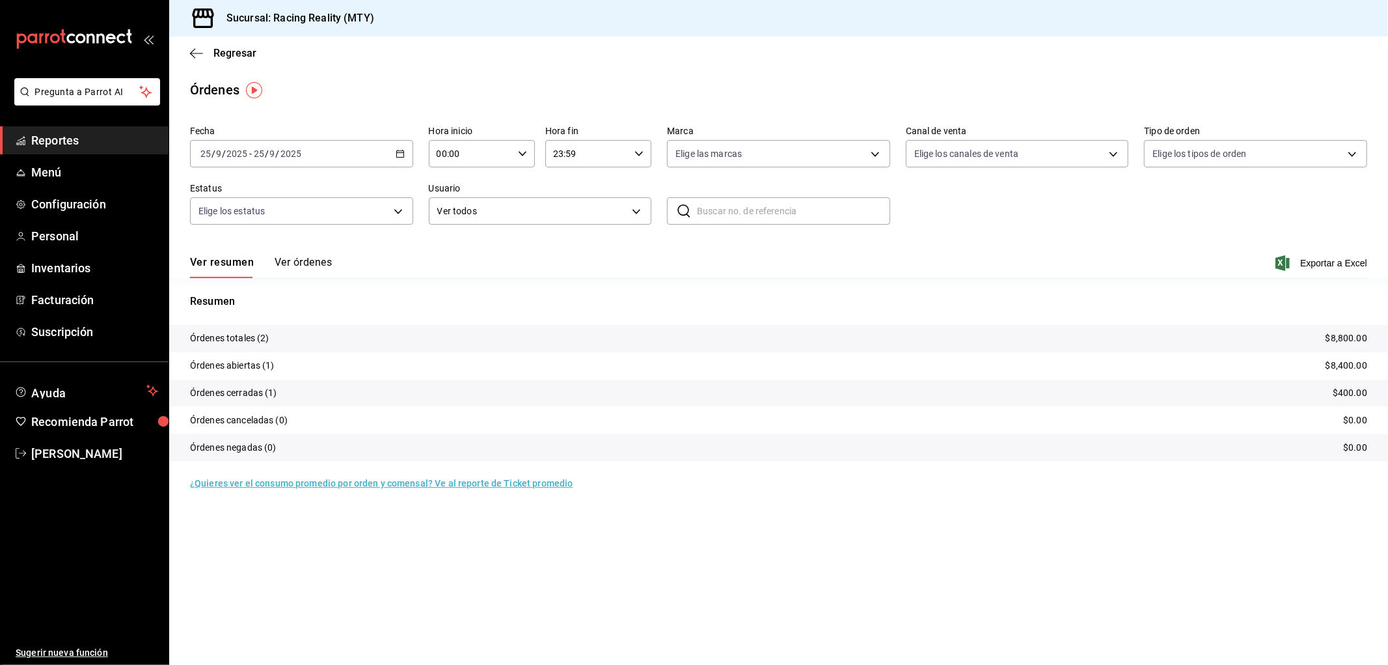
click at [423, 148] on div "Fecha [DATE] [DATE] - [DATE] [DATE] Hora inicio 00:00 Hora inicio Hora fin 23:5…" at bounding box center [779, 180] width 1178 height 120
click at [401, 150] on icon "button" at bounding box center [400, 153] width 9 height 9
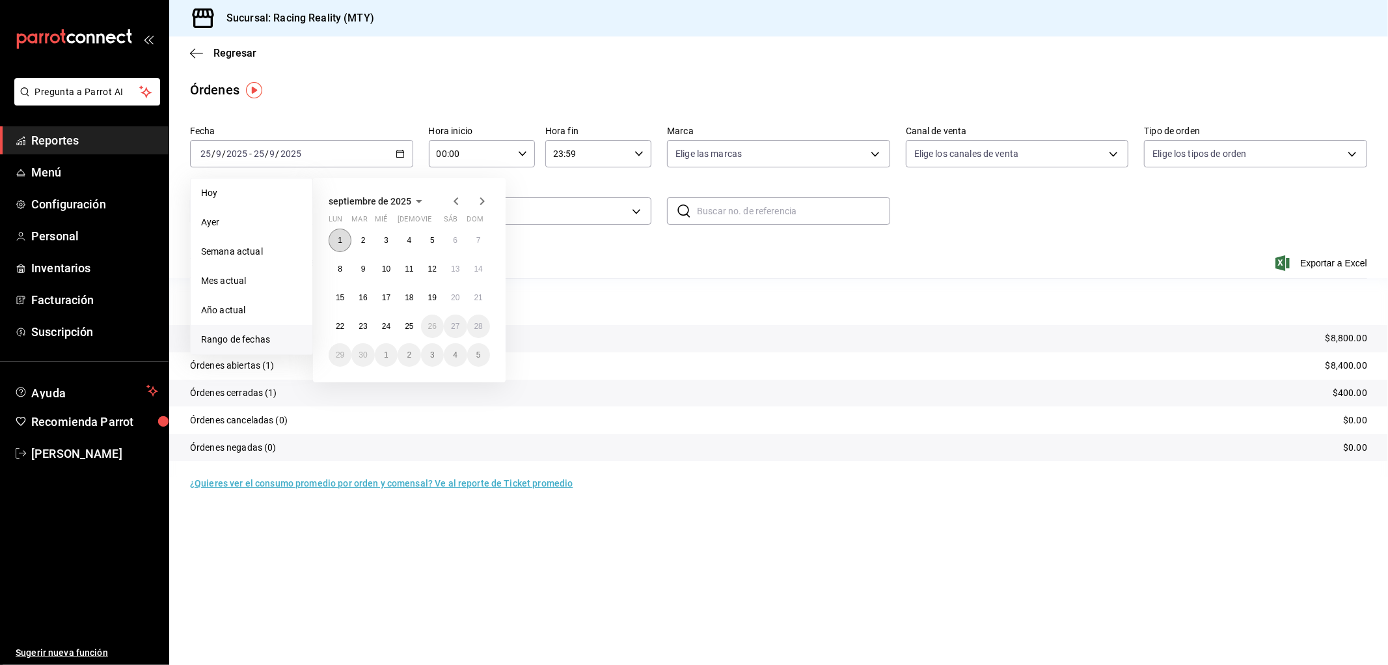
click at [339, 237] on abbr "1" at bounding box center [340, 240] width 5 height 9
click at [410, 324] on abbr "25" at bounding box center [409, 326] width 8 height 9
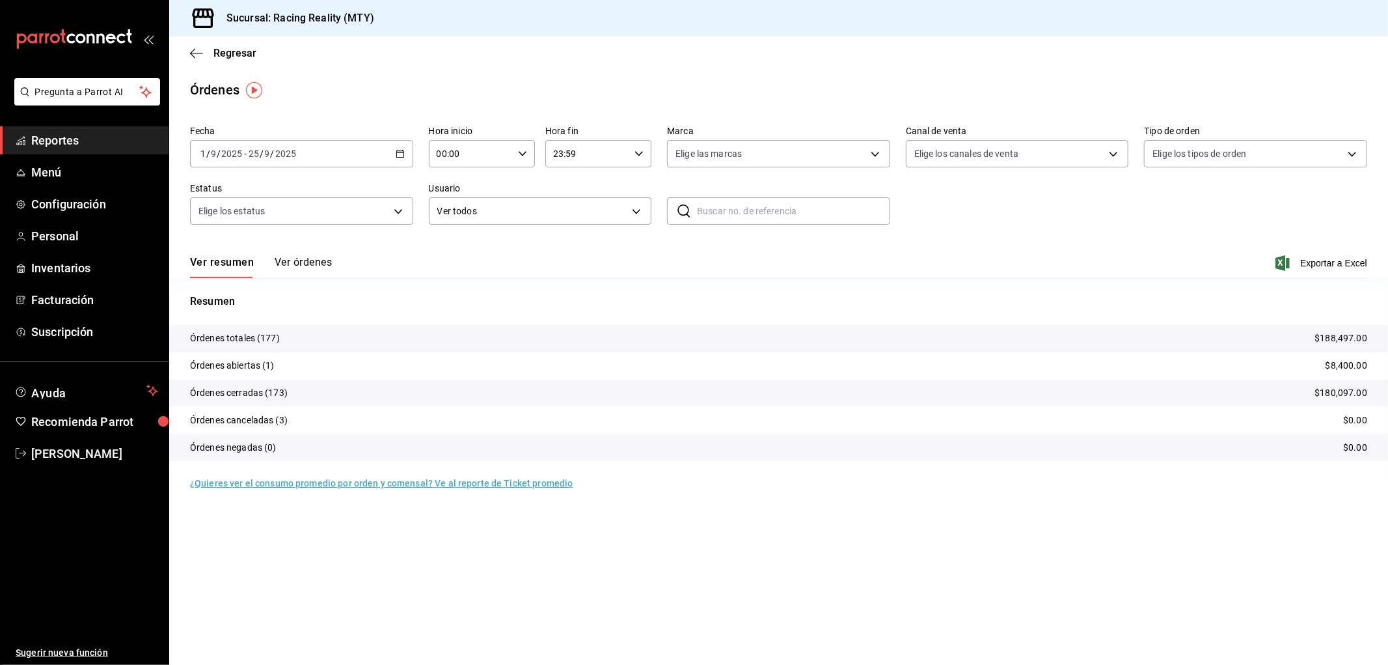
click at [1117, 510] on main "Regresar Órdenes Fecha [DATE] [DATE] - [DATE] [DATE] Hora inicio 00:00 Hora ini…" at bounding box center [778, 350] width 1219 height 628
click at [193, 43] on div "Regresar" at bounding box center [778, 52] width 1219 height 33
click at [195, 55] on icon "button" at bounding box center [196, 54] width 13 height 12
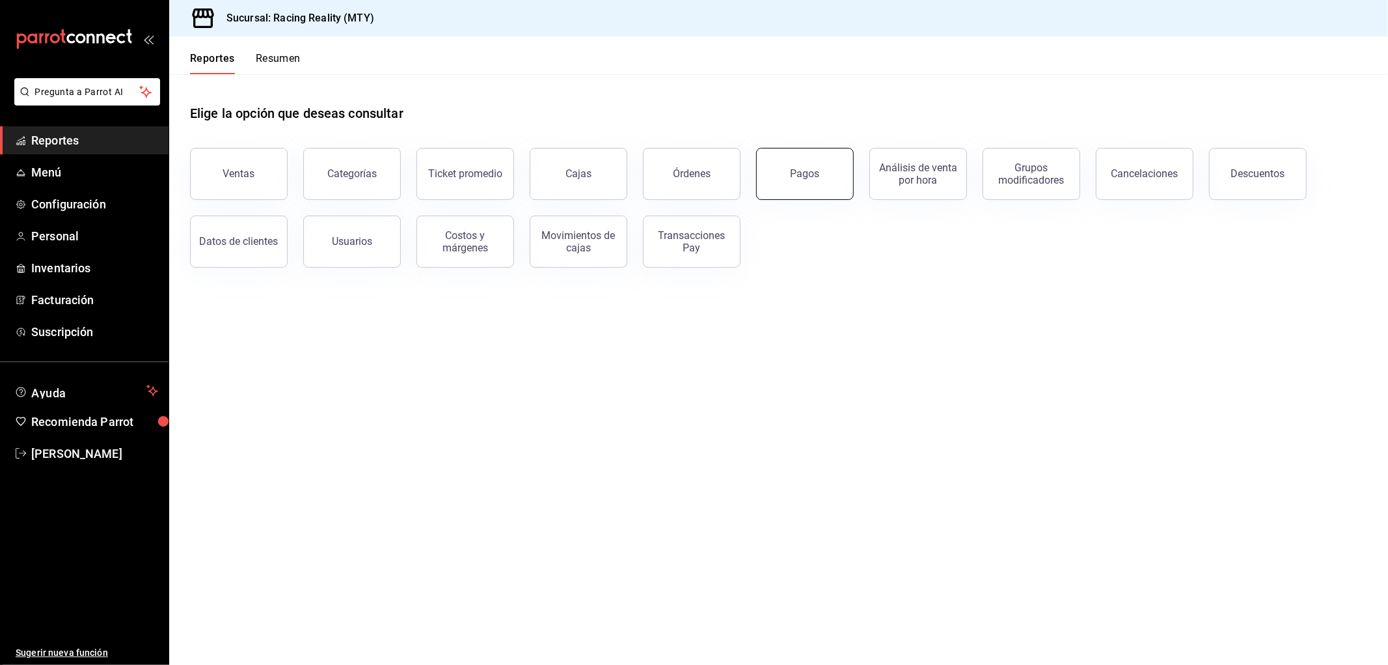
click at [781, 171] on button "Pagos" at bounding box center [805, 174] width 98 height 52
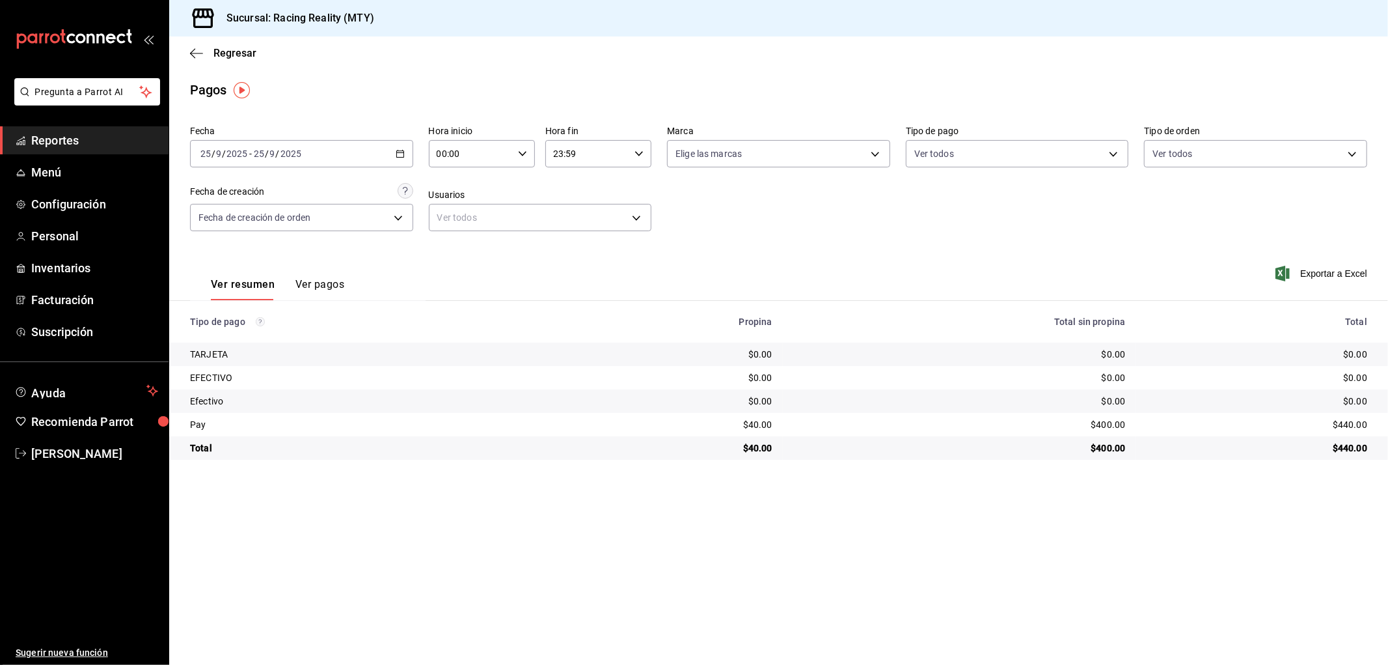
click at [402, 151] on \(Stroke\) "button" at bounding box center [400, 153] width 8 height 7
click at [271, 334] on span "Rango de fechas" at bounding box center [251, 340] width 101 height 14
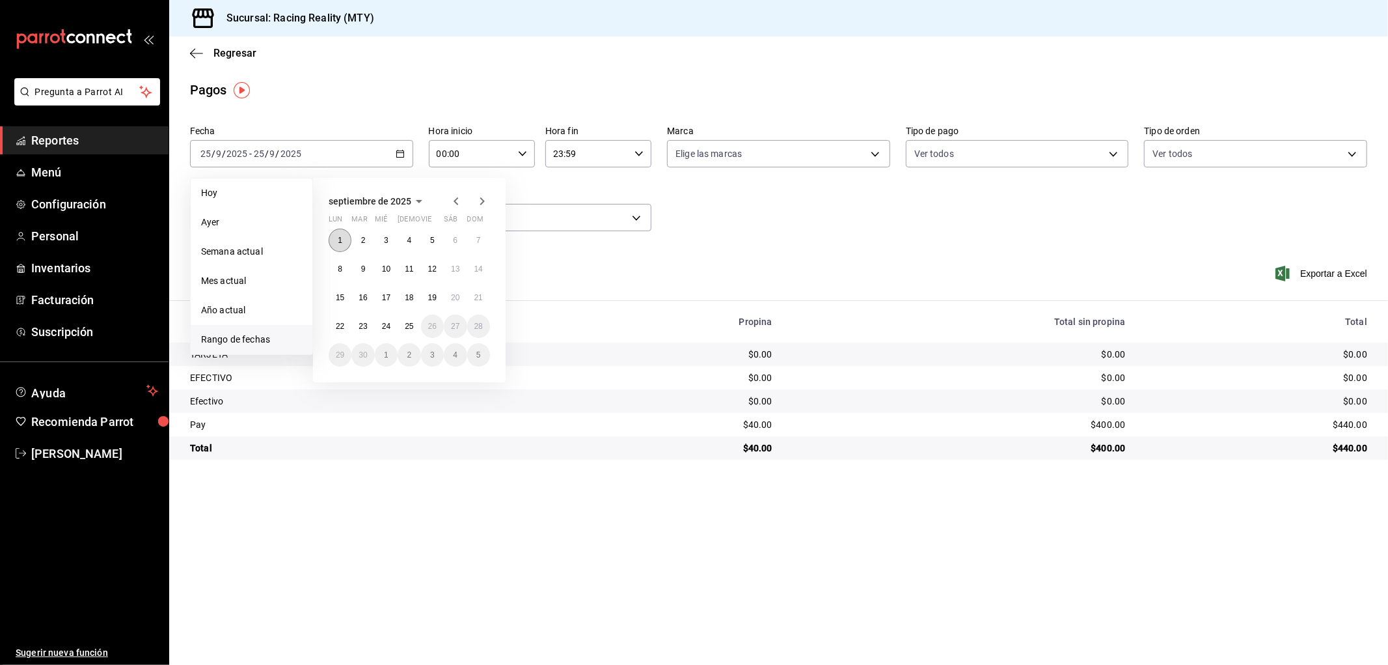
click at [345, 233] on button "1" at bounding box center [340, 239] width 23 height 23
click at [406, 325] on abbr "25" at bounding box center [409, 326] width 8 height 9
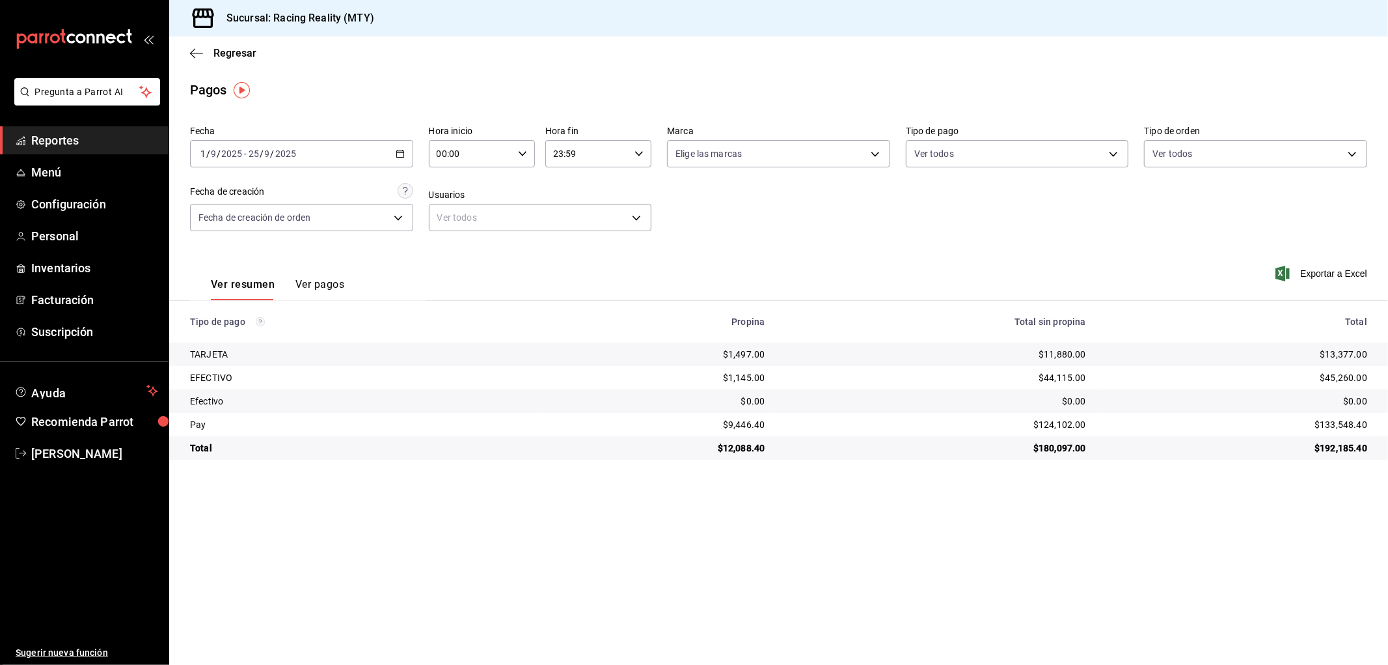
click at [1101, 235] on div "Fecha [DATE] [DATE] - [DATE] [DATE] Hora inicio 00:00 Hora inicio Hora fin 23:5…" at bounding box center [779, 183] width 1178 height 126
click at [198, 54] on icon "button" at bounding box center [196, 54] width 13 height 12
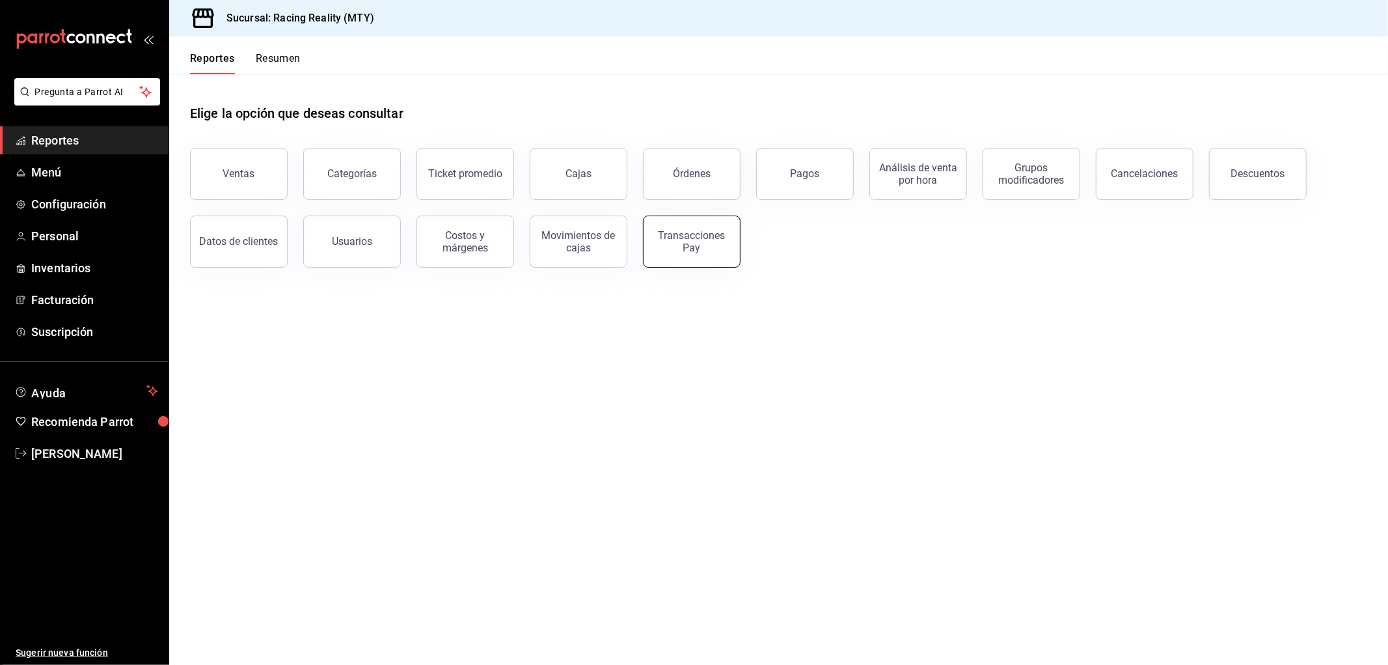
click at [726, 262] on button "Transacciones Pay" at bounding box center [692, 241] width 98 height 52
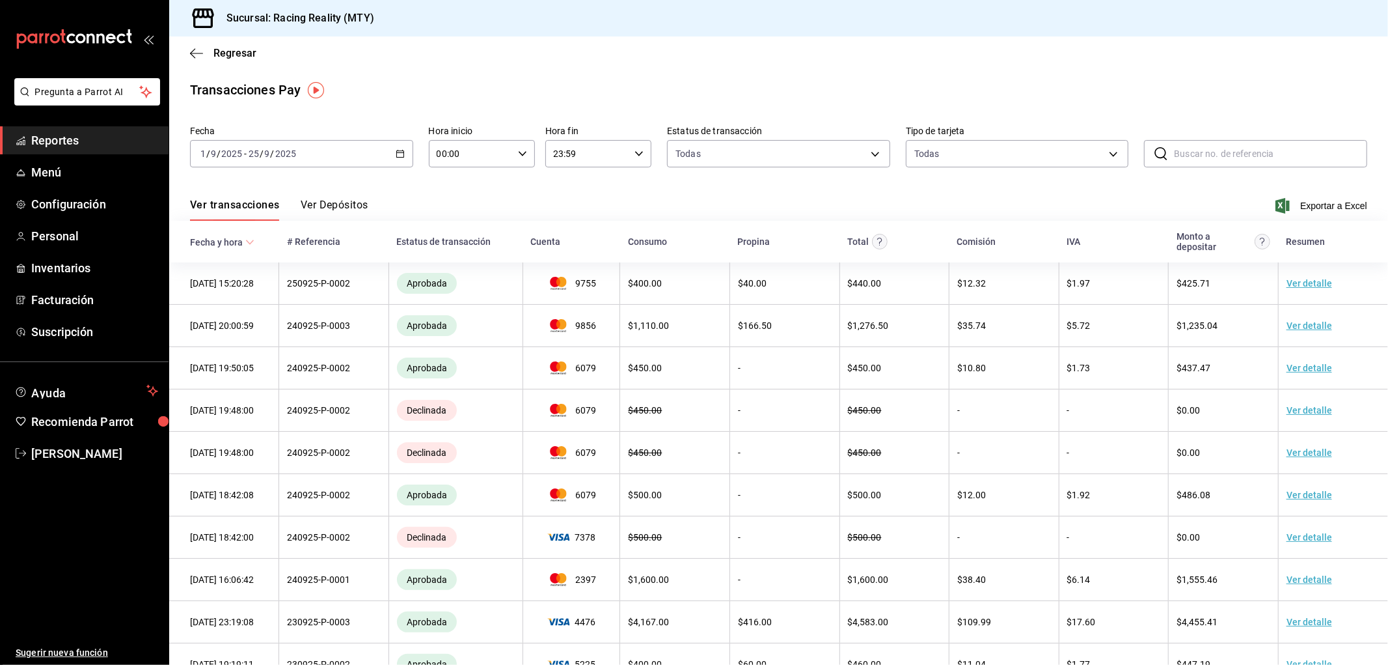
click at [330, 202] on button "Ver Depósitos" at bounding box center [335, 210] width 68 height 22
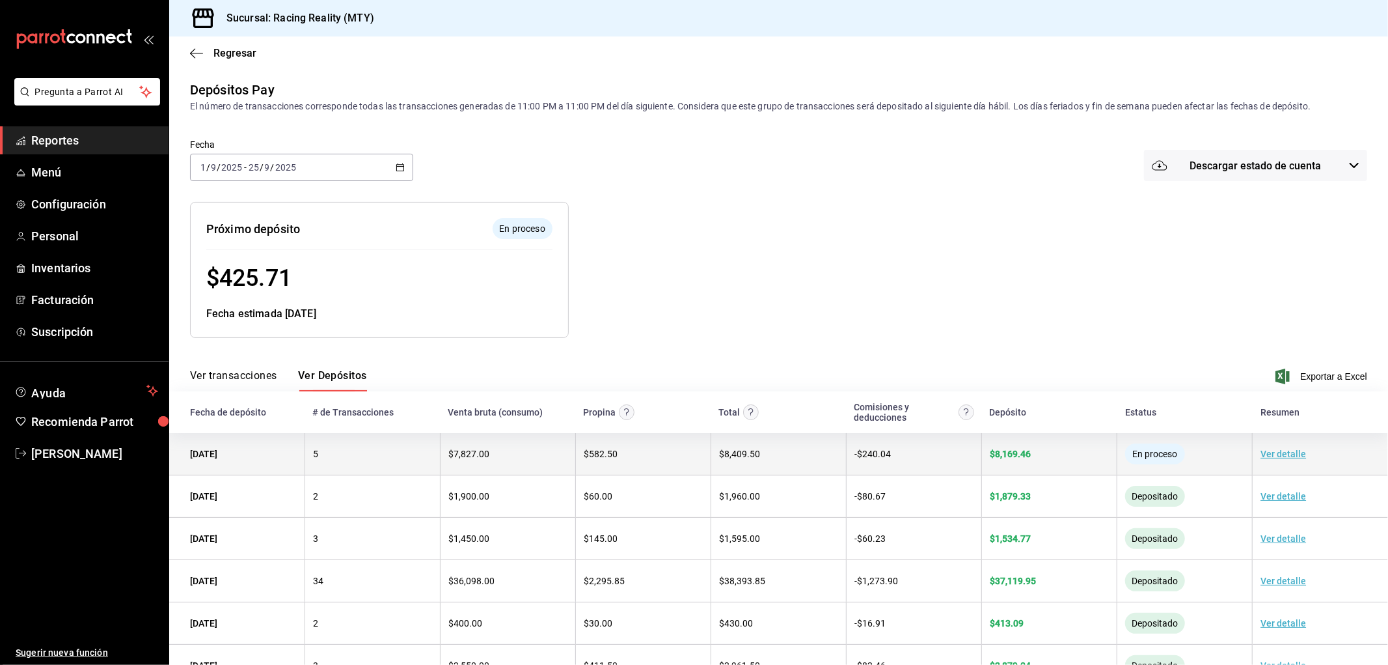
click at [1278, 458] on link "Ver detalle" at bounding box center [1284, 453] width 46 height 10
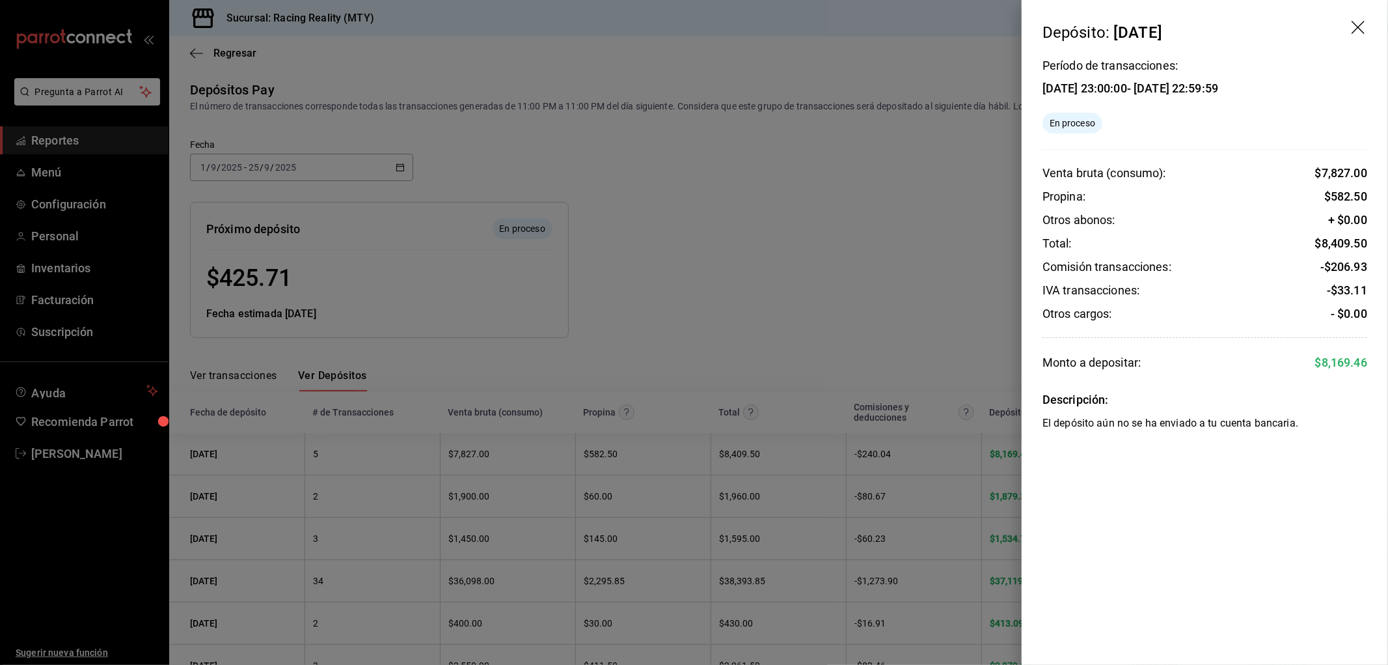
click at [700, 258] on div at bounding box center [694, 332] width 1388 height 665
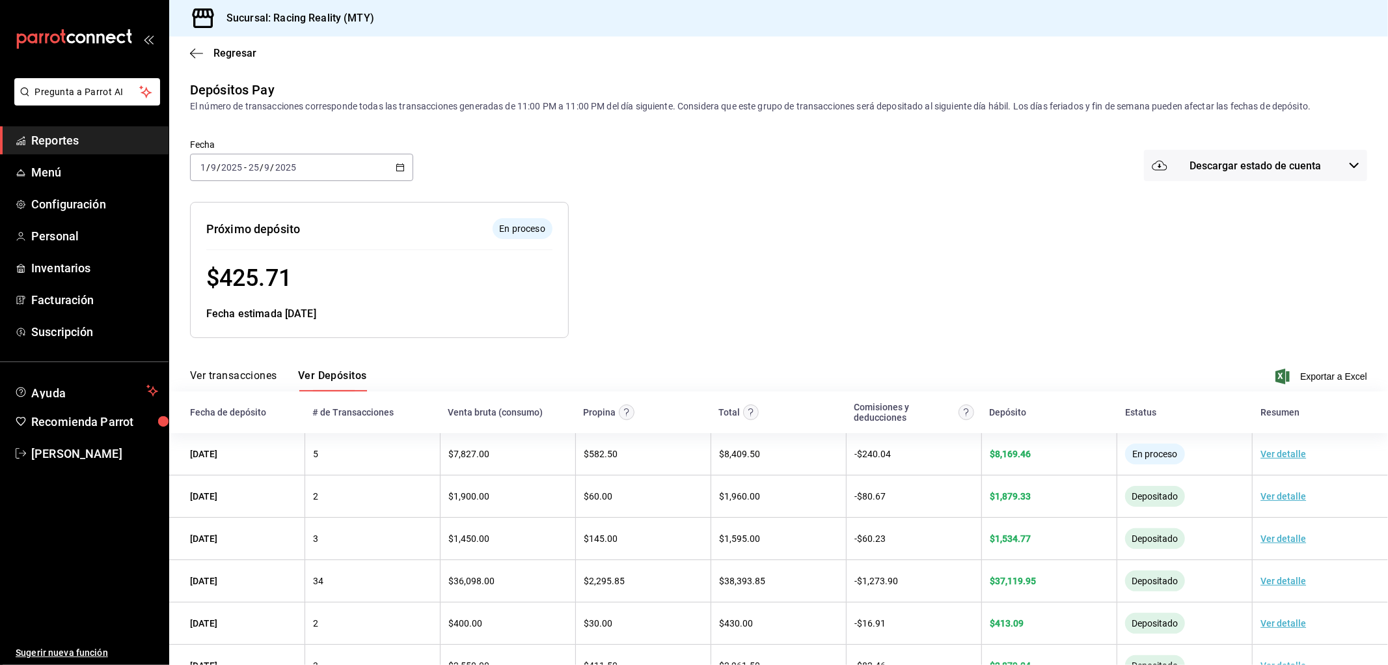
click at [197, 40] on div "Regresar" at bounding box center [778, 52] width 1219 height 33
click at [197, 56] on icon "button" at bounding box center [196, 54] width 13 height 12
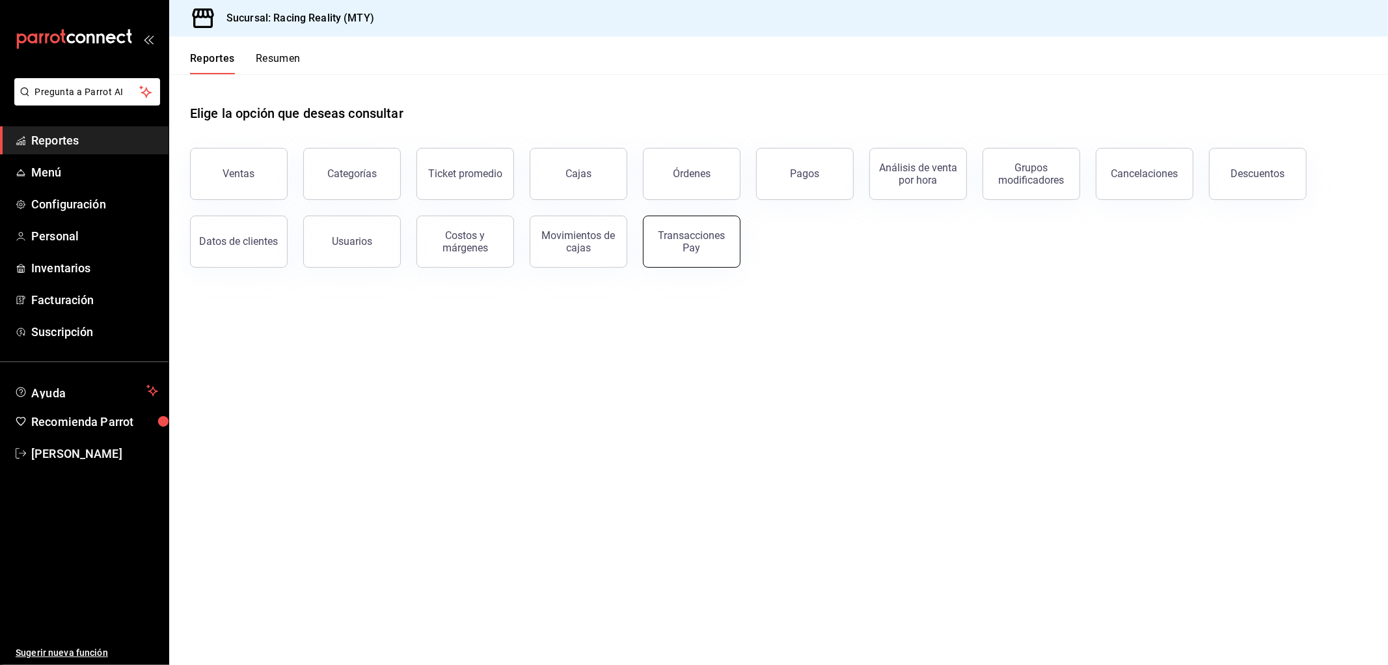
click at [694, 221] on button "Transacciones Pay" at bounding box center [692, 241] width 98 height 52
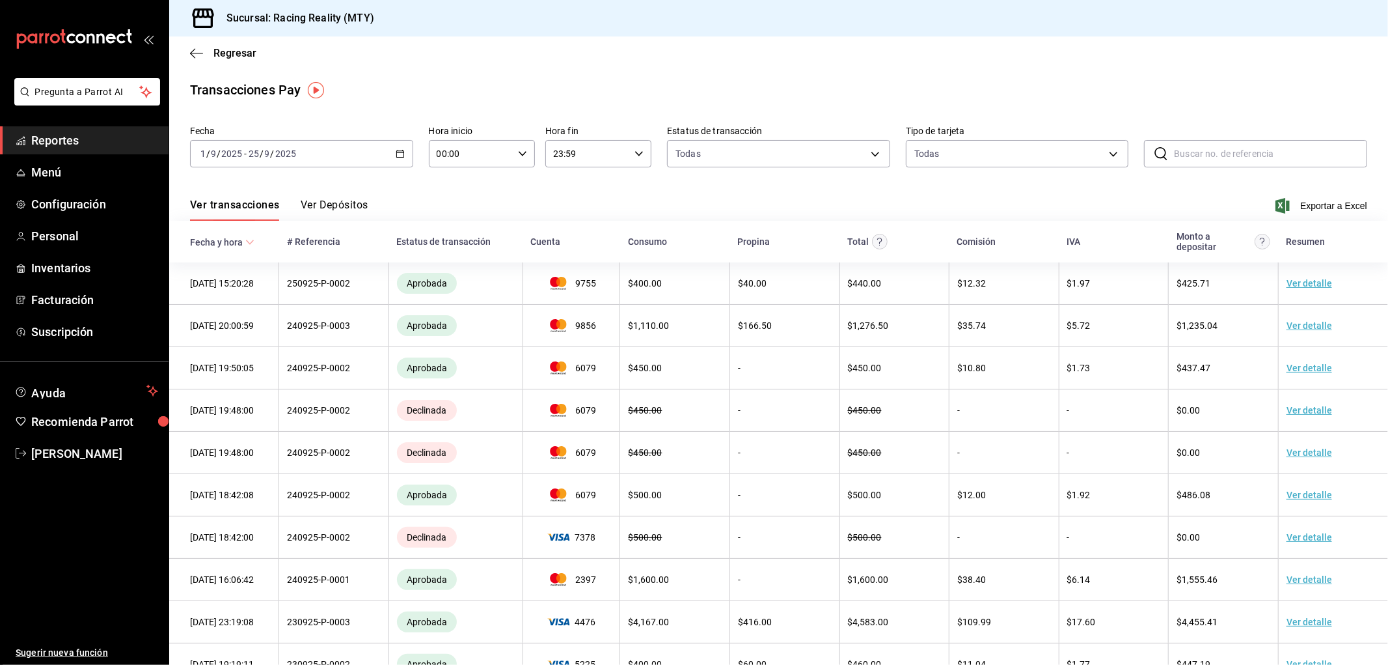
click at [348, 209] on button "Ver Depósitos" at bounding box center [335, 210] width 68 height 22
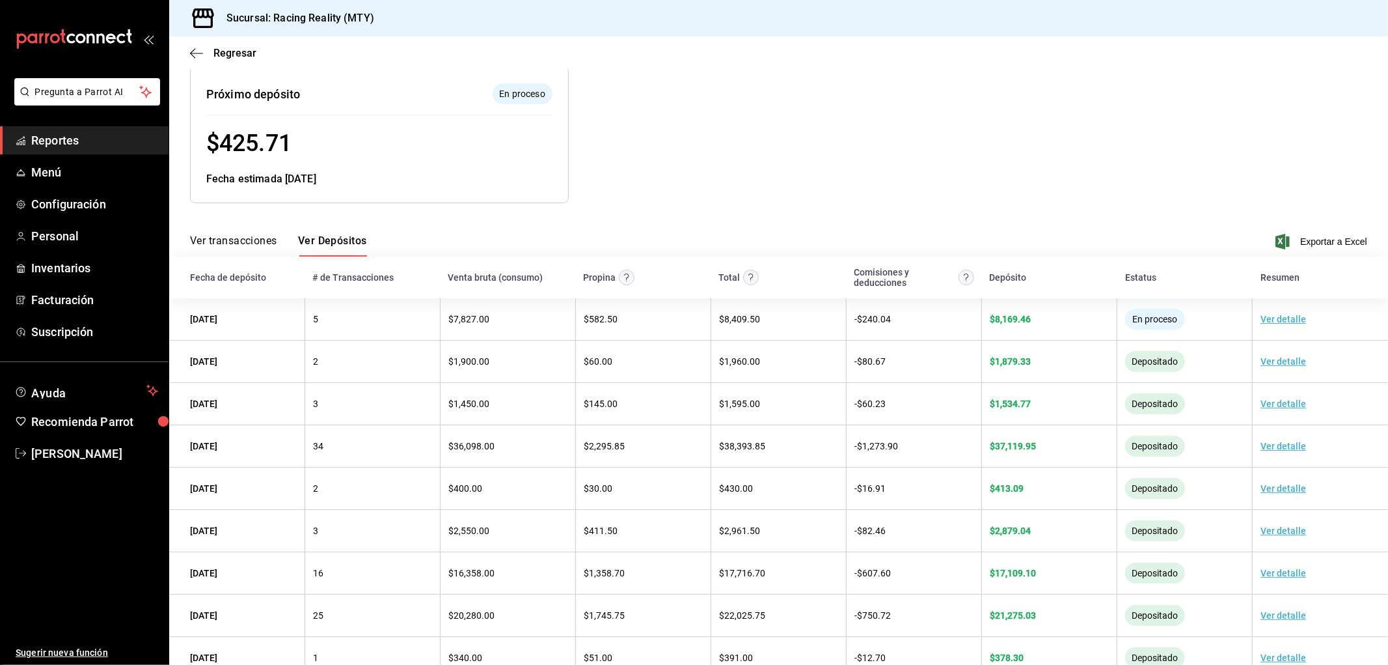
scroll to position [138, 0]
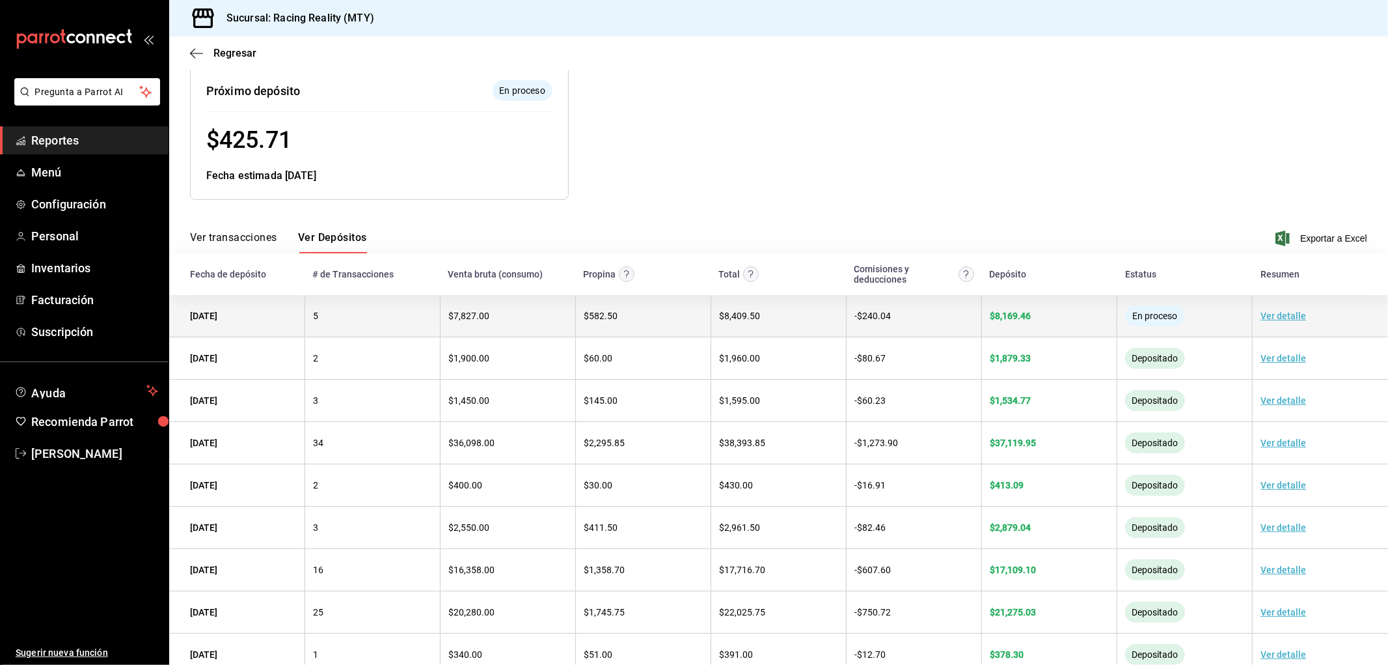
click at [329, 322] on td "5" at bounding box center [372, 316] width 135 height 42
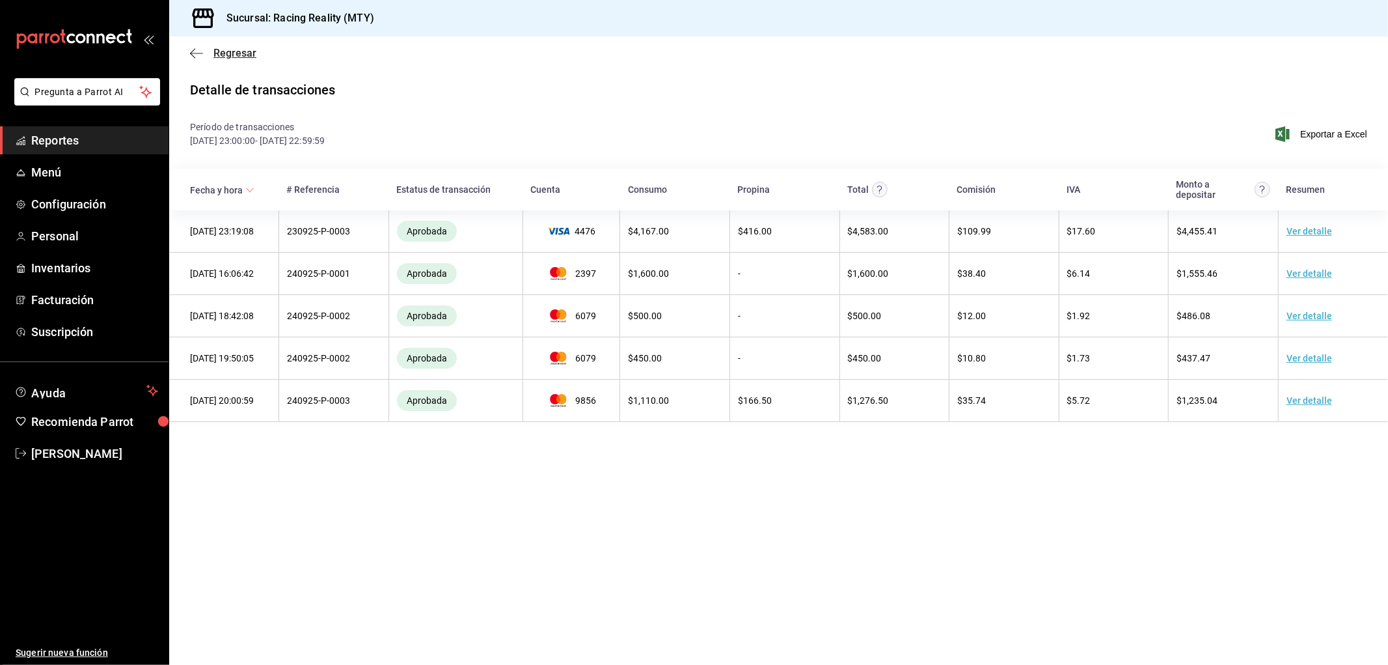
click at [197, 56] on icon "button" at bounding box center [196, 54] width 13 height 12
click at [197, 52] on icon "button" at bounding box center [196, 54] width 13 height 12
click at [66, 141] on span "Reportes" at bounding box center [94, 140] width 127 height 18
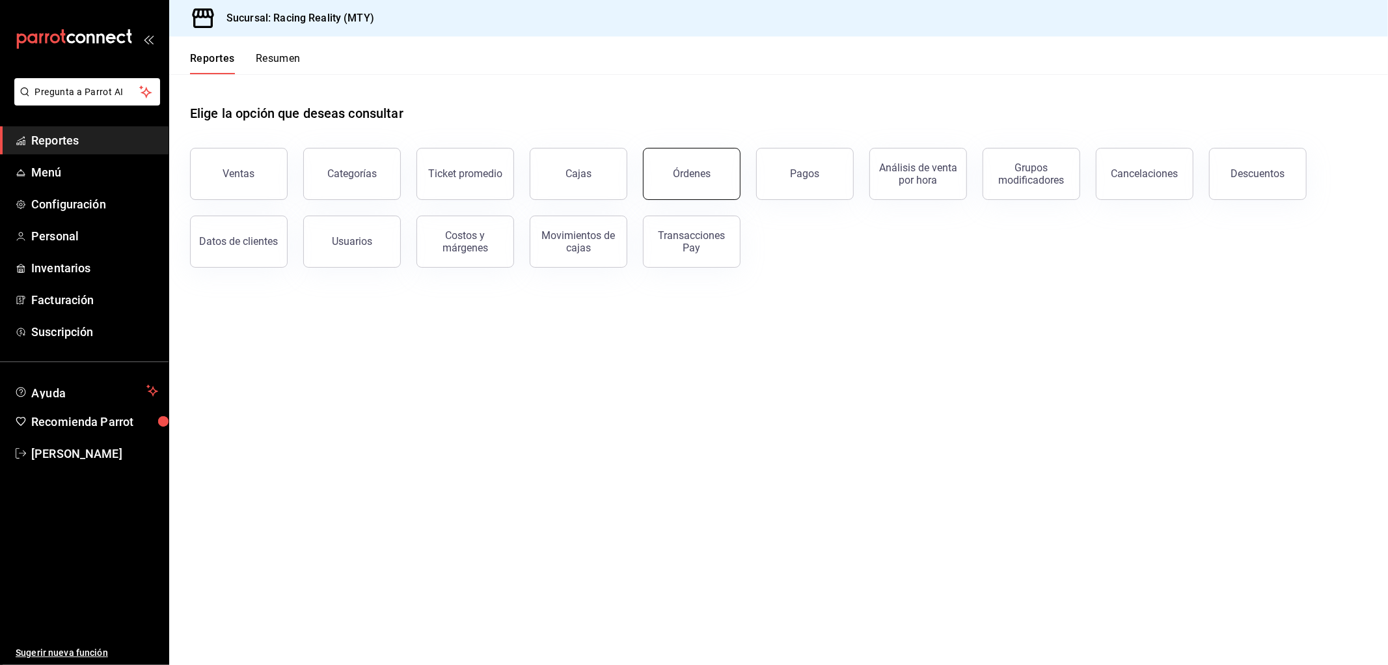
click at [726, 174] on button "Órdenes" at bounding box center [692, 174] width 98 height 52
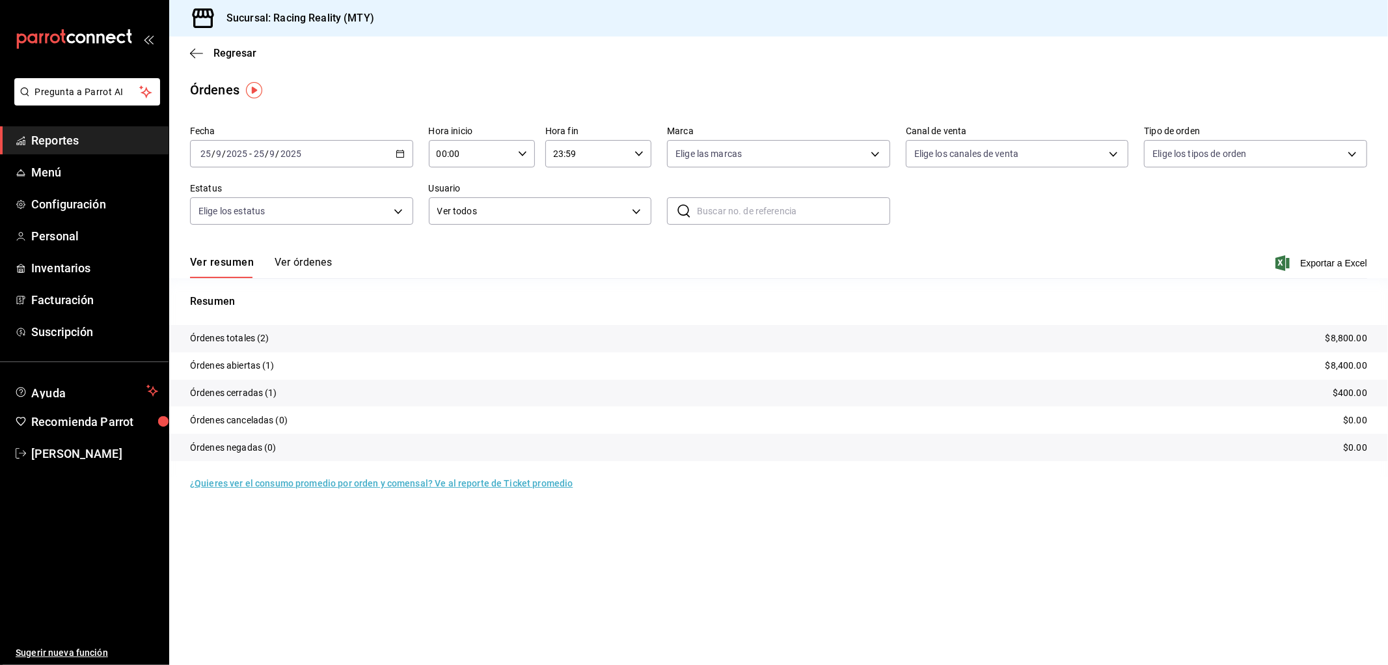
click at [398, 161] on div "[DATE] [DATE] - [DATE] [DATE]" at bounding box center [301, 153] width 223 height 27
click at [229, 333] on span "Rango de fechas" at bounding box center [251, 340] width 101 height 14
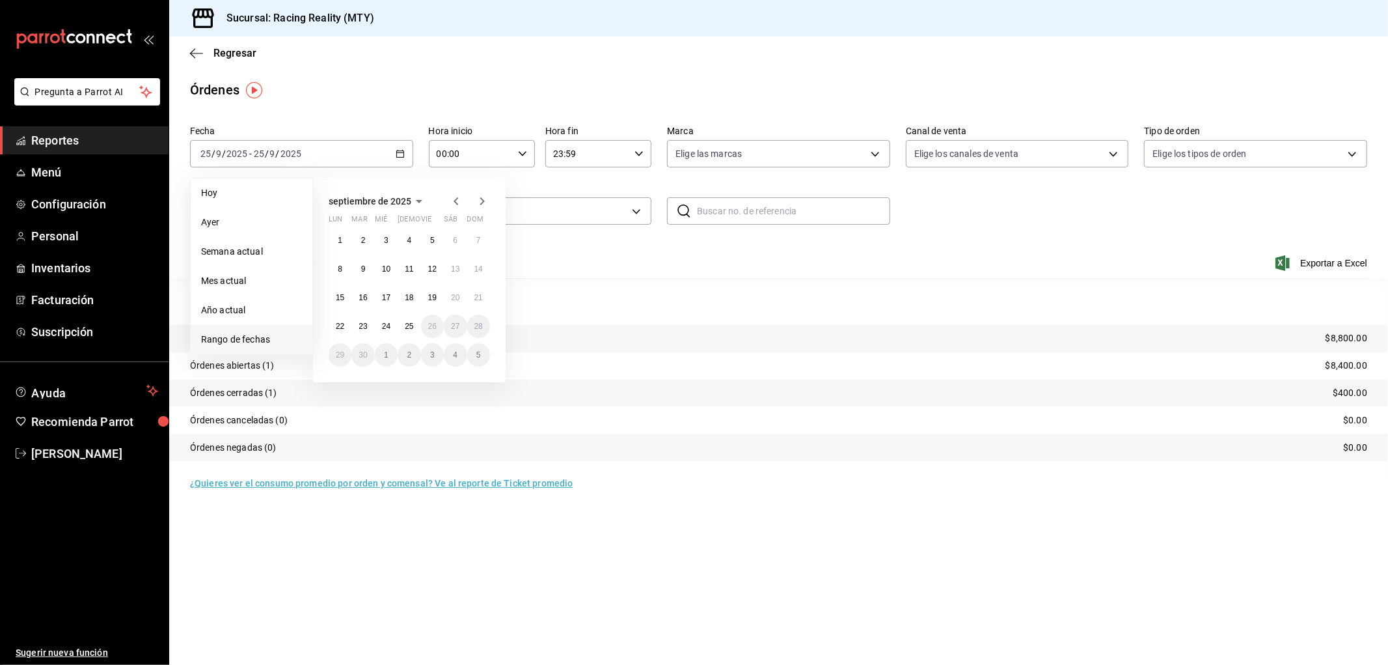
click at [457, 200] on icon "button" at bounding box center [456, 201] width 16 height 16
click at [448, 323] on button "21" at bounding box center [455, 325] width 23 height 23
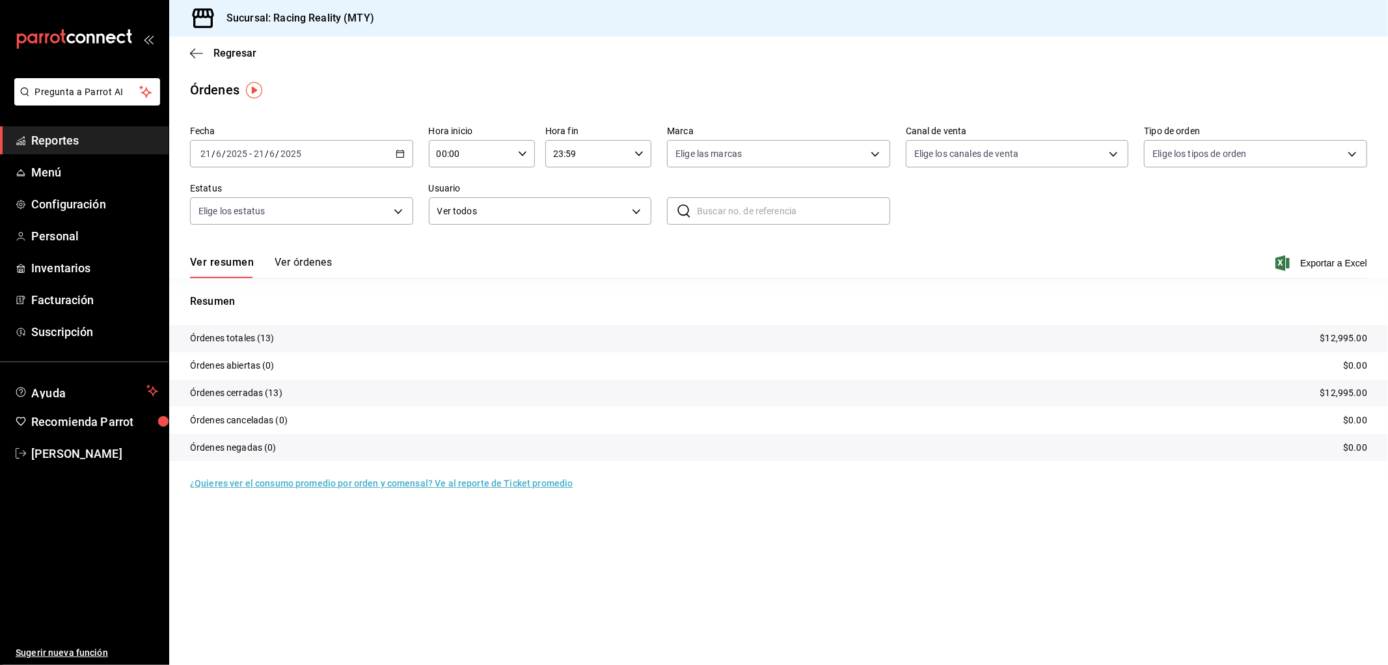
click at [298, 261] on button "Ver órdenes" at bounding box center [303, 267] width 57 height 22
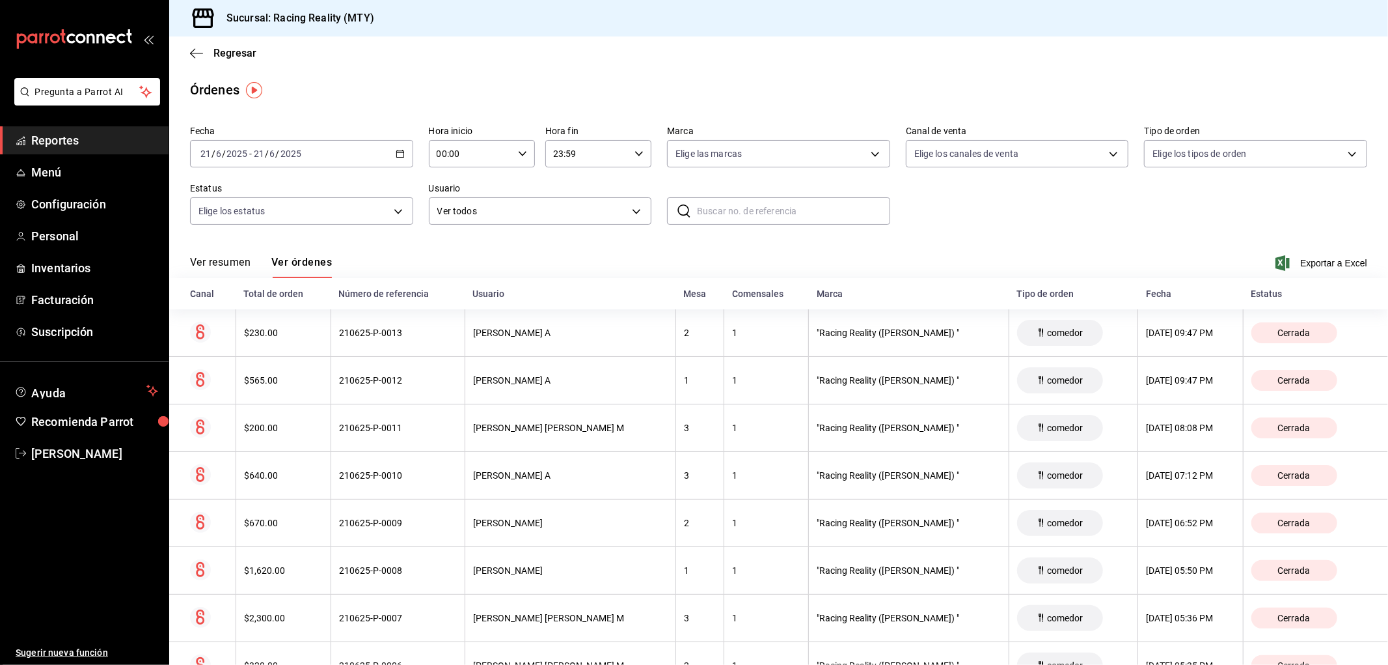
click at [219, 266] on button "Ver resumen" at bounding box center [220, 267] width 61 height 22
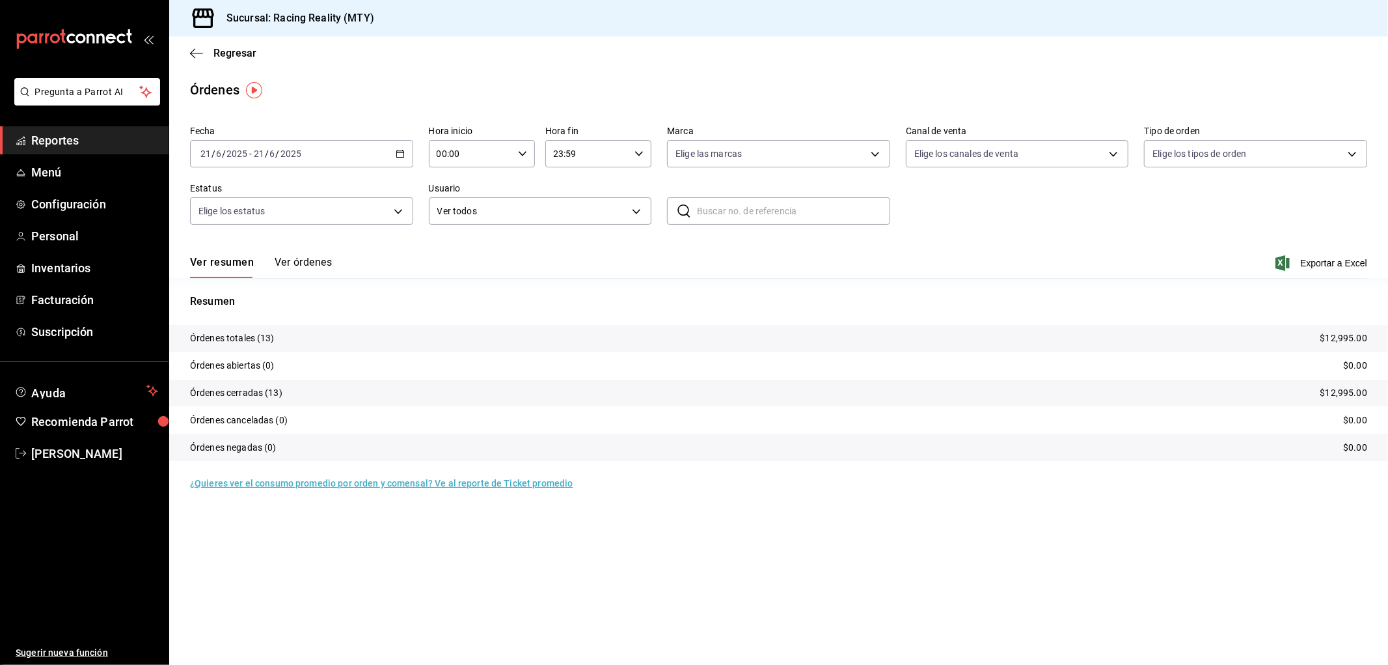
click at [296, 262] on button "Ver órdenes" at bounding box center [303, 267] width 57 height 22
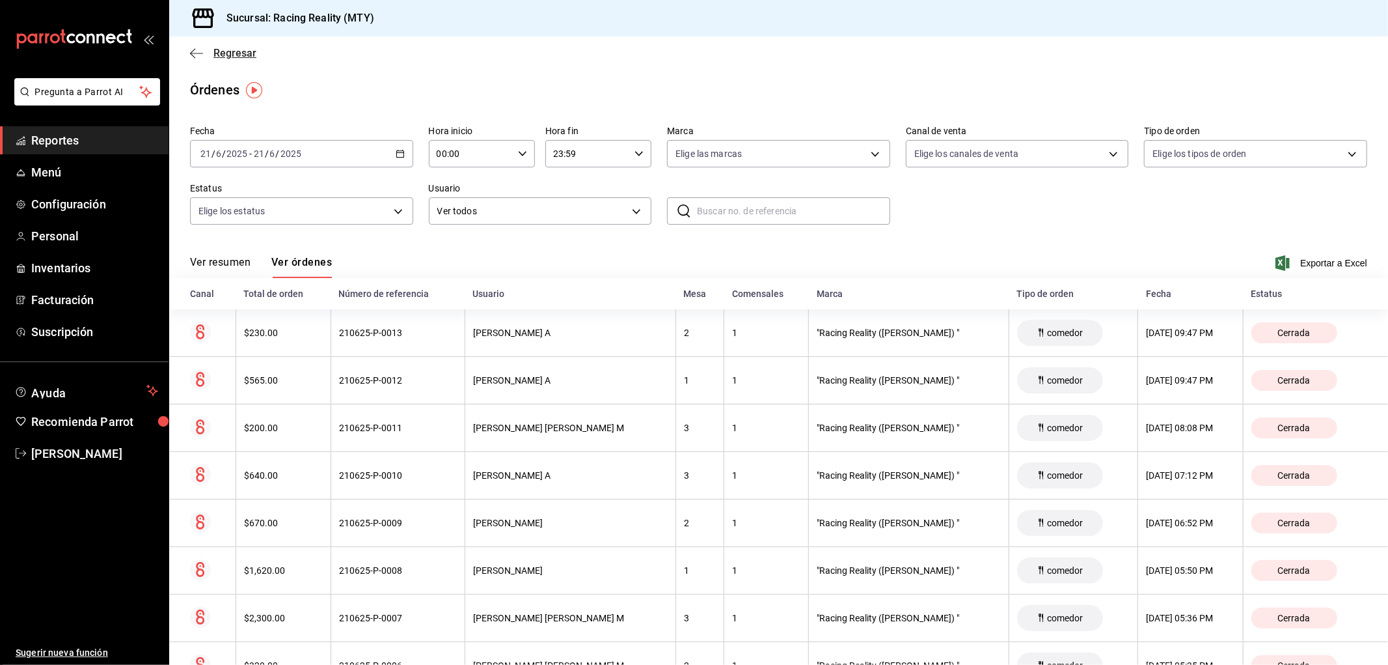
click at [205, 50] on span "Regresar" at bounding box center [223, 53] width 66 height 12
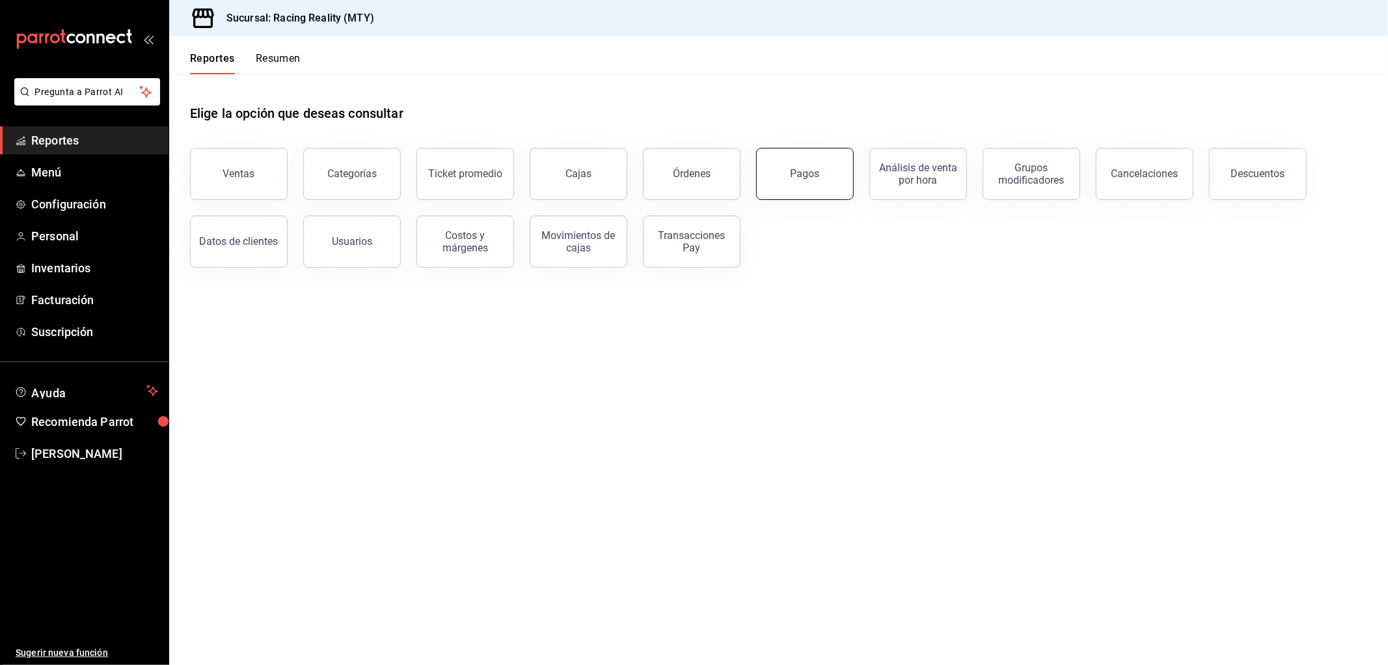
click at [803, 165] on button "Pagos" at bounding box center [805, 174] width 98 height 52
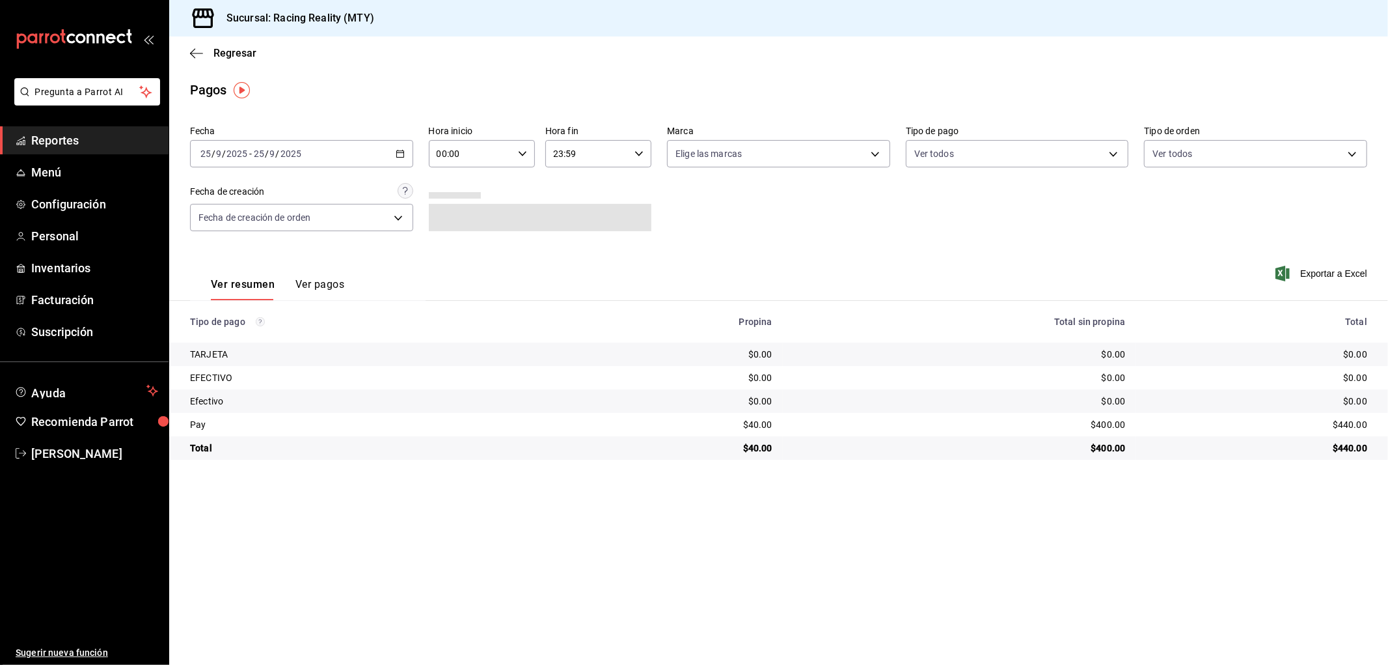
click at [386, 160] on div "[DATE] [DATE] - [DATE] [DATE]" at bounding box center [301, 153] width 223 height 27
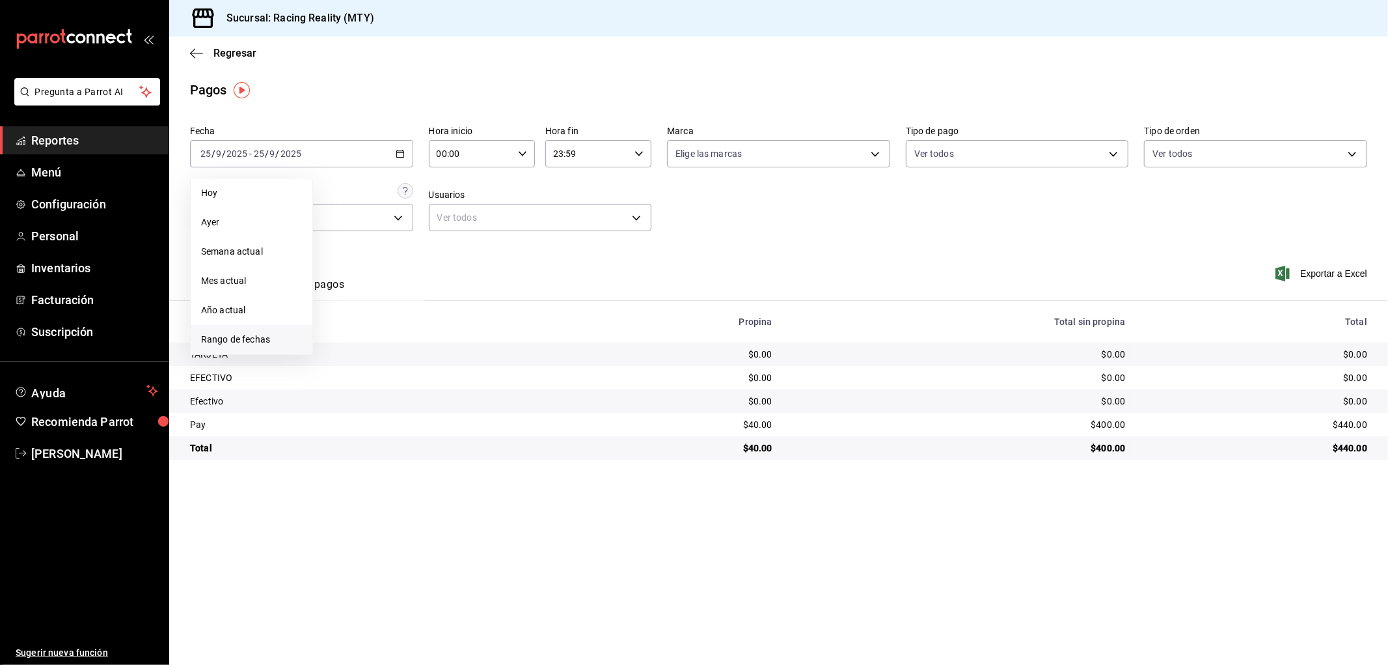
click at [241, 340] on span "Rango de fechas" at bounding box center [251, 340] width 101 height 14
click at [454, 200] on icon "button" at bounding box center [456, 201] width 16 height 16
click at [454, 200] on icon "button" at bounding box center [456, 204] width 16 height 16
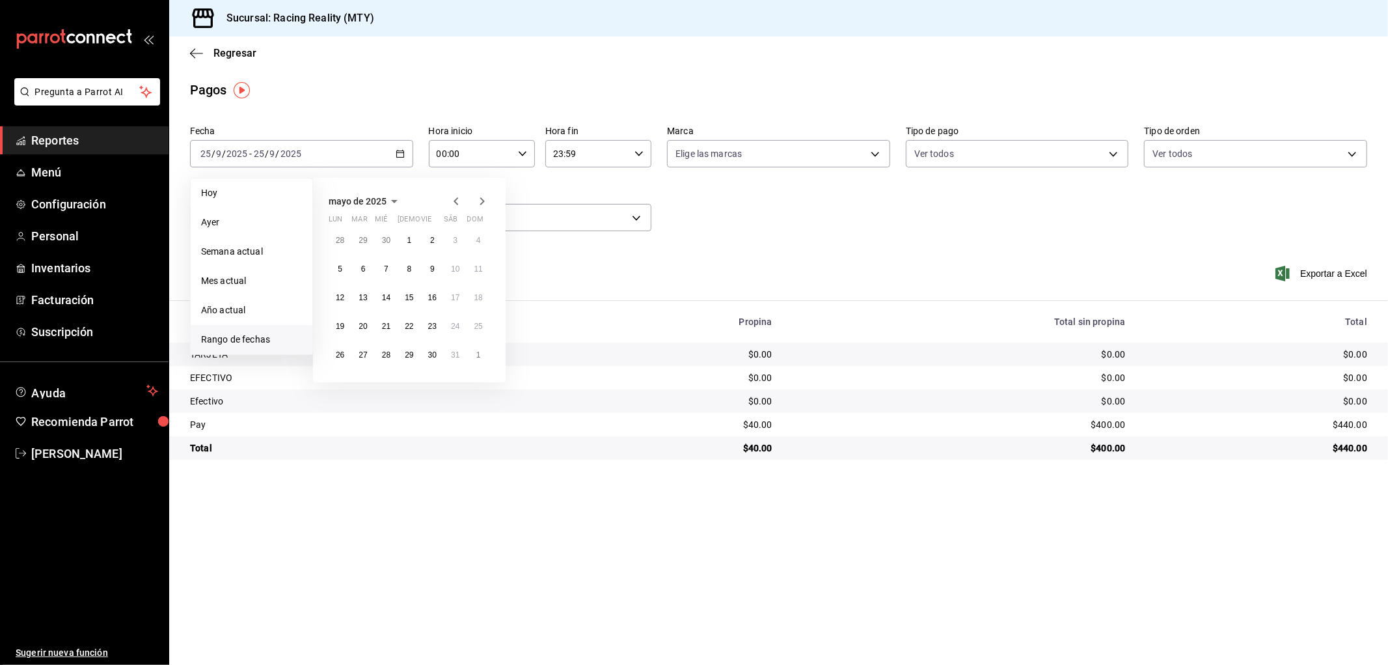
click at [491, 200] on div "mayo de 2025 lun mar [PERSON_NAME] vie sáb dom 28 29 30 1 2 3 4 5 6 7 8 9 10 11…" at bounding box center [409, 280] width 193 height 204
click at [478, 200] on icon "button" at bounding box center [483, 201] width 16 height 16
click at [445, 330] on button "21" at bounding box center [455, 325] width 23 height 23
